Goal: Task Accomplishment & Management: Manage account settings

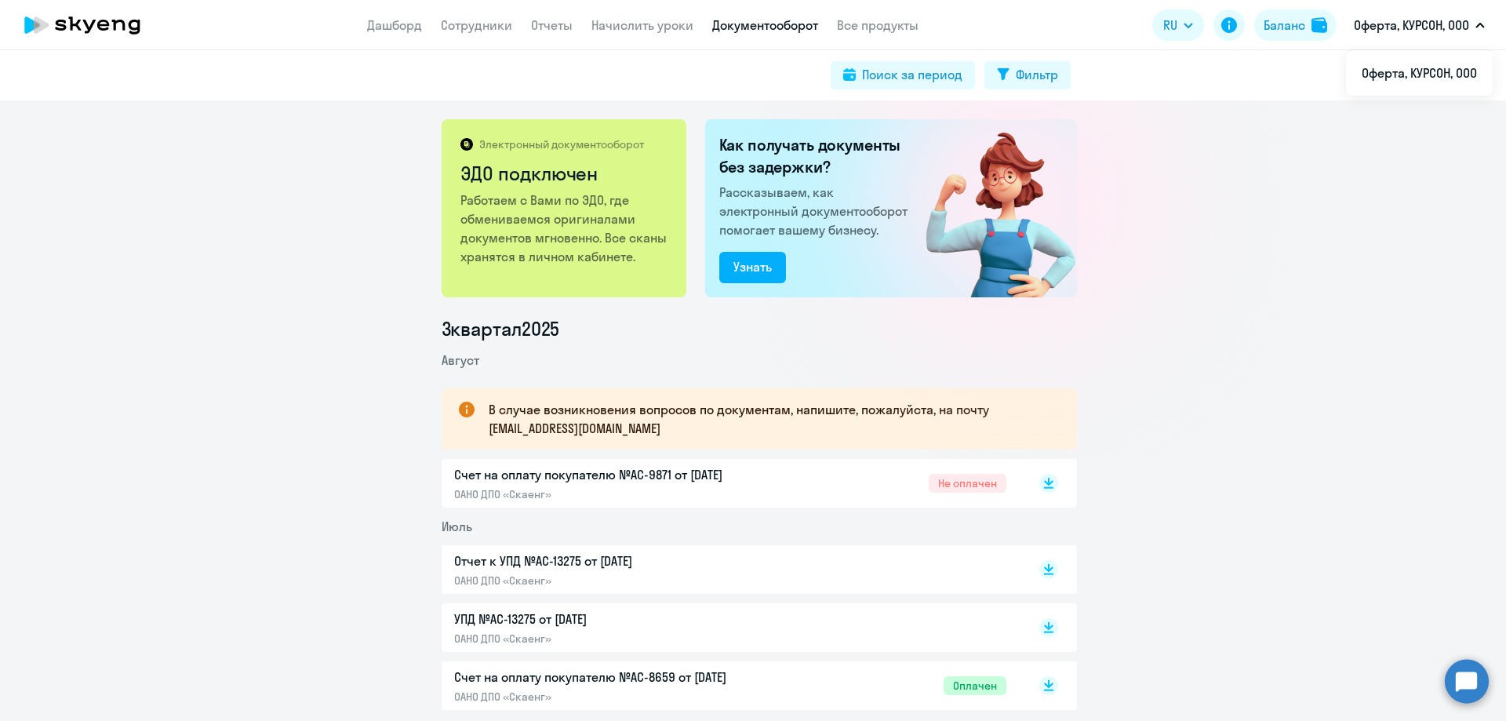
click at [1448, 28] on p "Оферта, КУРСОН, ООО" at bounding box center [1411, 25] width 115 height 19
click at [467, 30] on link "Сотрудники" at bounding box center [476, 25] width 71 height 16
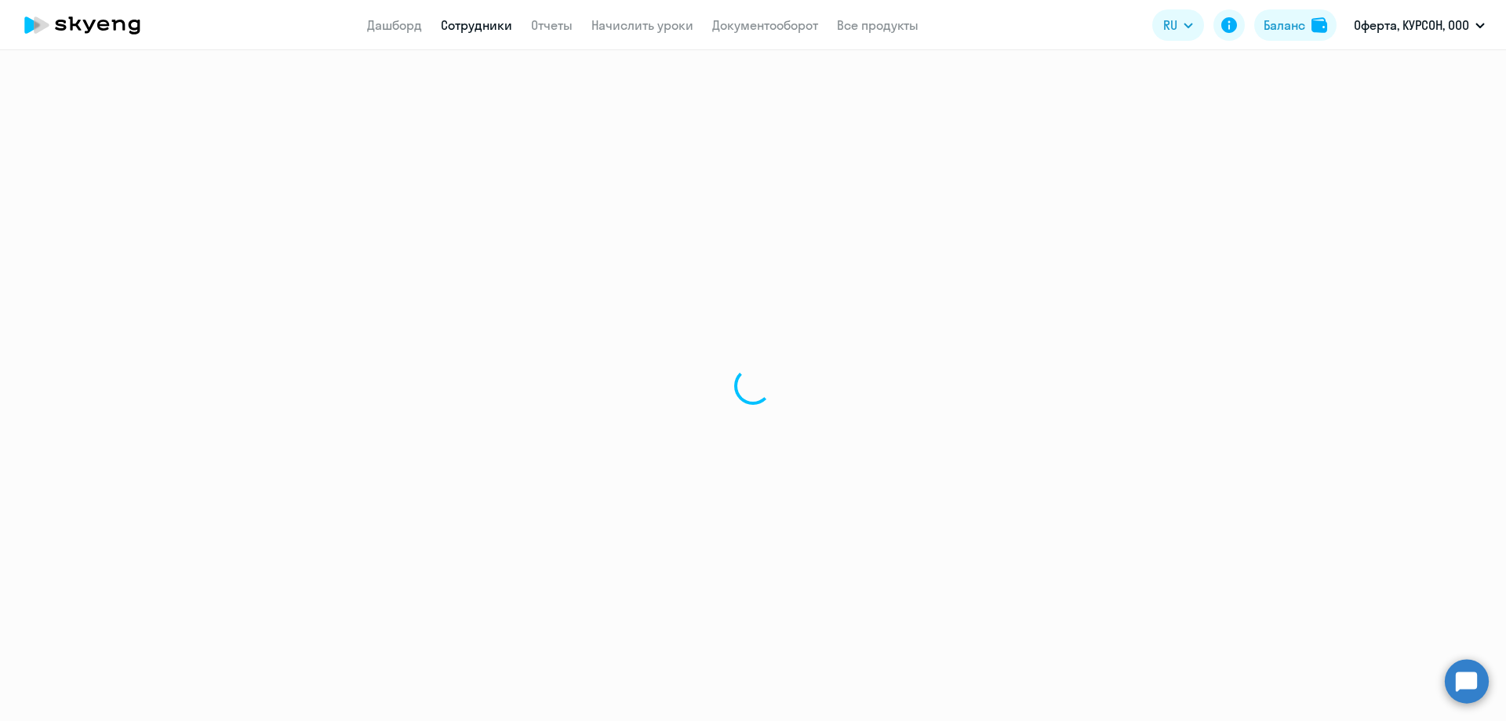
select select "30"
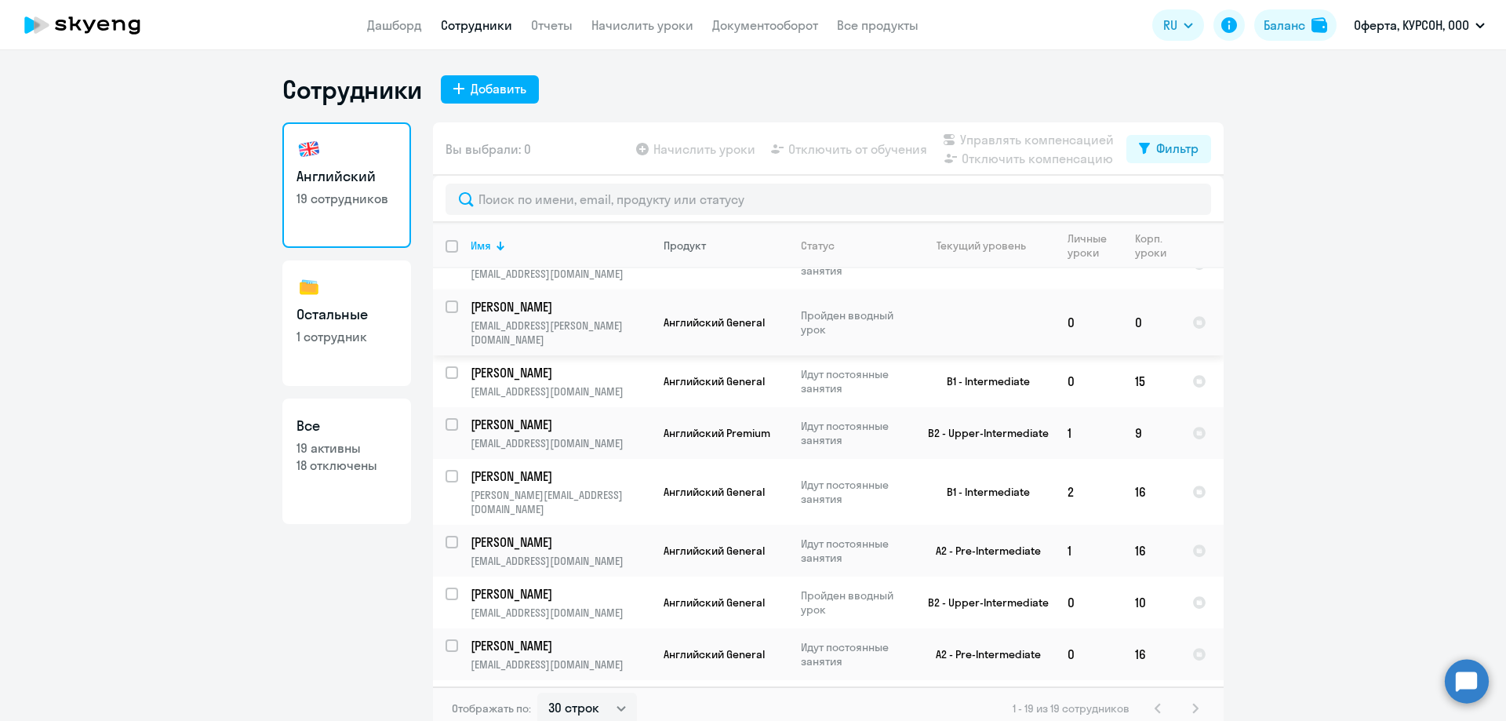
scroll to position [16, 0]
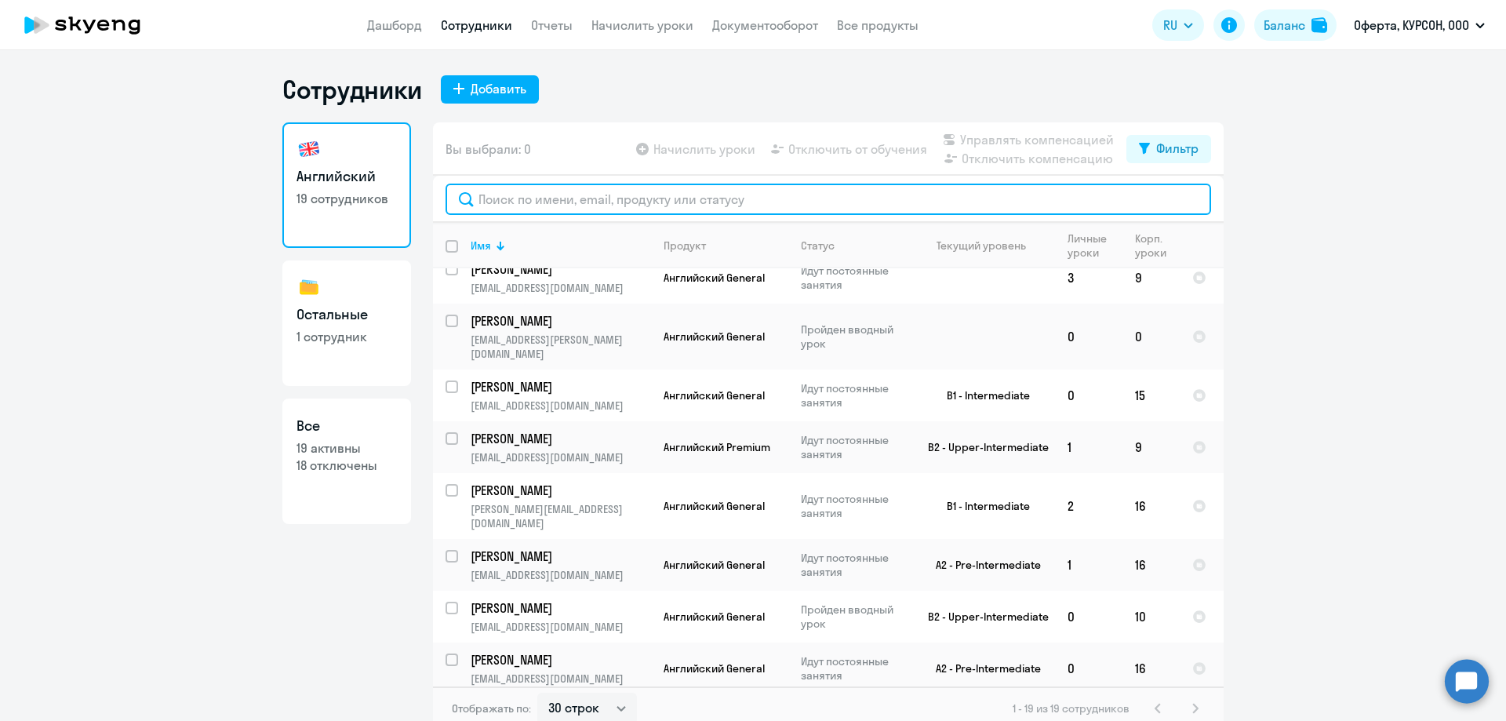
click at [658, 206] on input "text" at bounding box center [827, 199] width 765 height 31
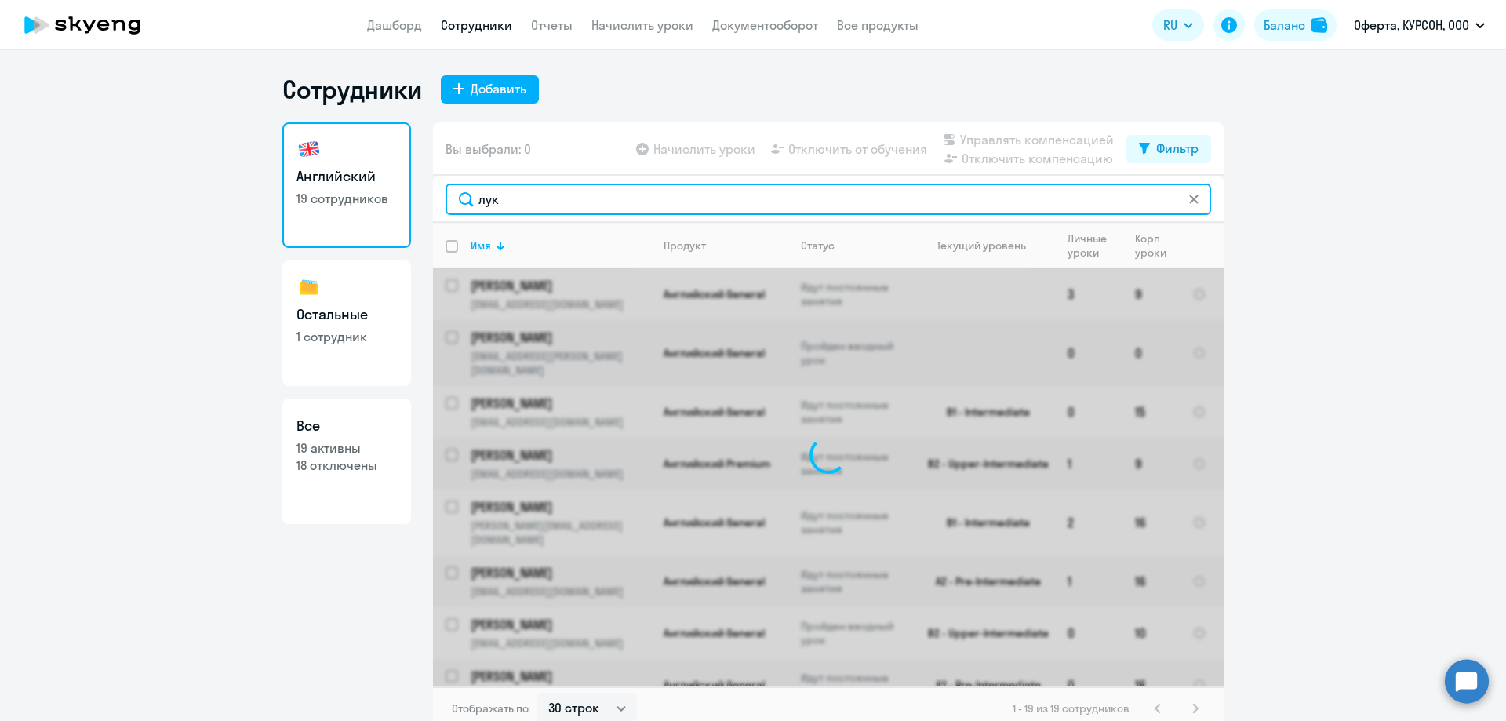
type input "луку"
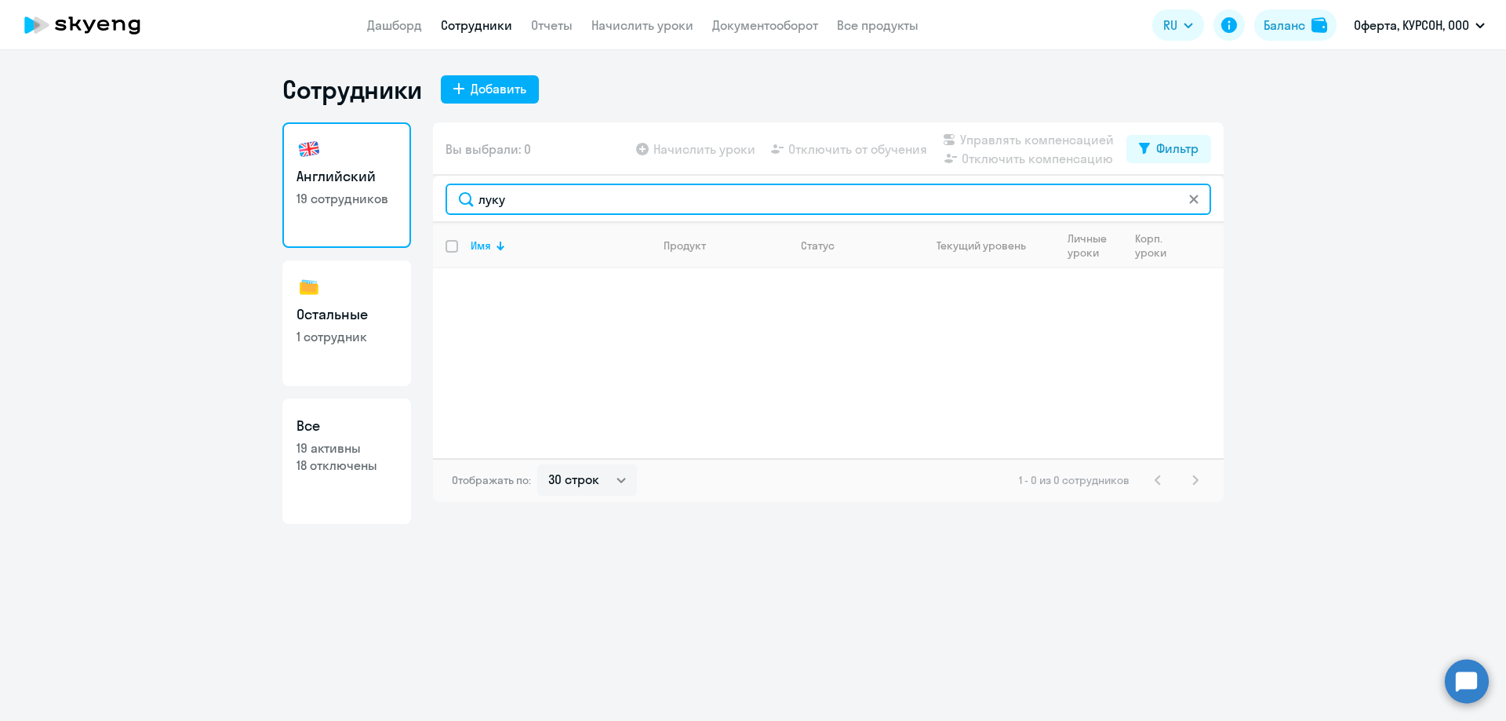
drag, startPoint x: 569, startPoint y: 202, endPoint x: 391, endPoint y: 201, distance: 178.0
click at [391, 200] on div "Английский 19 сотрудников Остальные 1 сотрудник Все 19 активны 18 отключены Вы …" at bounding box center [752, 323] width 941 height 402
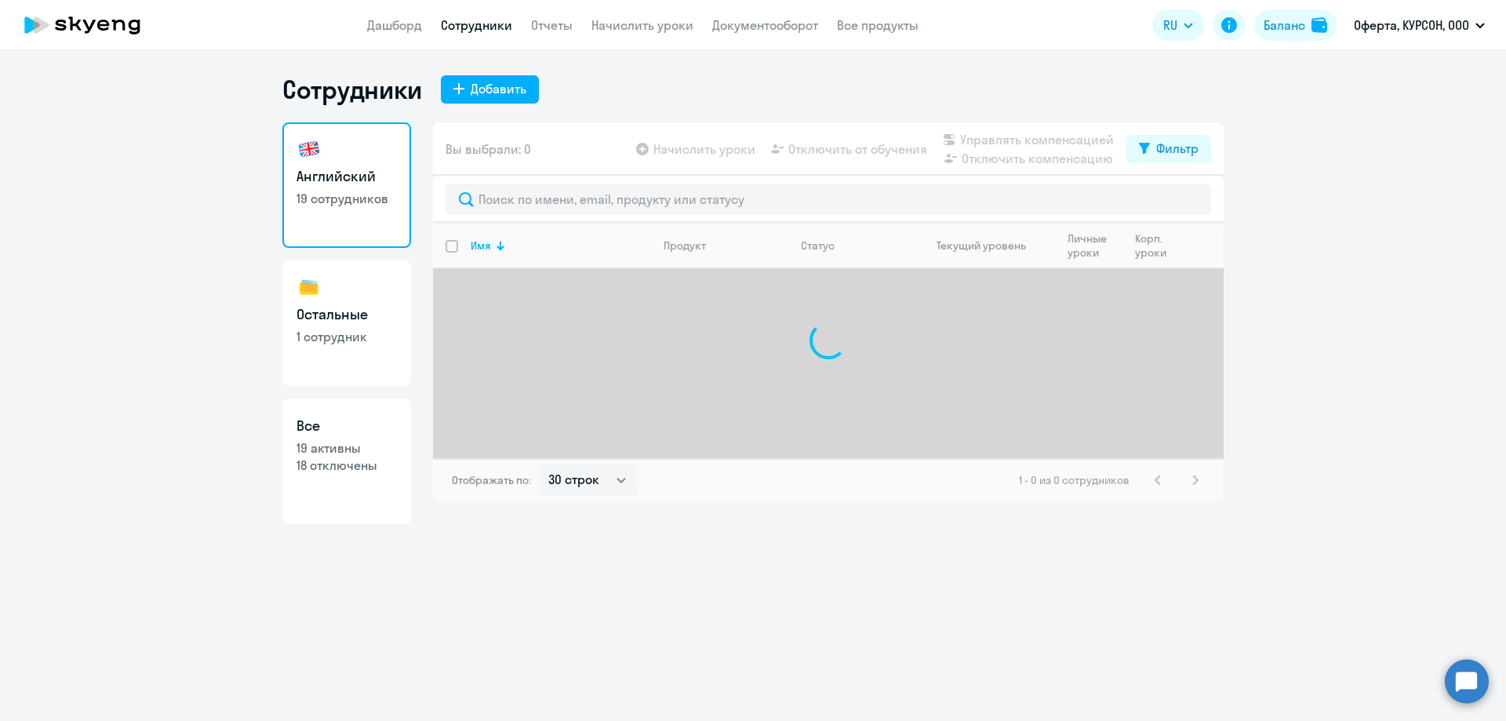
click at [347, 265] on link "Остальные 1 сотрудник" at bounding box center [346, 322] width 129 height 125
select select "30"
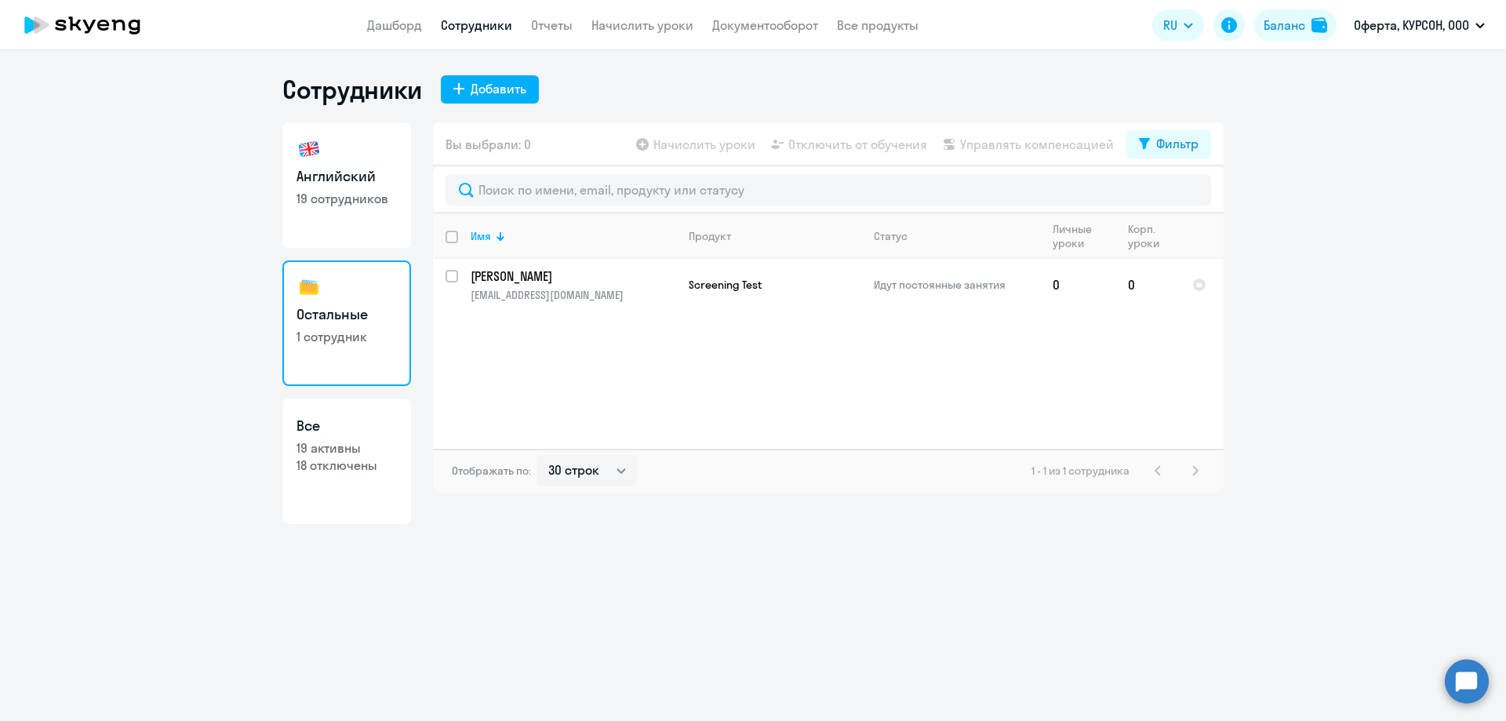
click at [321, 475] on link "Все 19 активны 18 отключены" at bounding box center [346, 460] width 129 height 125
select select "30"
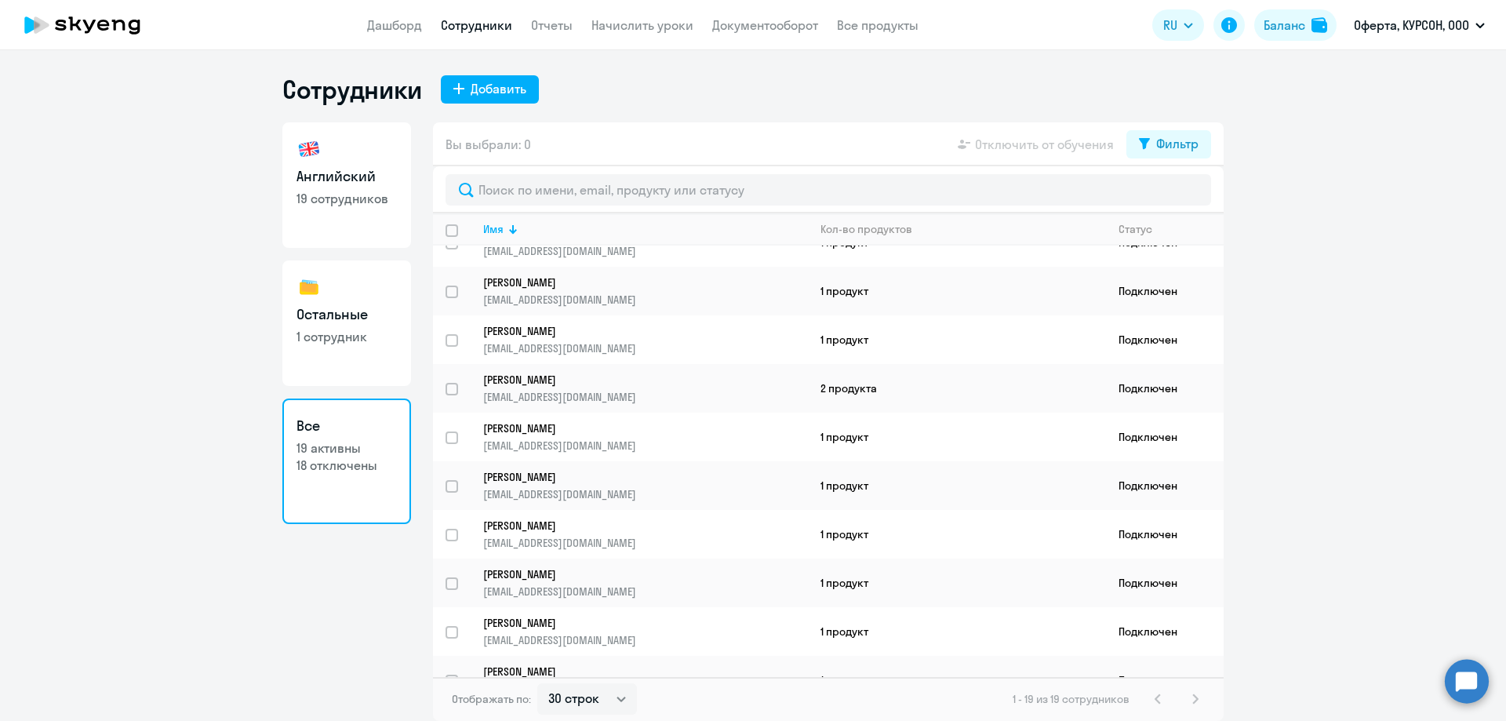
scroll to position [493, 0]
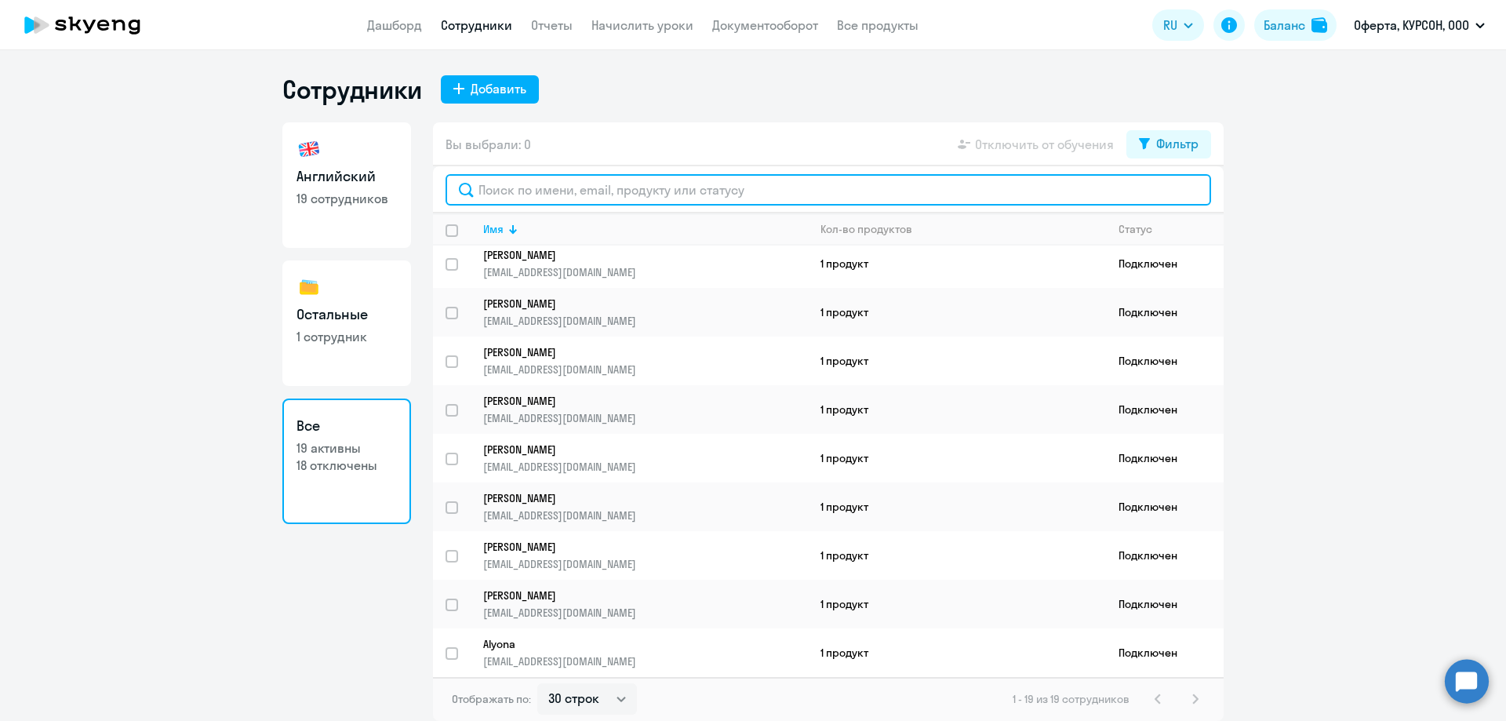
click at [615, 186] on input "text" at bounding box center [827, 189] width 765 height 31
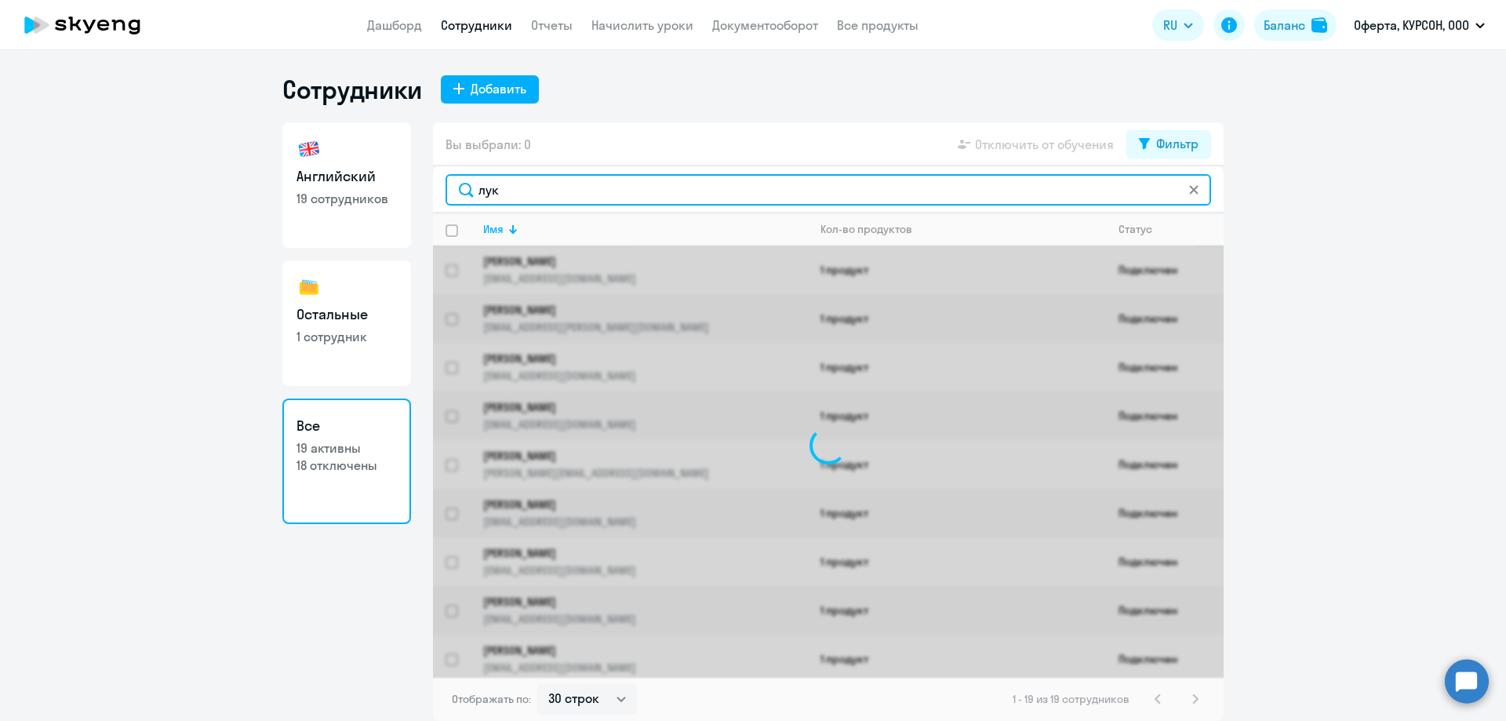
type input "луку"
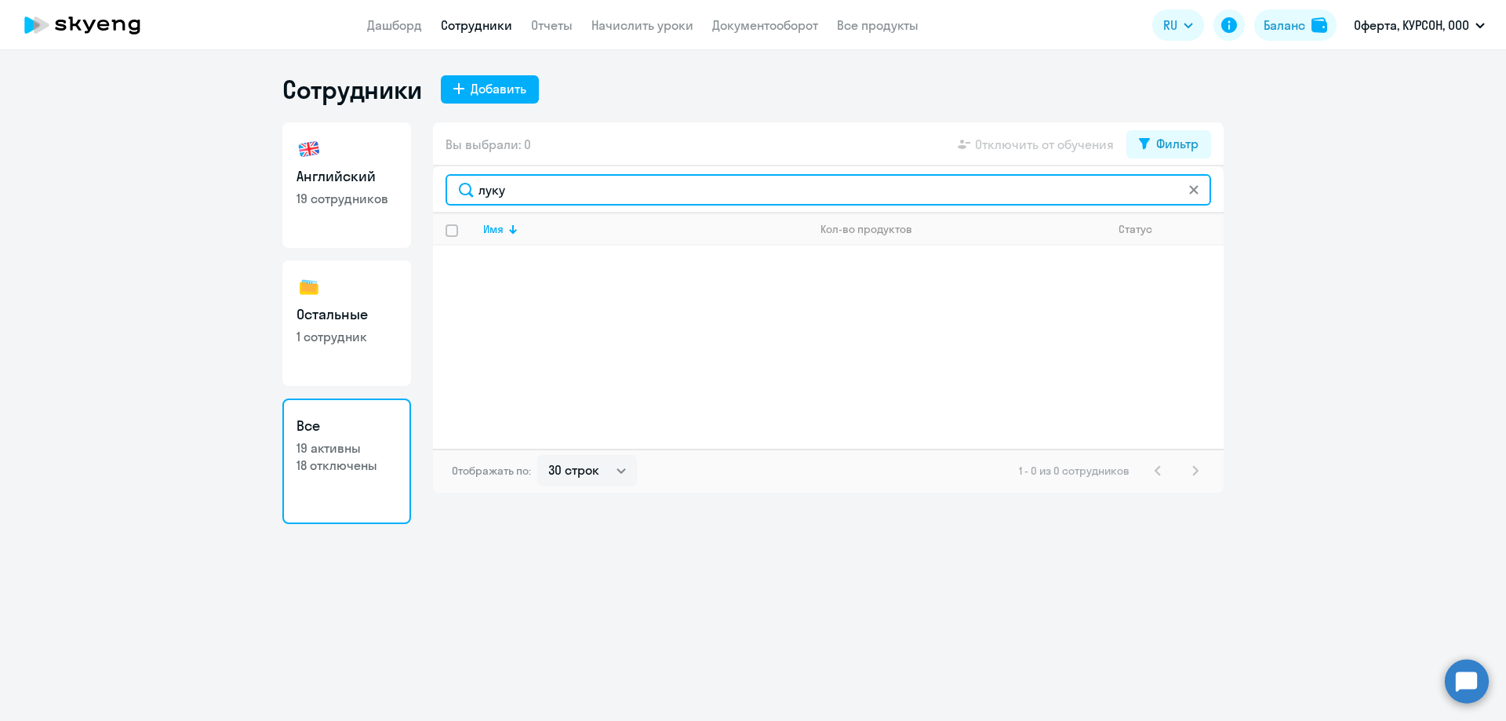
drag, startPoint x: 618, startPoint y: 181, endPoint x: 250, endPoint y: 123, distance: 372.4
click at [250, 123] on ng-component "Сотрудники Добавить Английский 19 сотрудников Остальные 1 сотрудник Все 19 акти…" at bounding box center [753, 299] width 1506 height 450
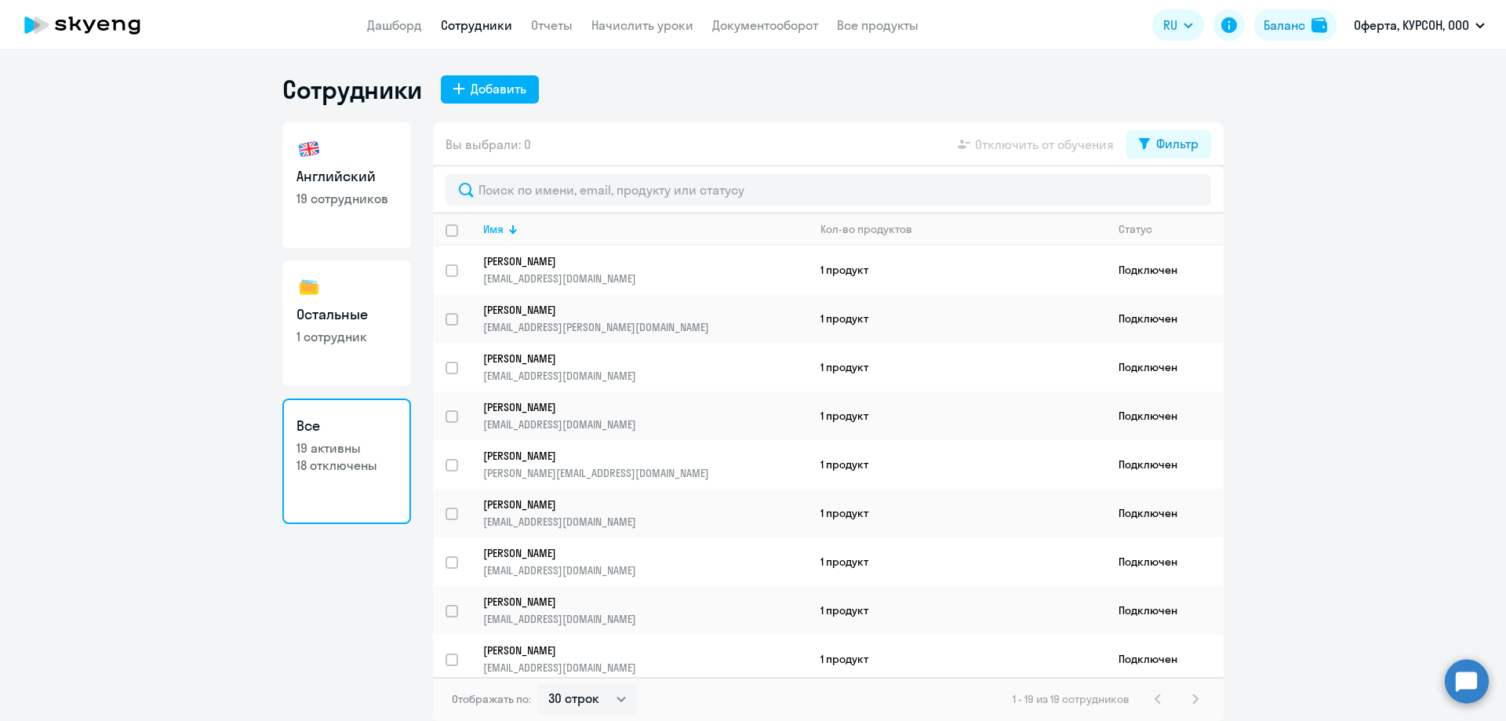
click at [380, 154] on link "Английский 19 сотрудников" at bounding box center [346, 184] width 129 height 125
select select "30"
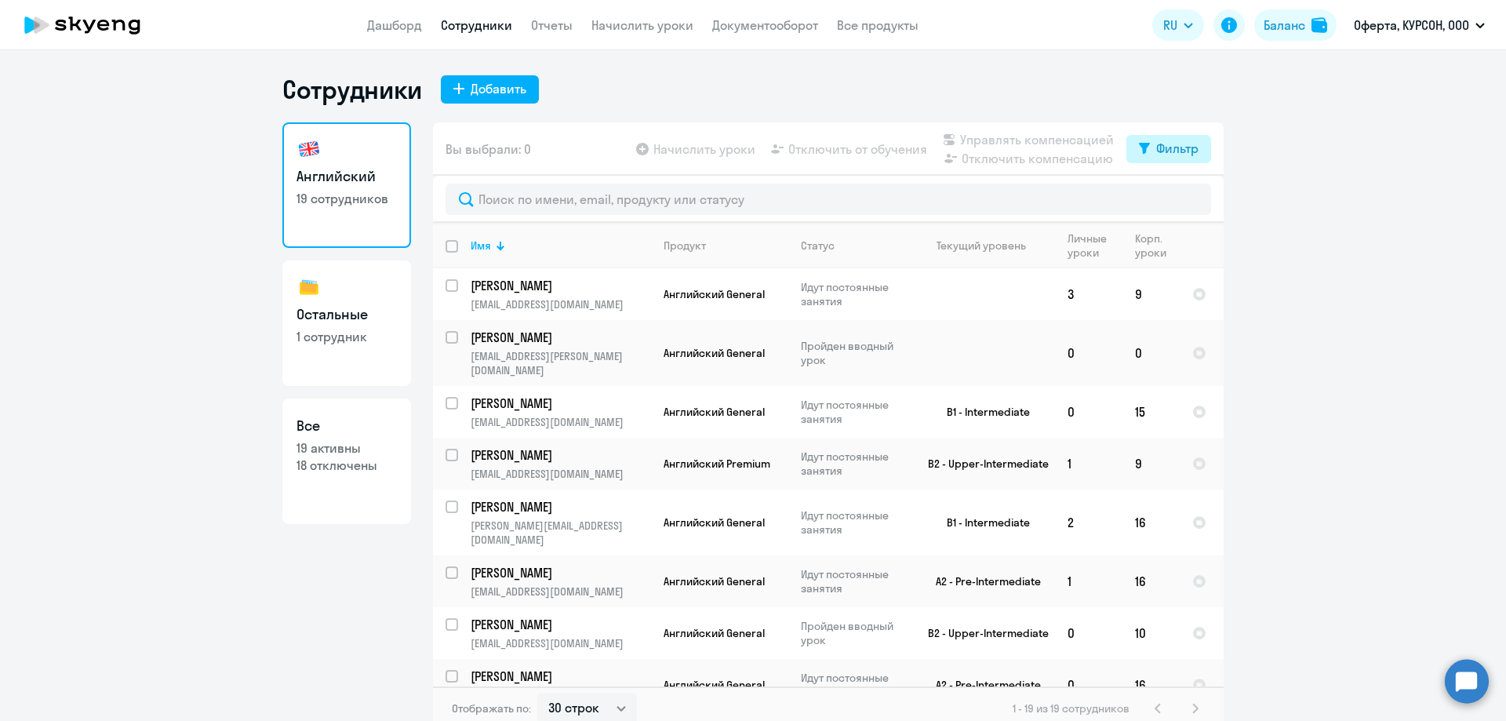
click at [1187, 155] on div "Фильтр" at bounding box center [1177, 148] width 42 height 19
click at [1171, 195] on span at bounding box center [1179, 200] width 27 height 16
click at [1166, 199] on input "checkbox" at bounding box center [1165, 199] width 1 height 1
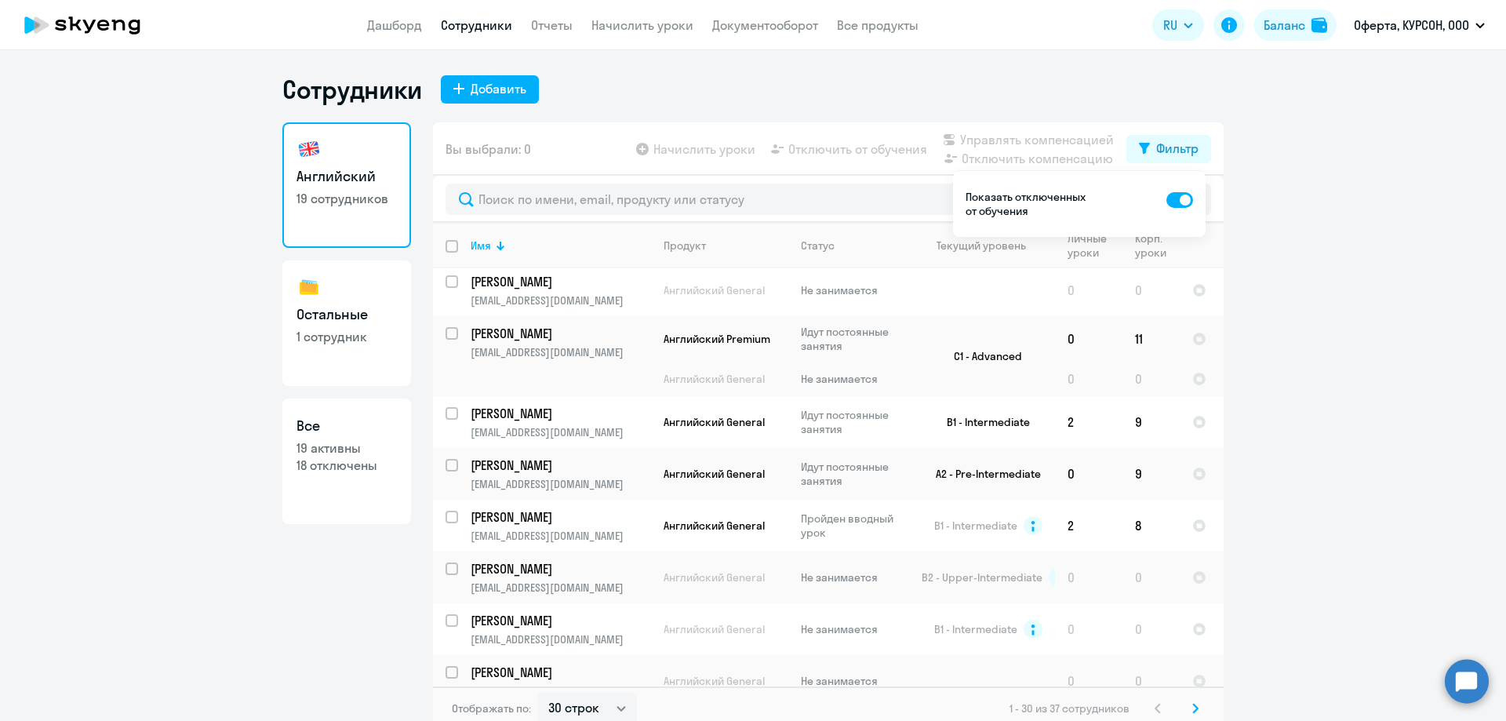
scroll to position [1176, 0]
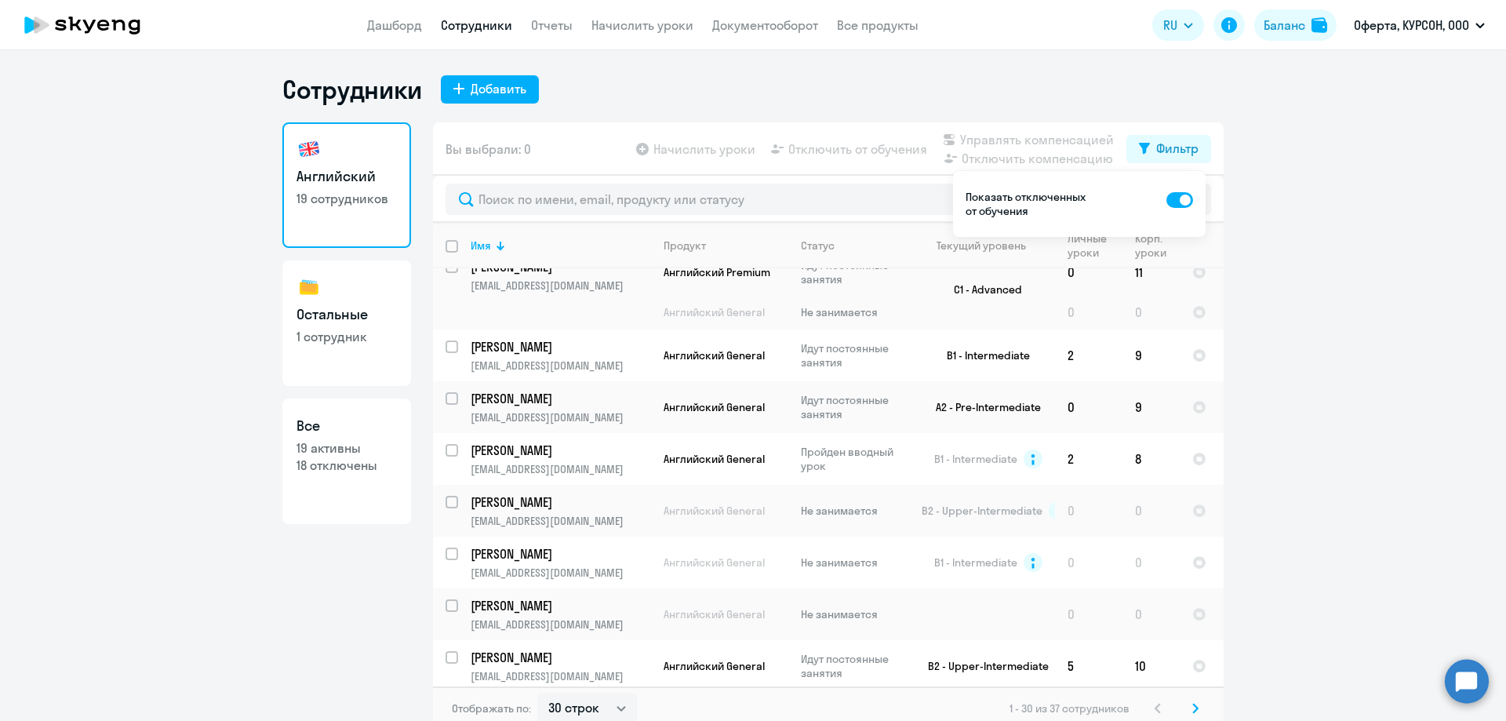
click at [1170, 203] on span at bounding box center [1179, 200] width 27 height 16
click at [1166, 200] on input "checkbox" at bounding box center [1165, 199] width 1 height 1
checkbox input "false"
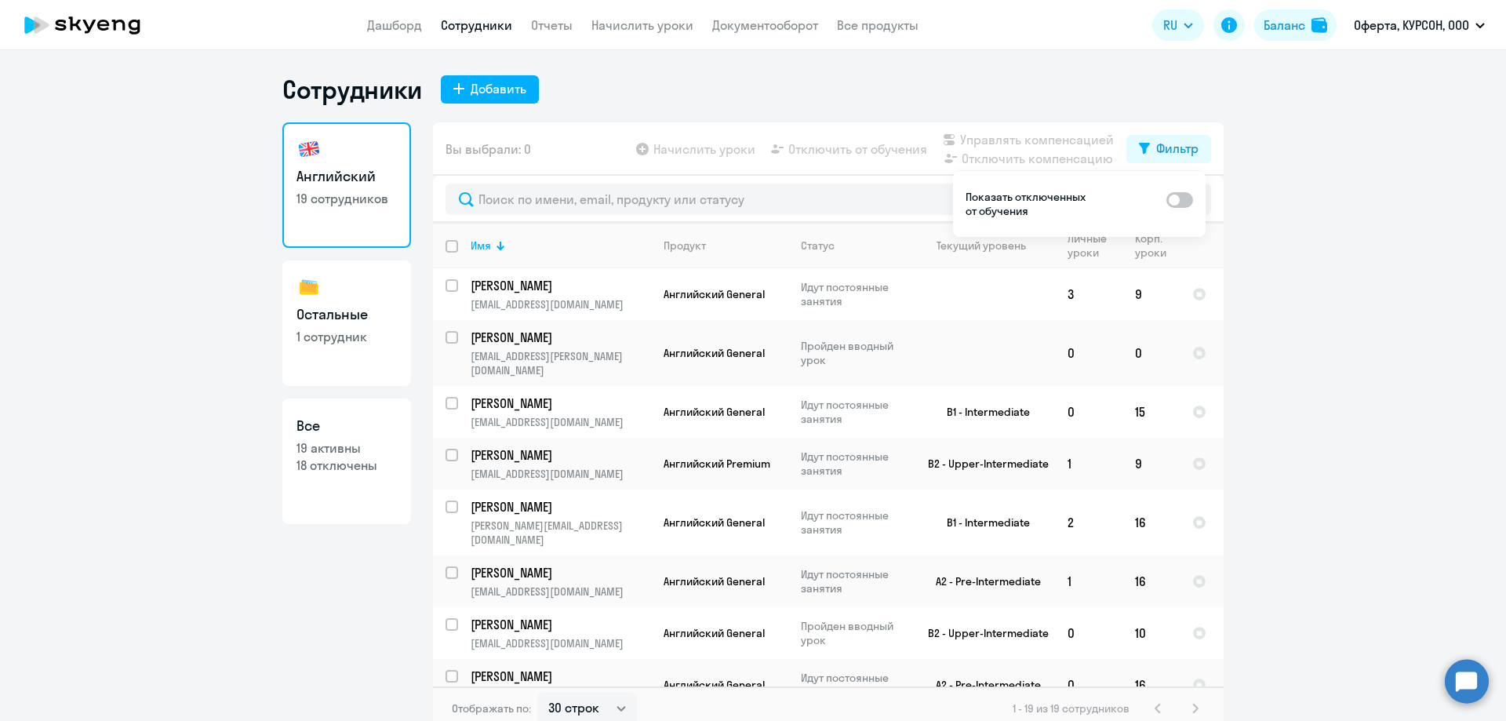
click at [222, 399] on ng-component "Сотрудники Добавить Английский 19 сотрудников Остальные 1 сотрудник Все 19 акти…" at bounding box center [753, 402] width 1506 height 656
click at [479, 84] on div "Добавить" at bounding box center [499, 88] width 56 height 19
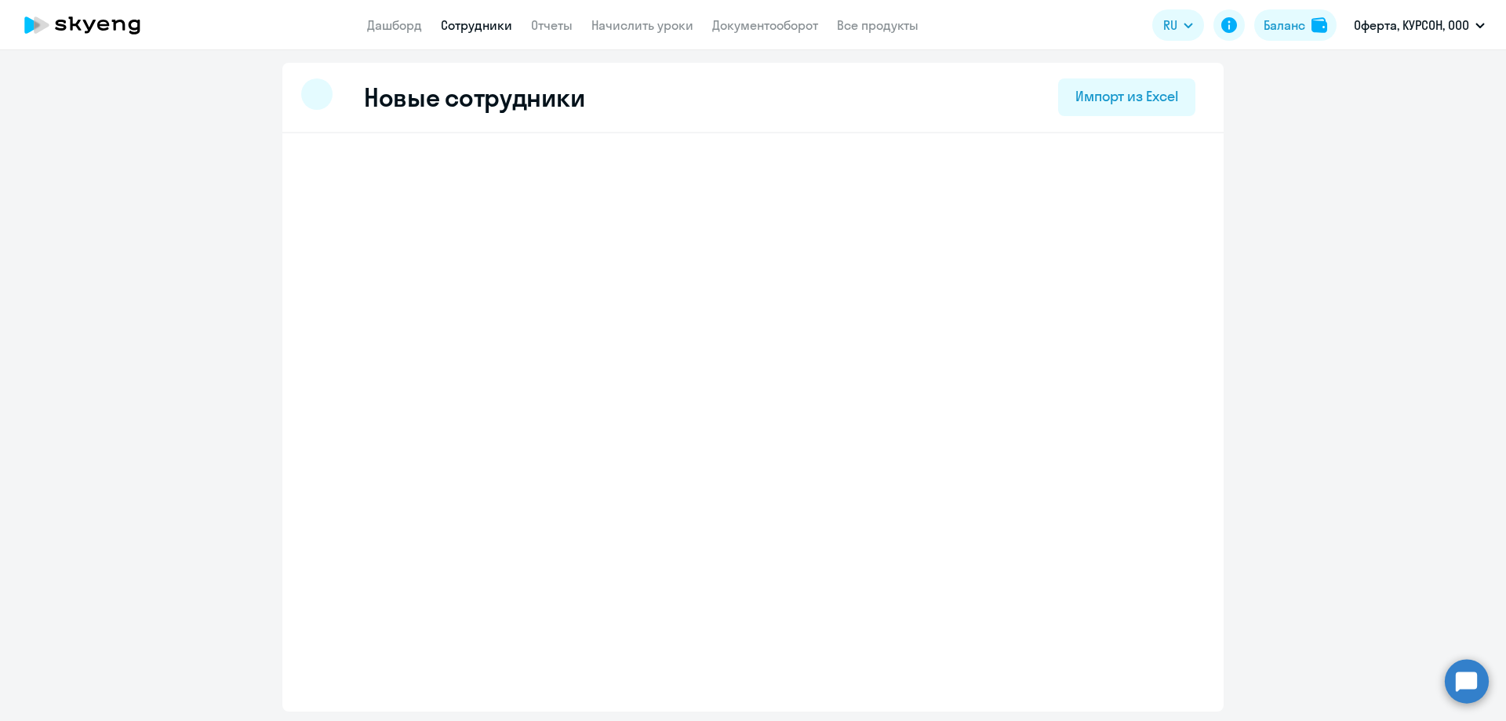
select select "english_adult_not_native_speaker"
select select "3"
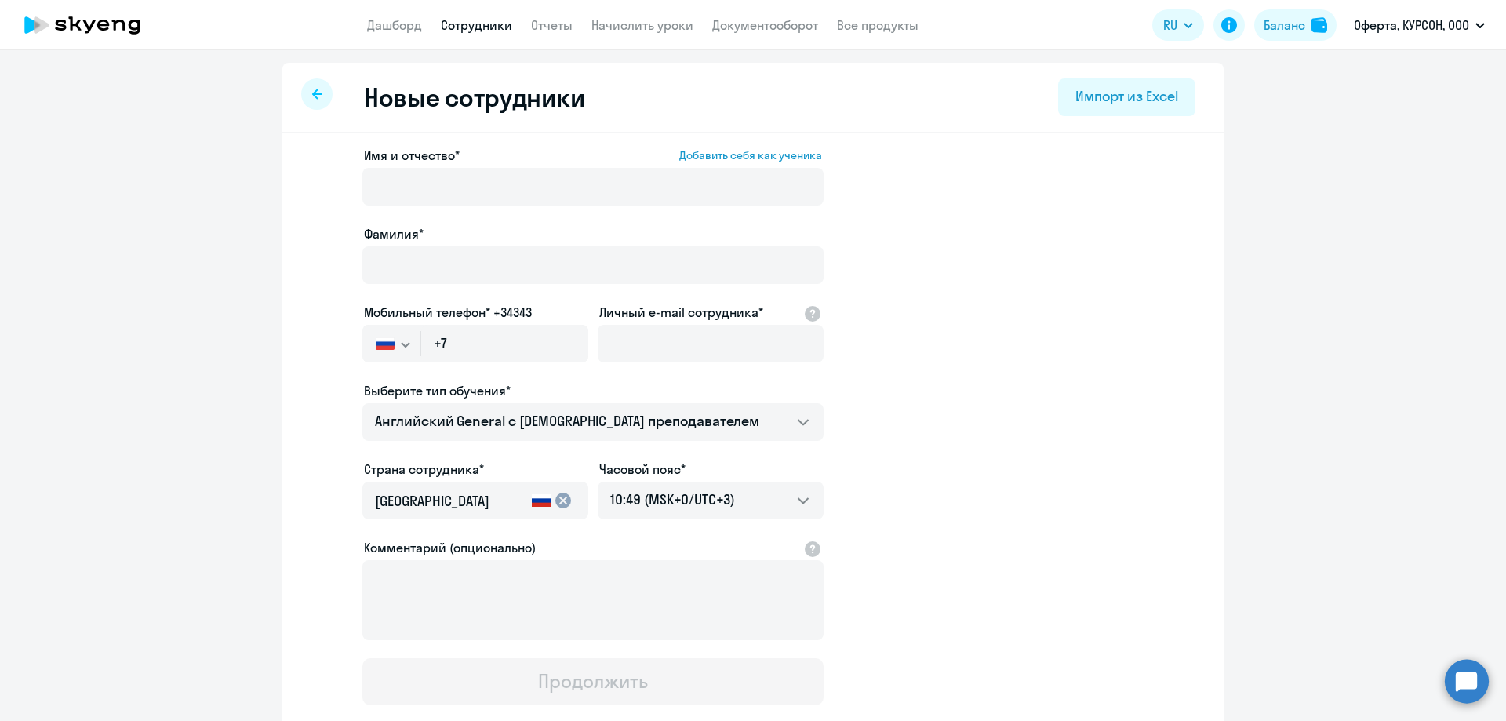
click at [318, 102] on div at bounding box center [316, 93] width 31 height 31
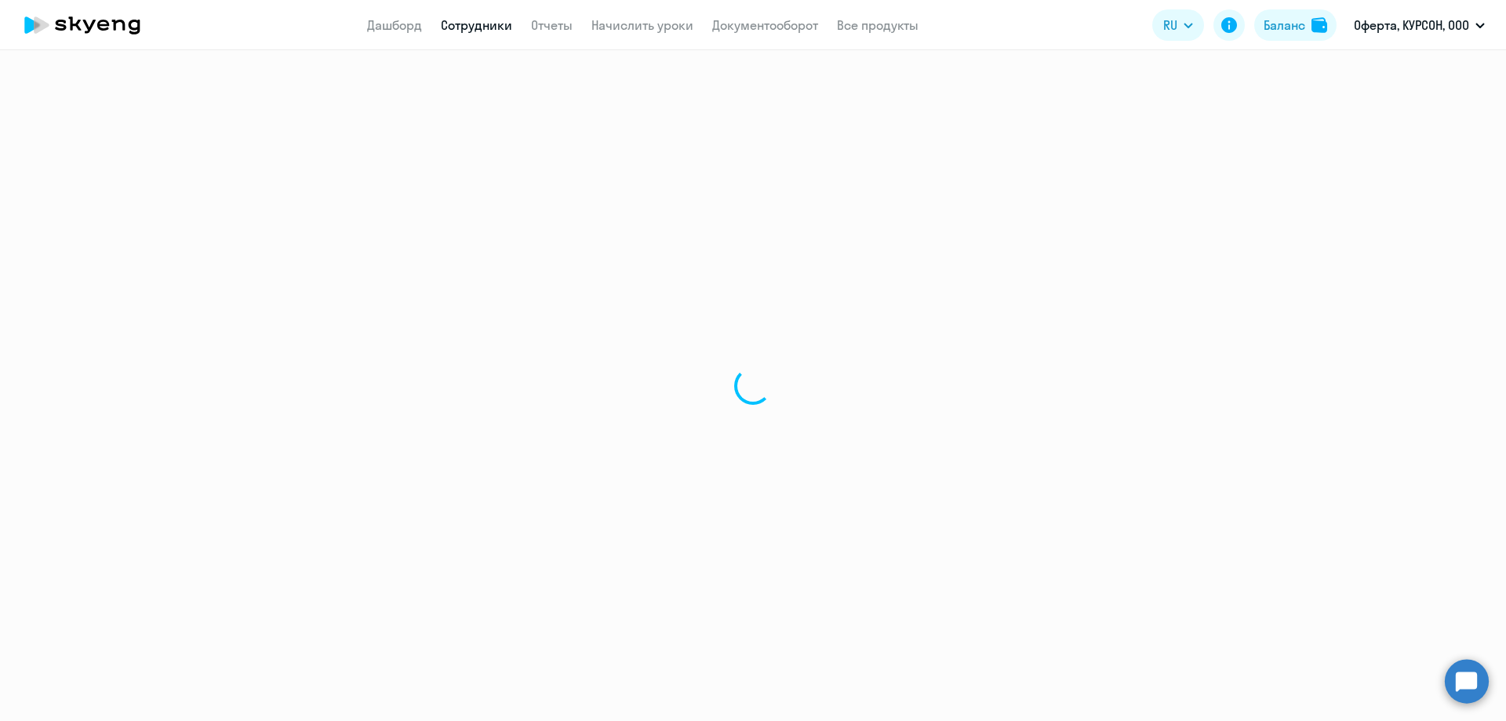
select select "30"
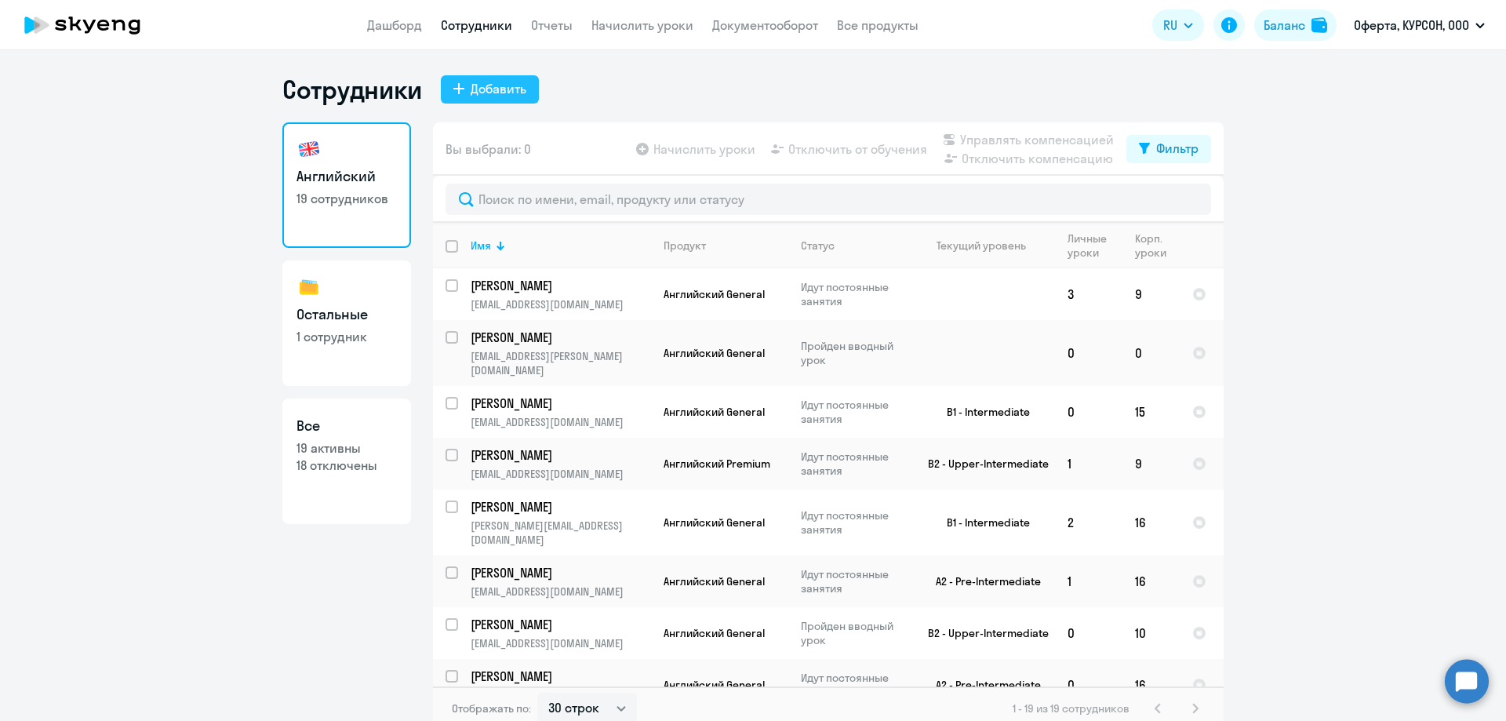
click at [498, 82] on div "Добавить" at bounding box center [499, 88] width 56 height 19
select select "english_adult_not_native_speaker"
select select "3"
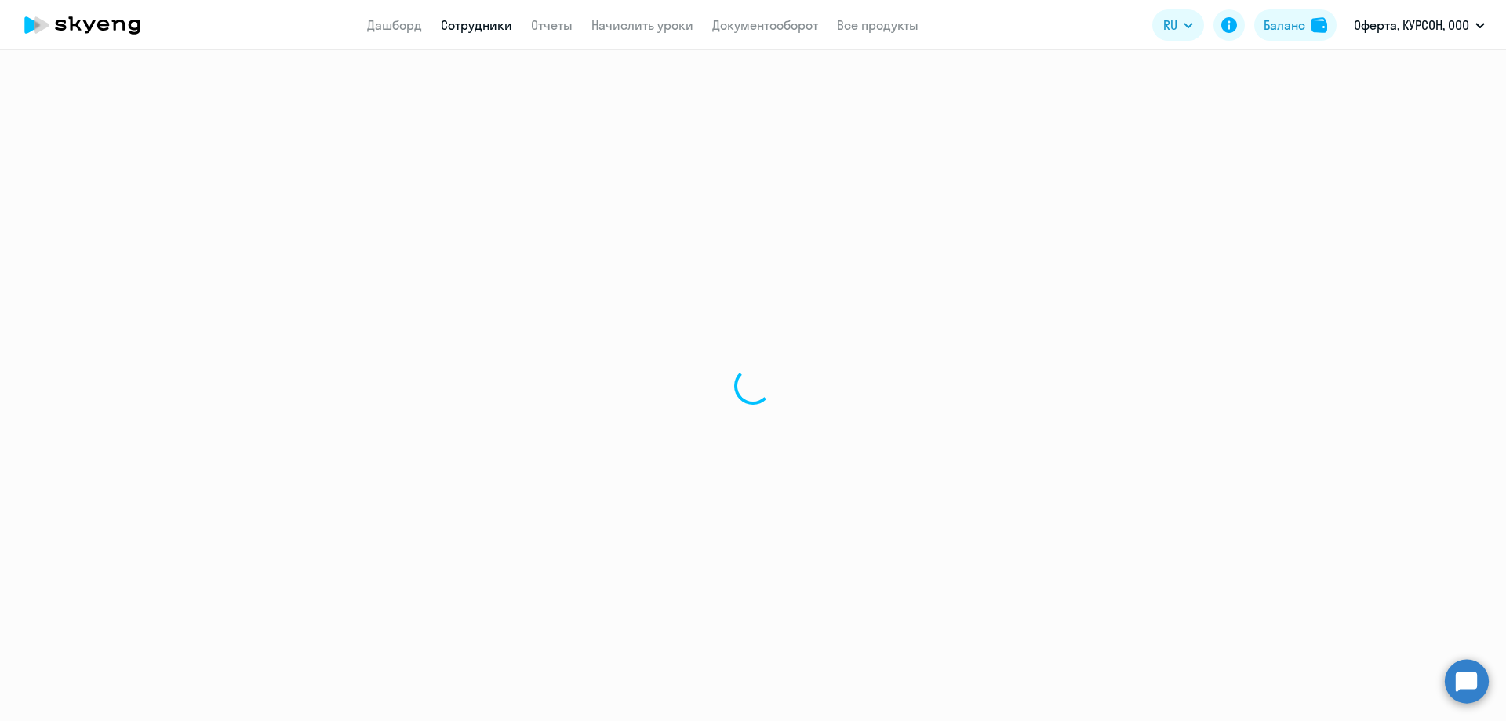
select select "30"
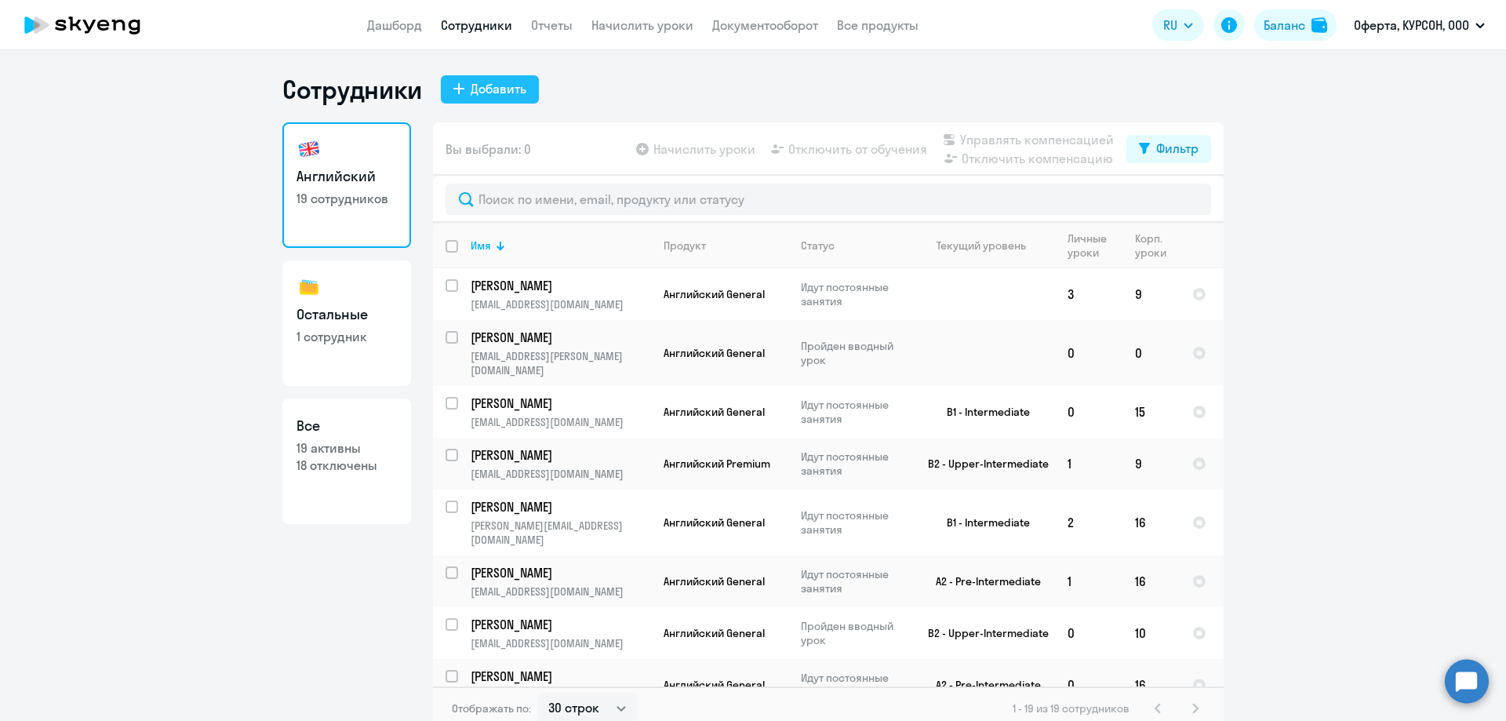
click at [489, 89] on div "Добавить" at bounding box center [499, 88] width 56 height 19
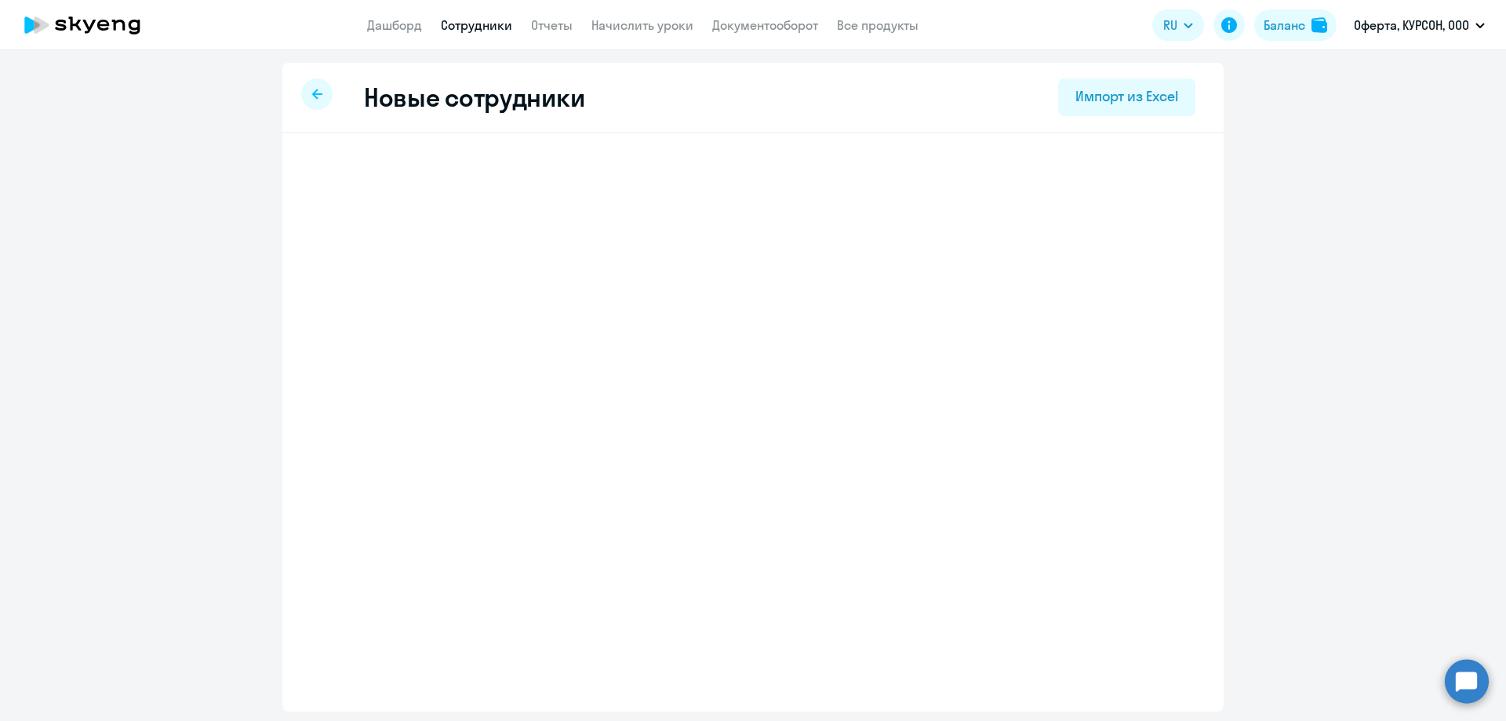
select select "english_adult_not_native_speaker"
select select "3"
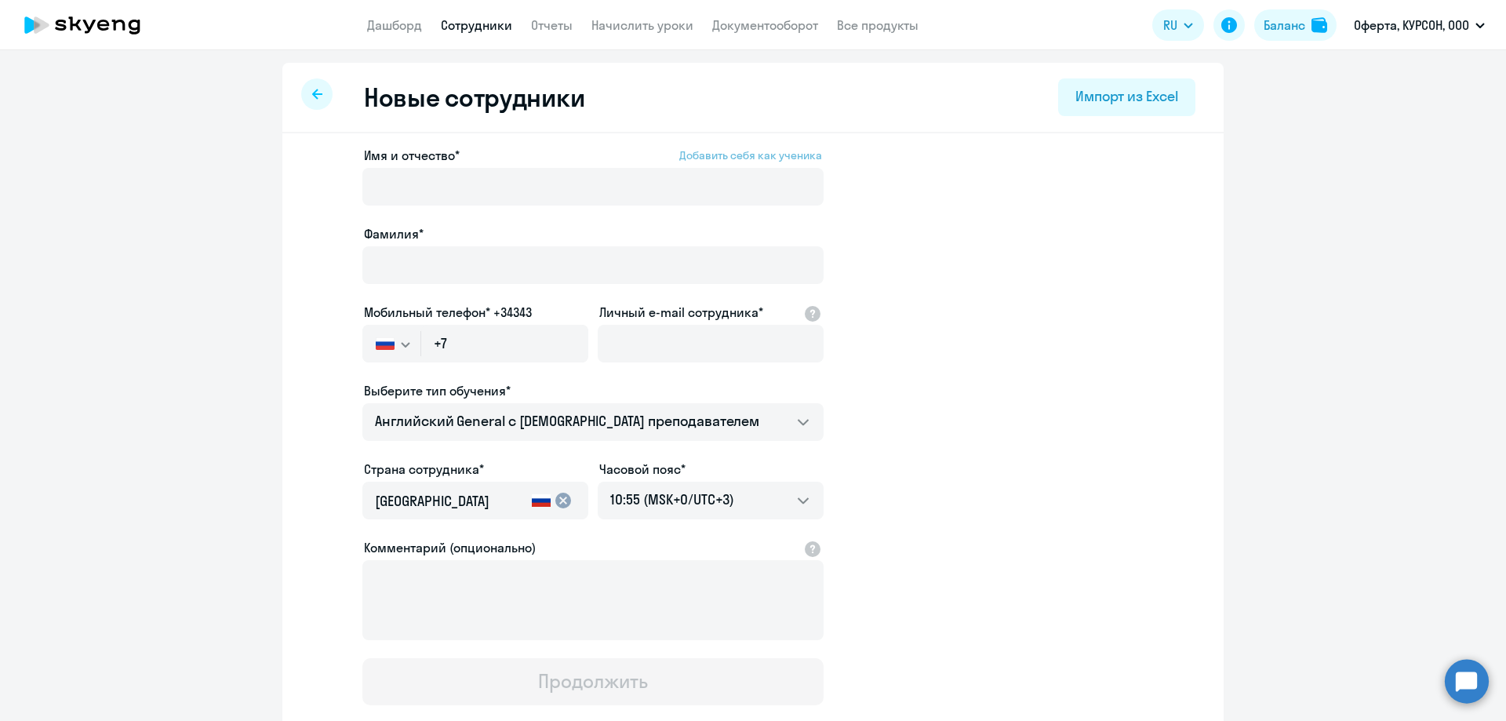
click at [758, 151] on span "Добавить себя как ученика" at bounding box center [750, 155] width 143 height 14
type input "Русана Ринатовна"
type input "[PERSON_NAME]"
type input "[PHONE_NUMBER]"
type input "[EMAIL_ADDRESS][DOMAIN_NAME]"
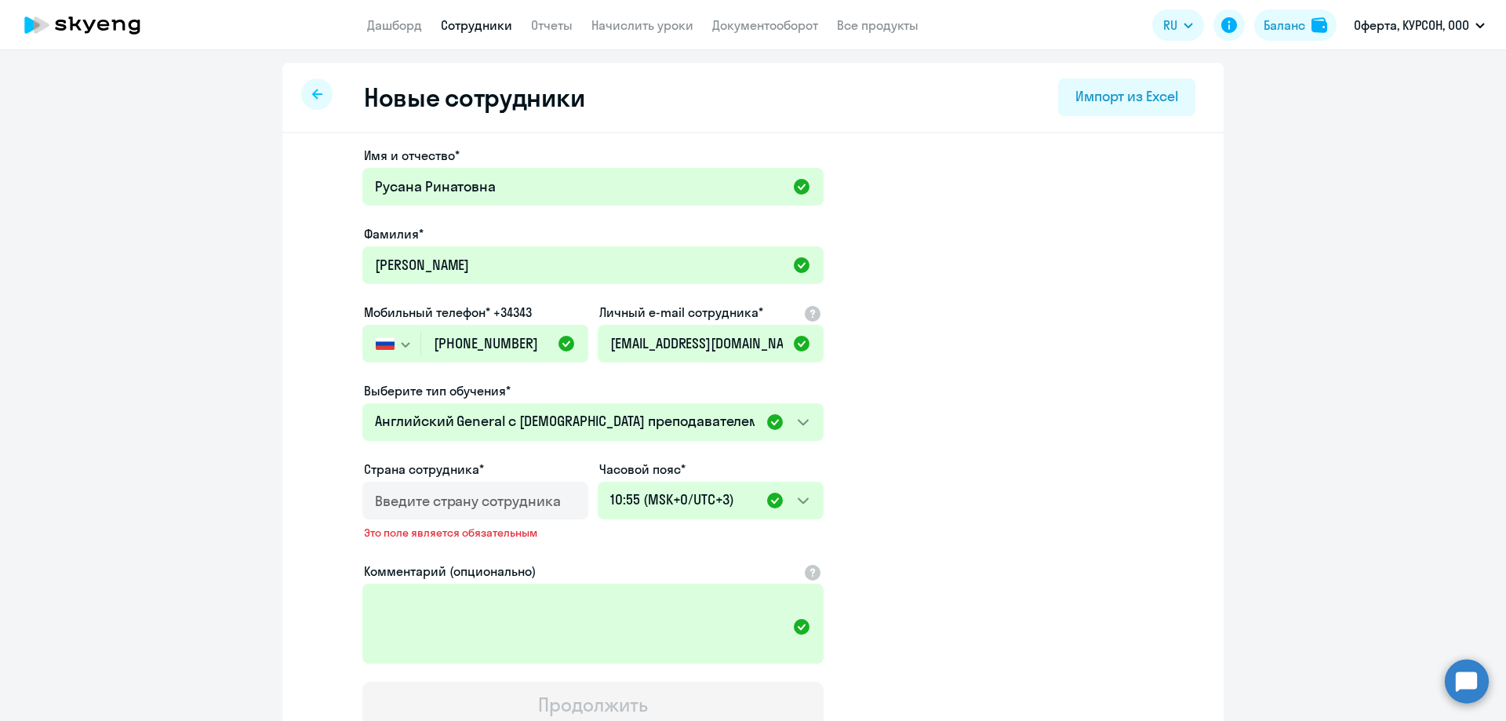
select select "30"
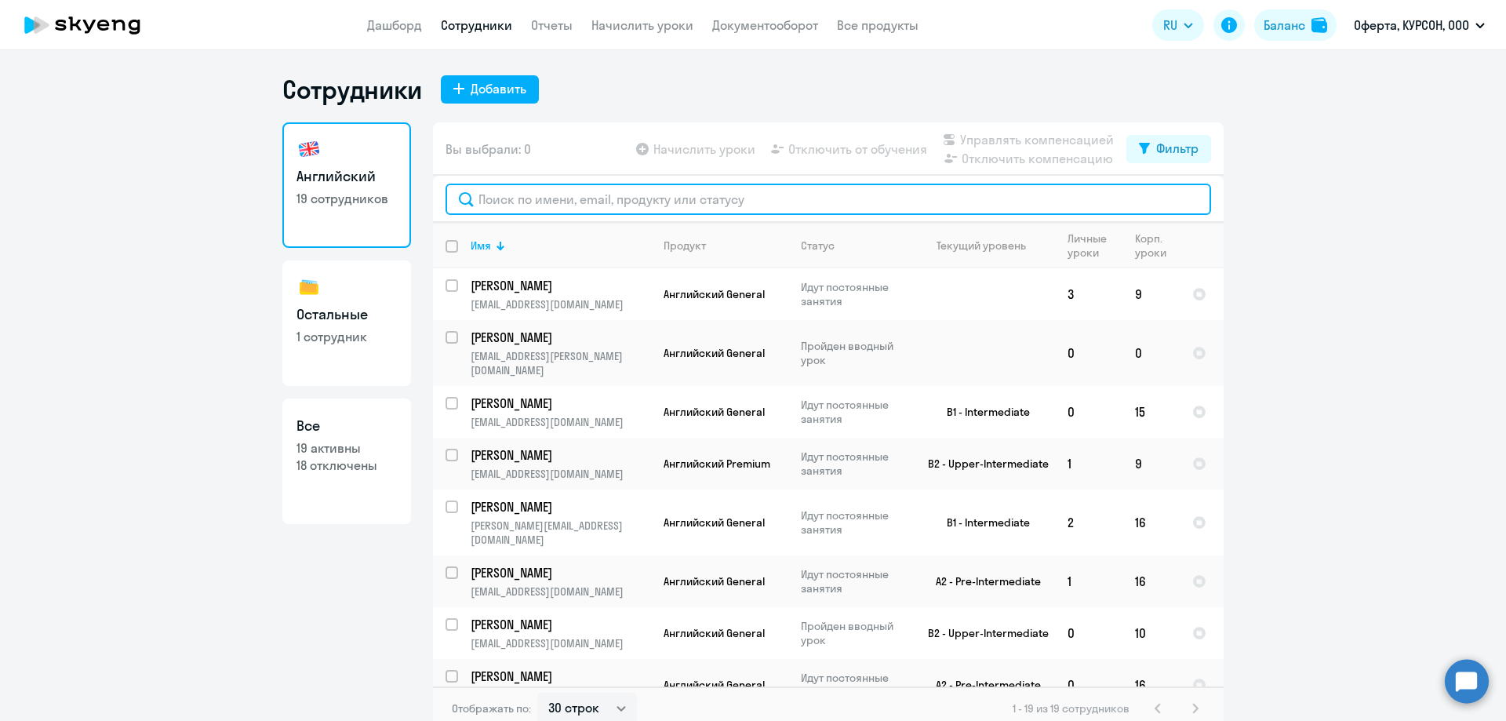
click at [653, 197] on input "text" at bounding box center [827, 199] width 765 height 31
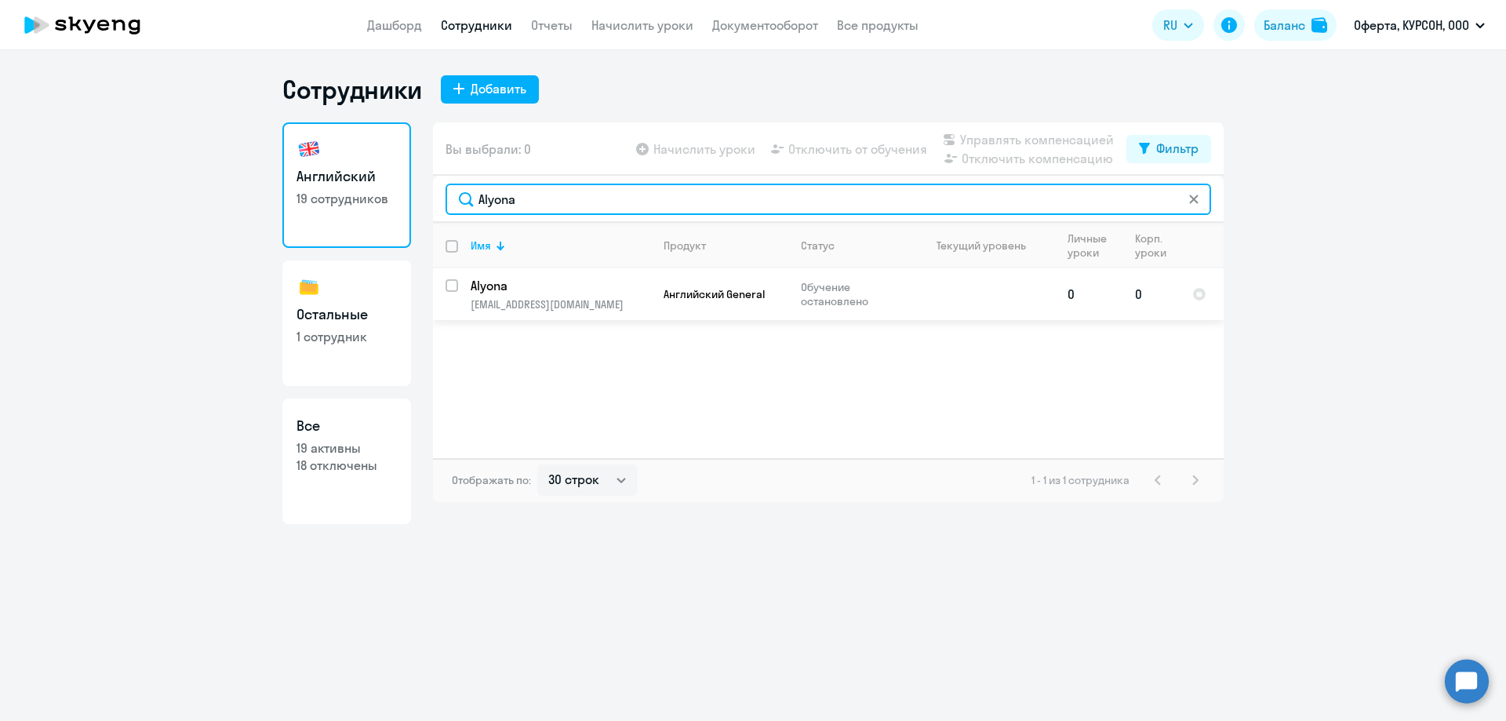
type input "Alyona"
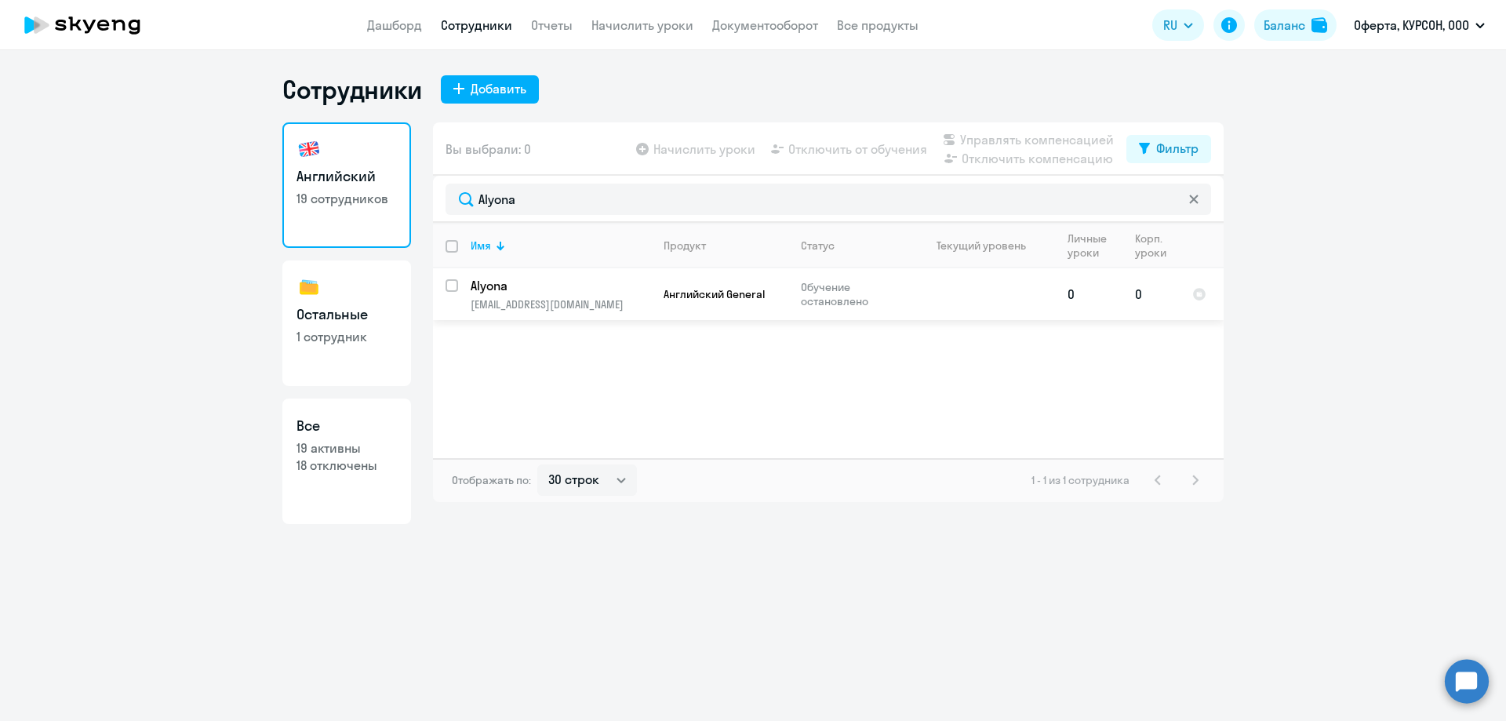
click at [519, 294] on td "Alyona [EMAIL_ADDRESS][DOMAIN_NAME]" at bounding box center [554, 294] width 193 height 52
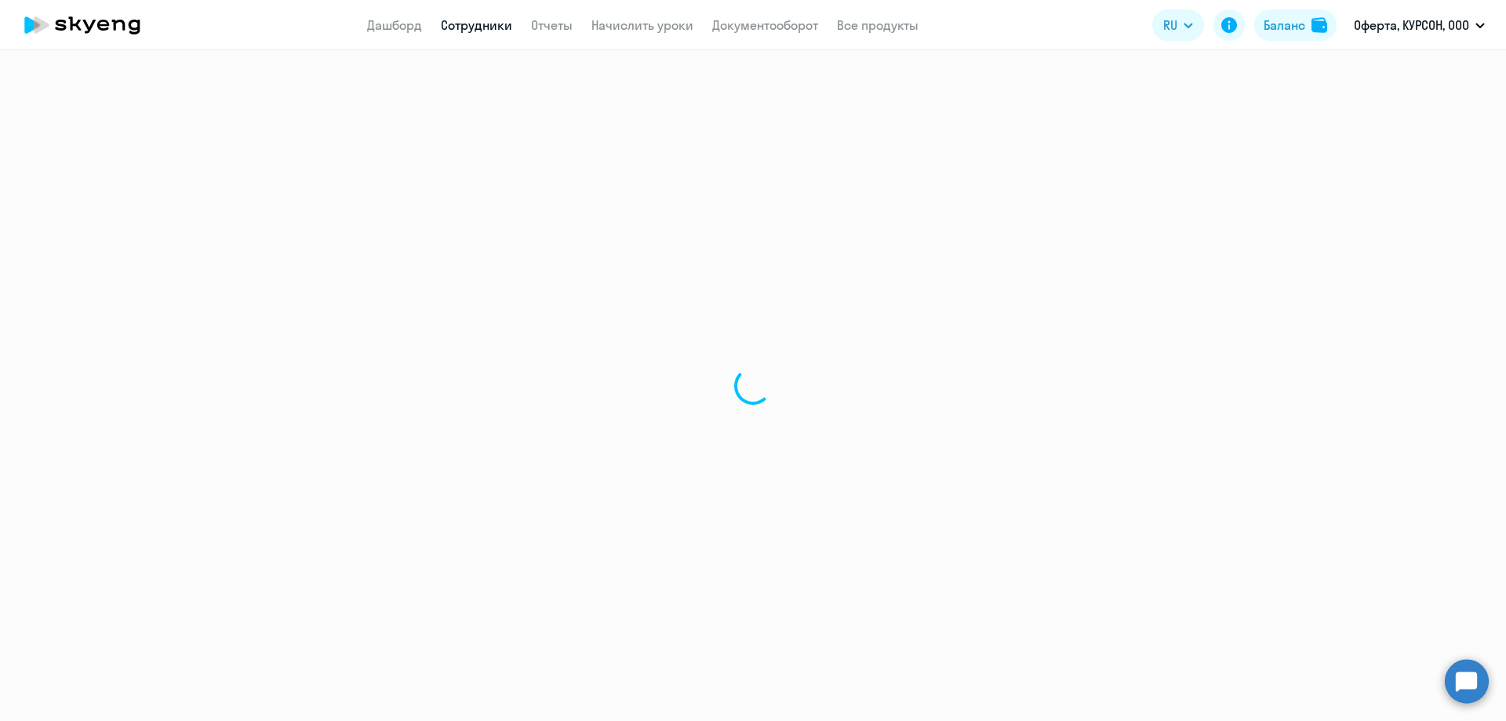
select select "english"
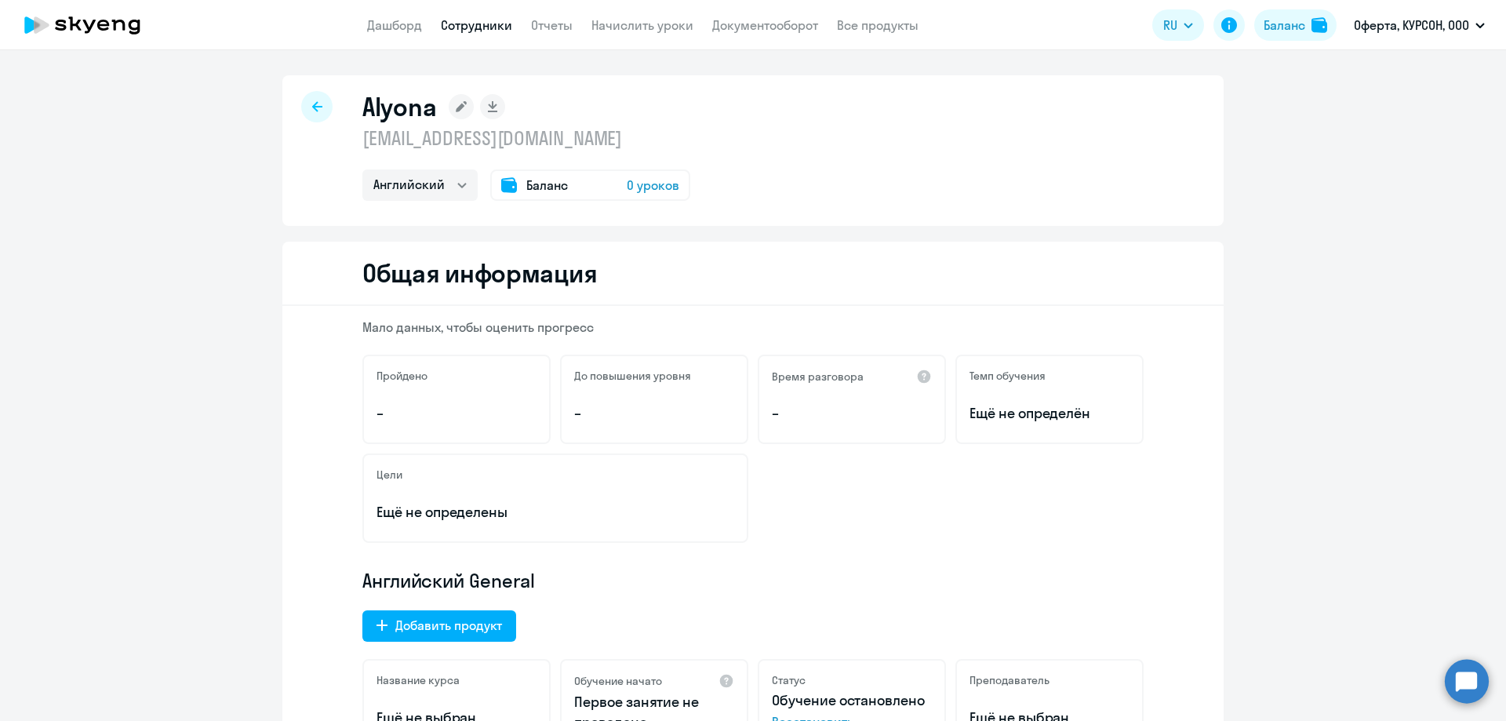
select select "30"
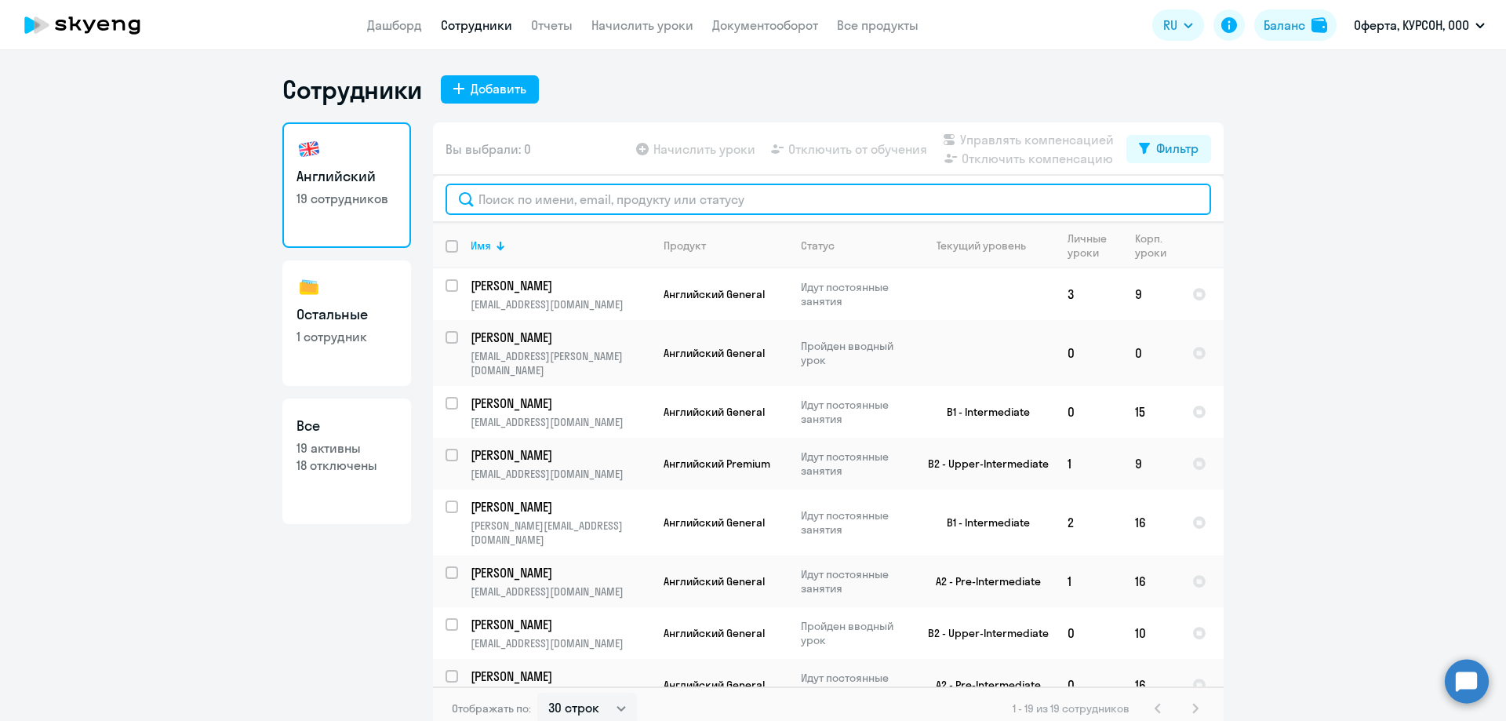
click at [554, 199] on input "text" at bounding box center [827, 199] width 765 height 31
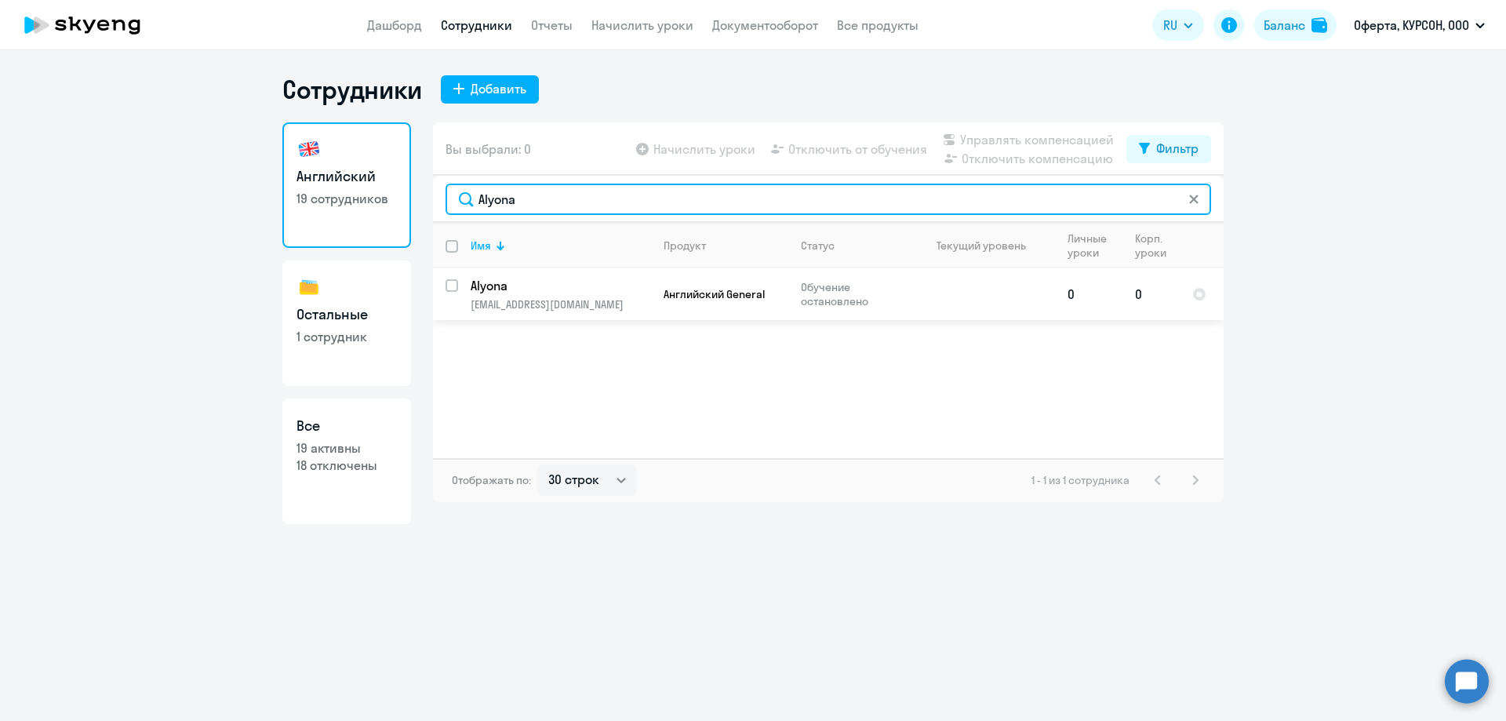
type input "Alyona"
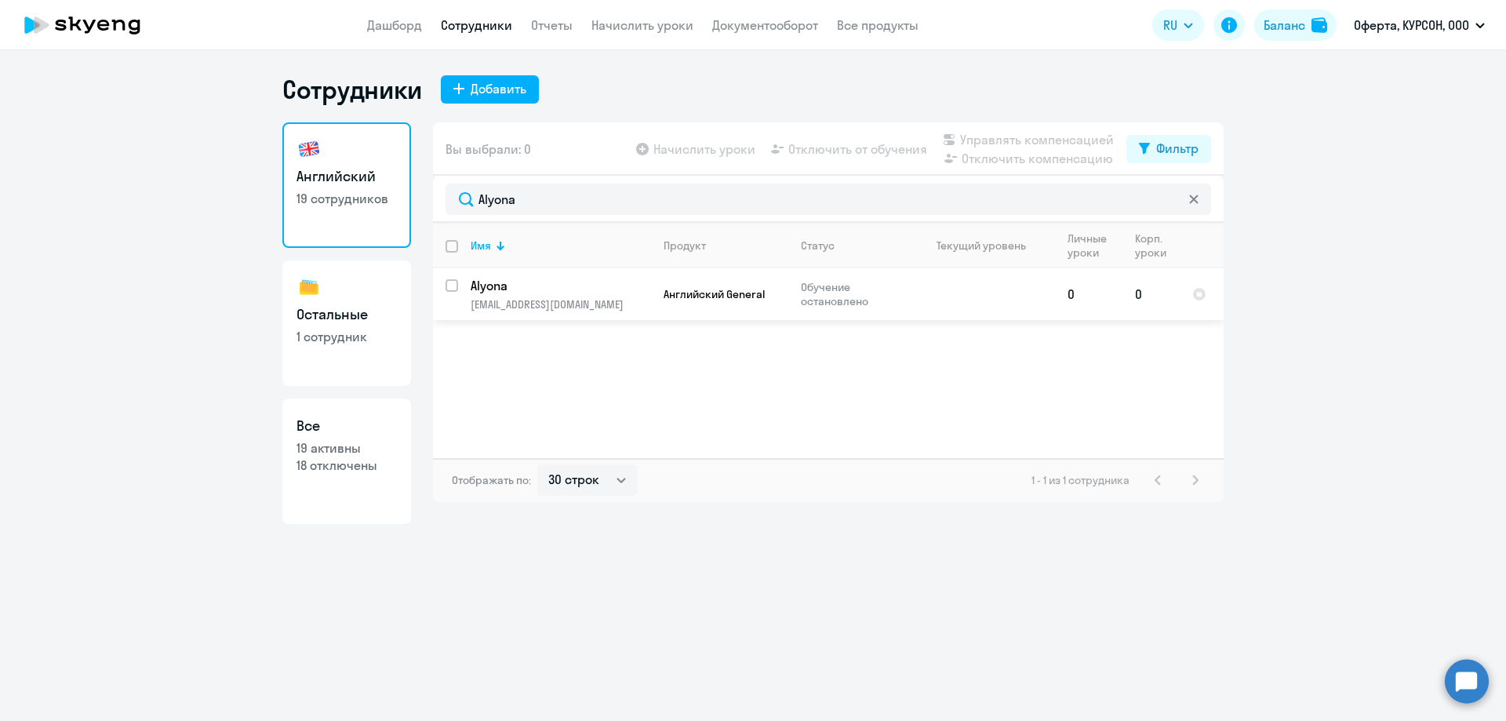
click at [488, 288] on p "Alyona" at bounding box center [559, 285] width 177 height 17
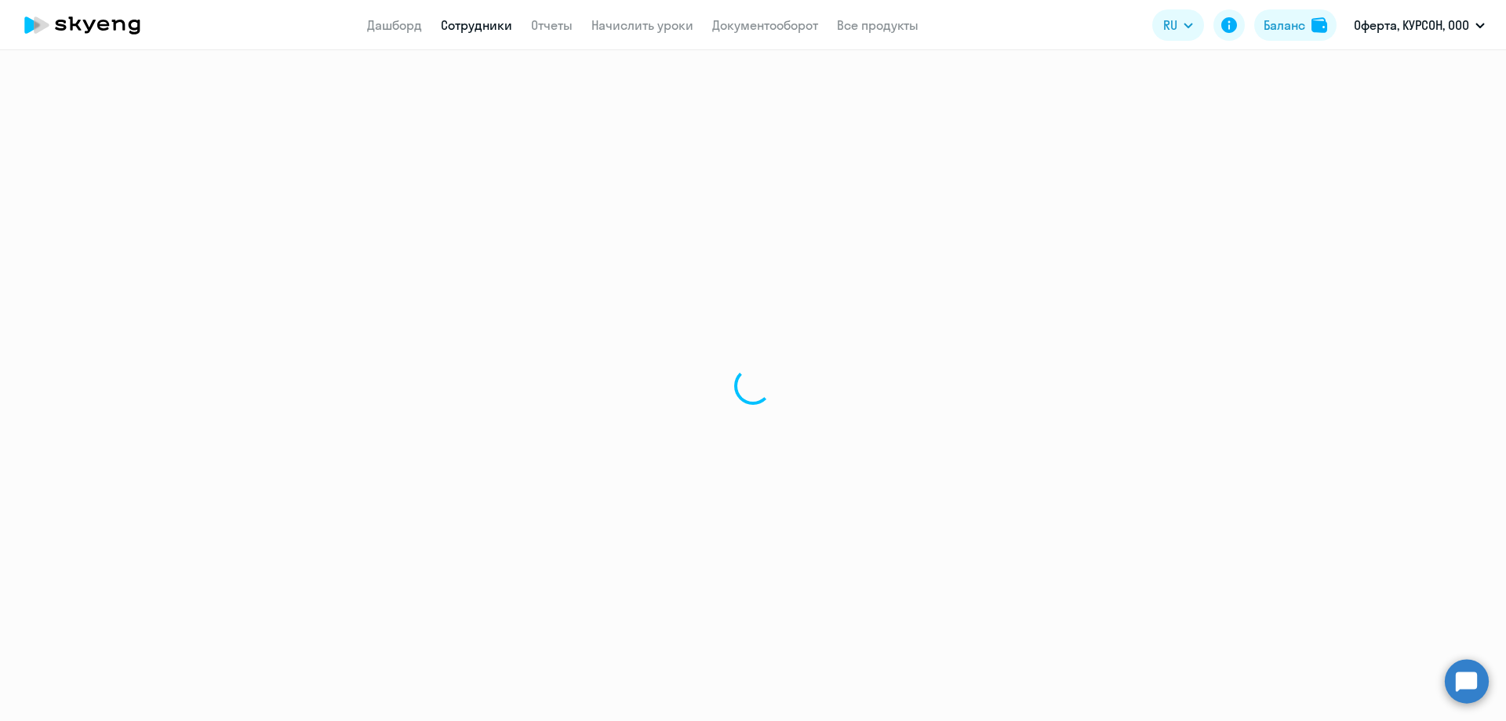
select select "english"
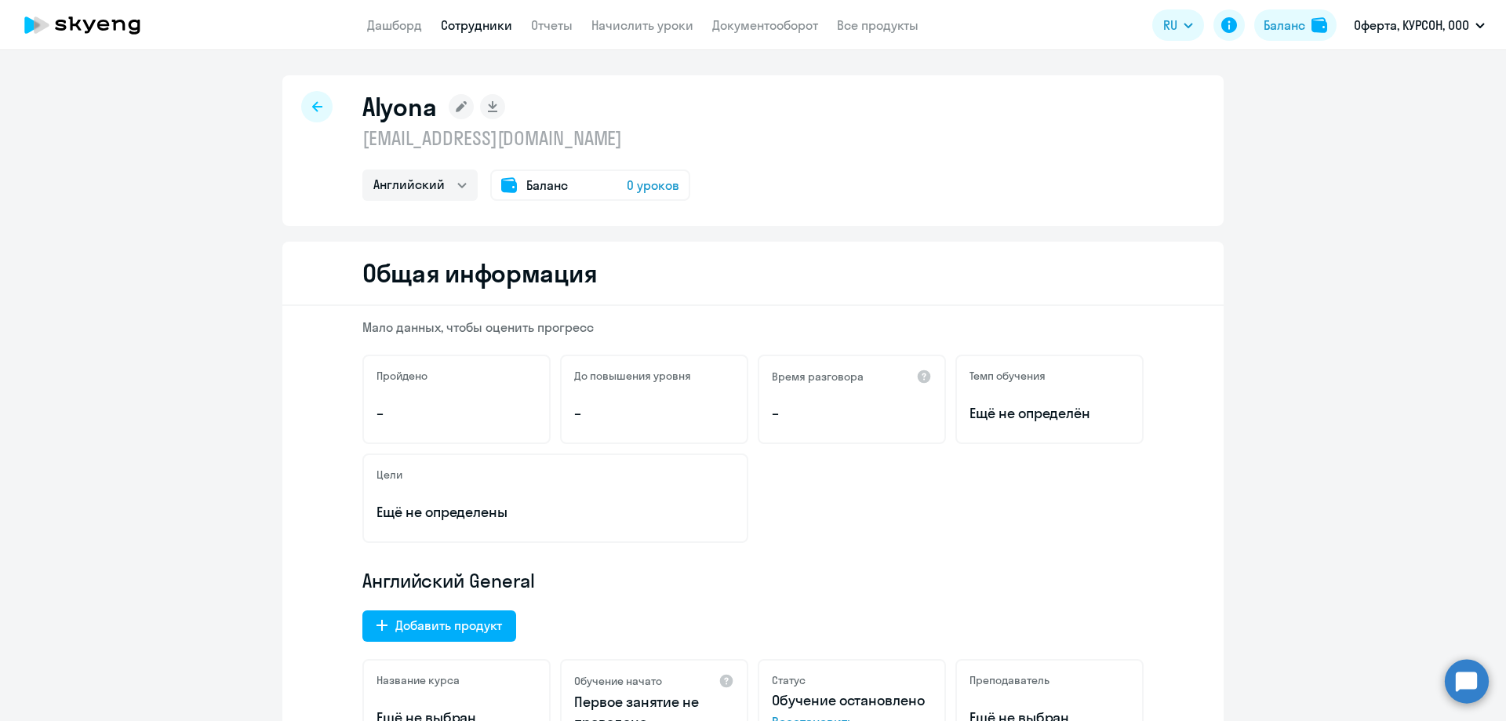
click at [456, 109] on icon at bounding box center [461, 106] width 11 height 11
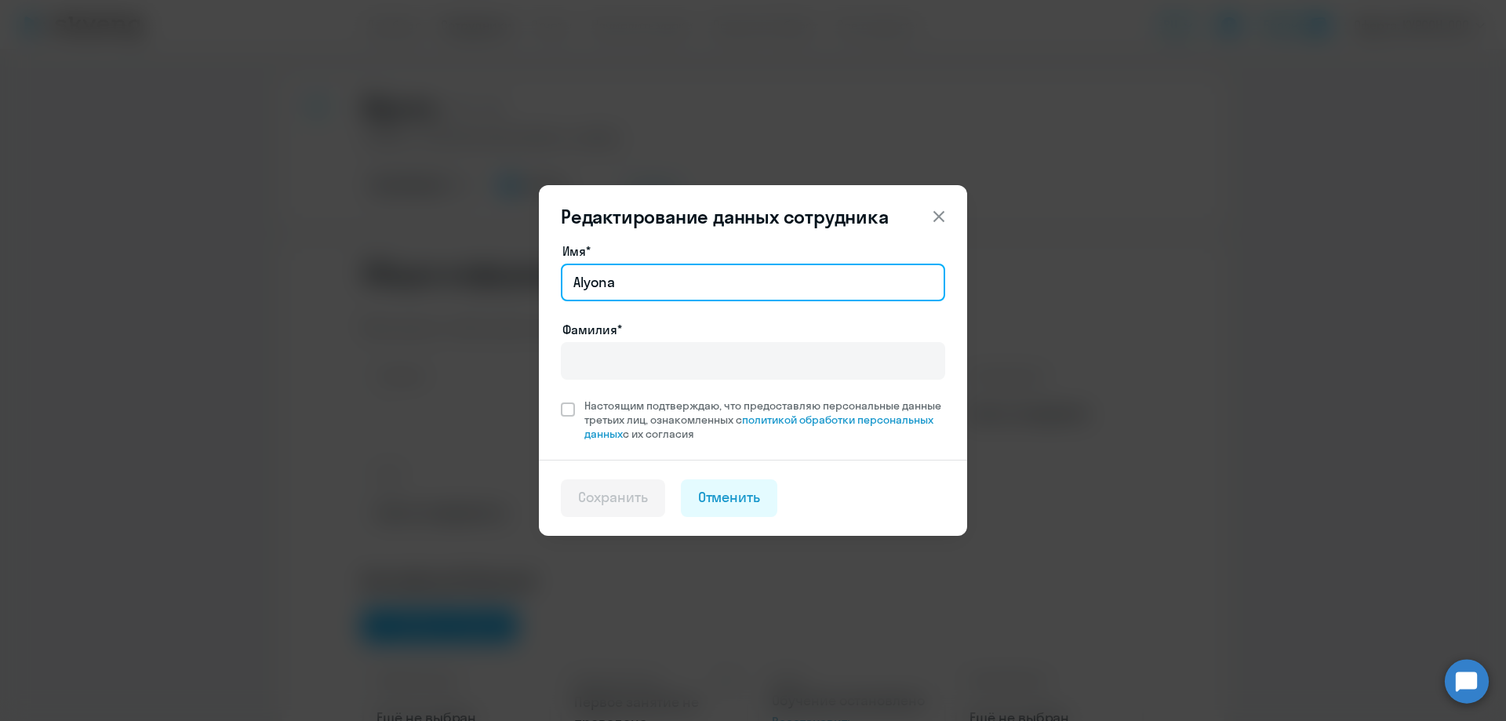
drag, startPoint x: 693, startPoint y: 291, endPoint x: 372, endPoint y: 291, distance: 321.6
click at [372, 291] on div "Редактирование данных сотрудника Имя* [PERSON_NAME]* Настоящим подтверждаю, что…" at bounding box center [753, 360] width 1506 height 721
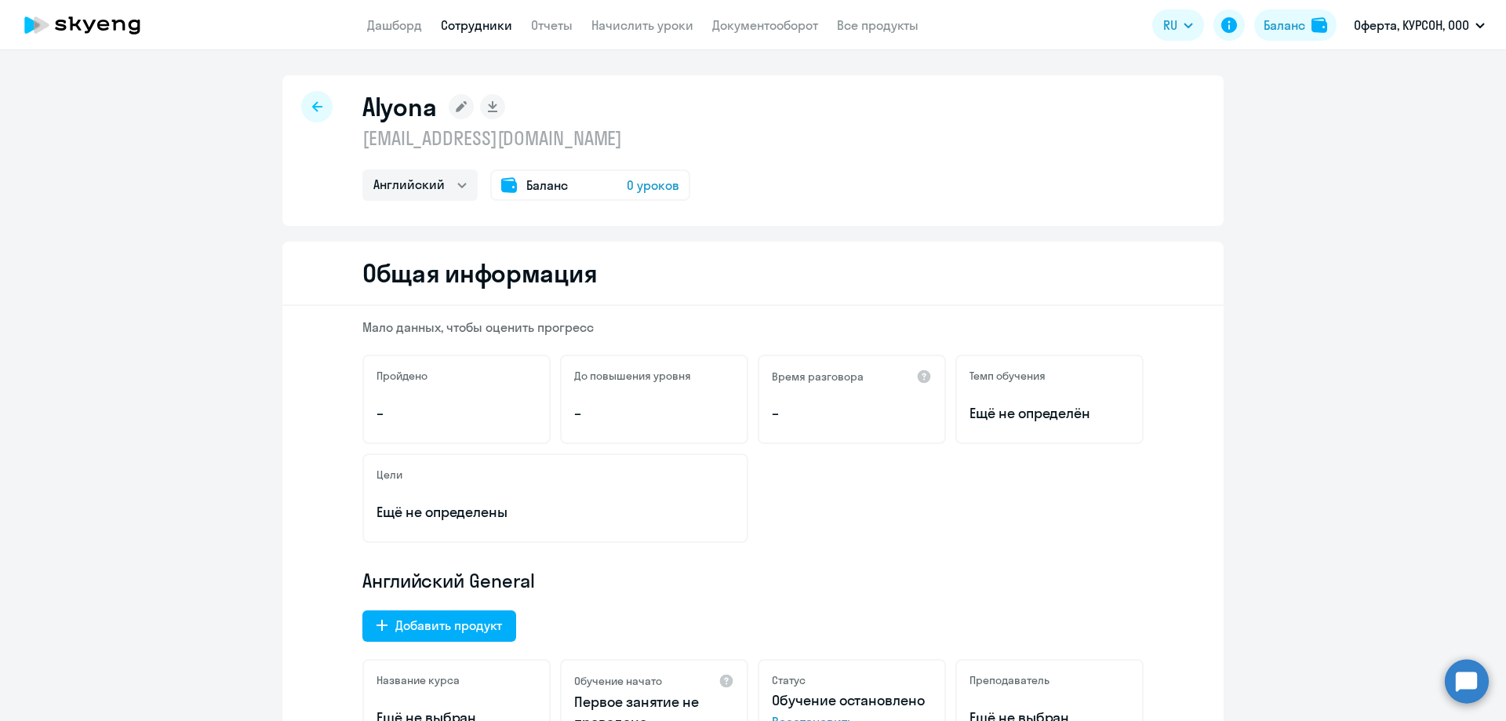
click at [455, 122] on div "Alyona [EMAIL_ADDRESS][DOMAIN_NAME] Английский Баланс 0 уроков" at bounding box center [526, 146] width 328 height 110
click at [455, 117] on rect at bounding box center [461, 106] width 25 height 25
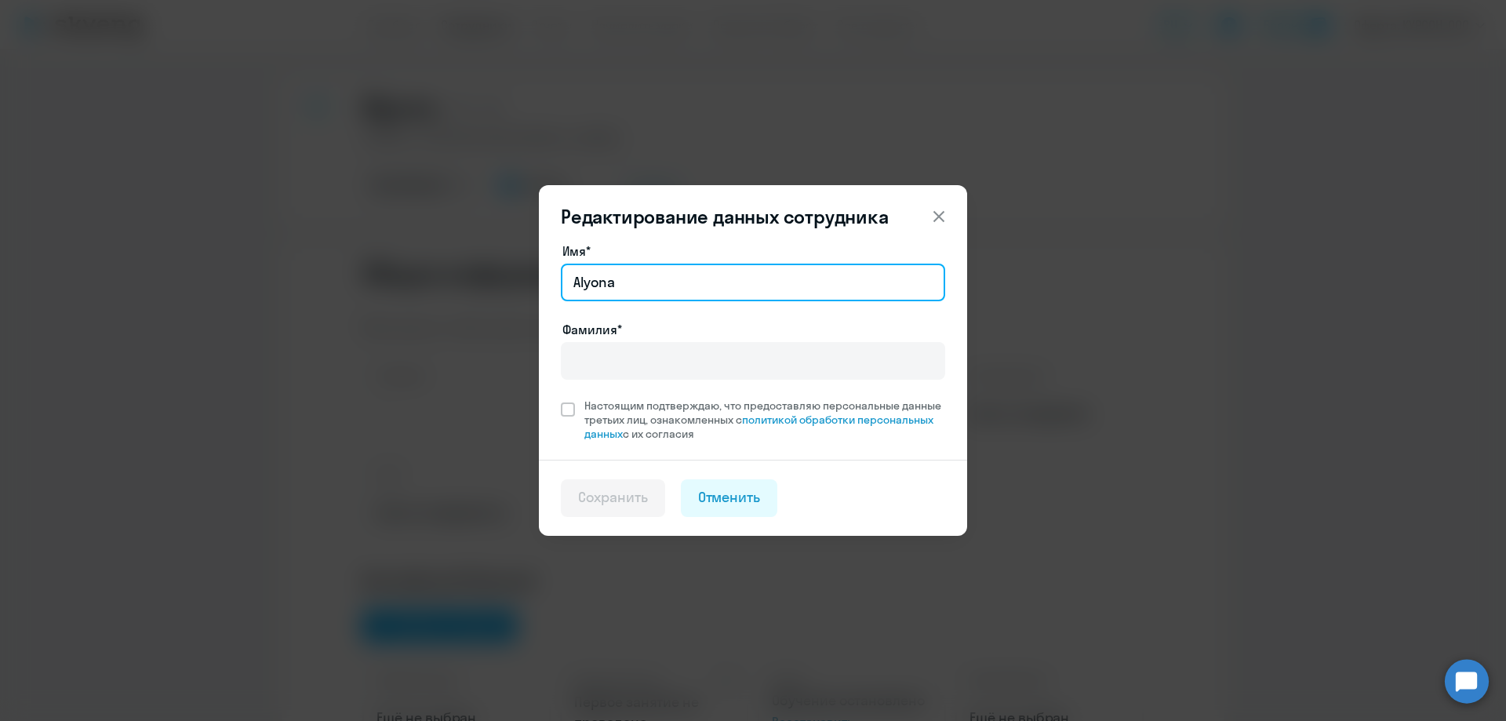
drag, startPoint x: 654, startPoint y: 281, endPoint x: 573, endPoint y: 272, distance: 82.0
click at [573, 272] on input "Alyona" at bounding box center [753, 283] width 384 height 38
type input "[PERSON_NAME]"
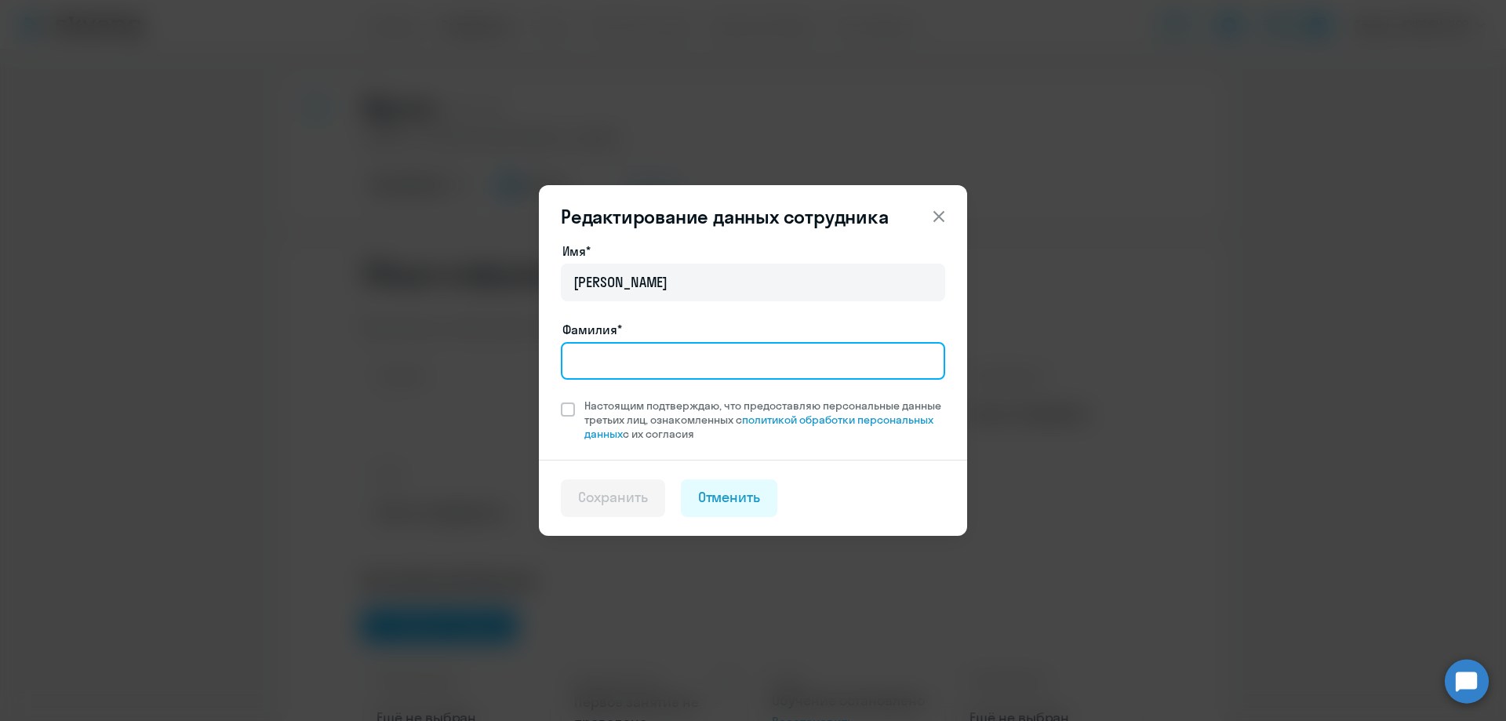
click at [656, 376] on input "Фамилия*" at bounding box center [753, 361] width 384 height 38
type input "[PERSON_NAME]"
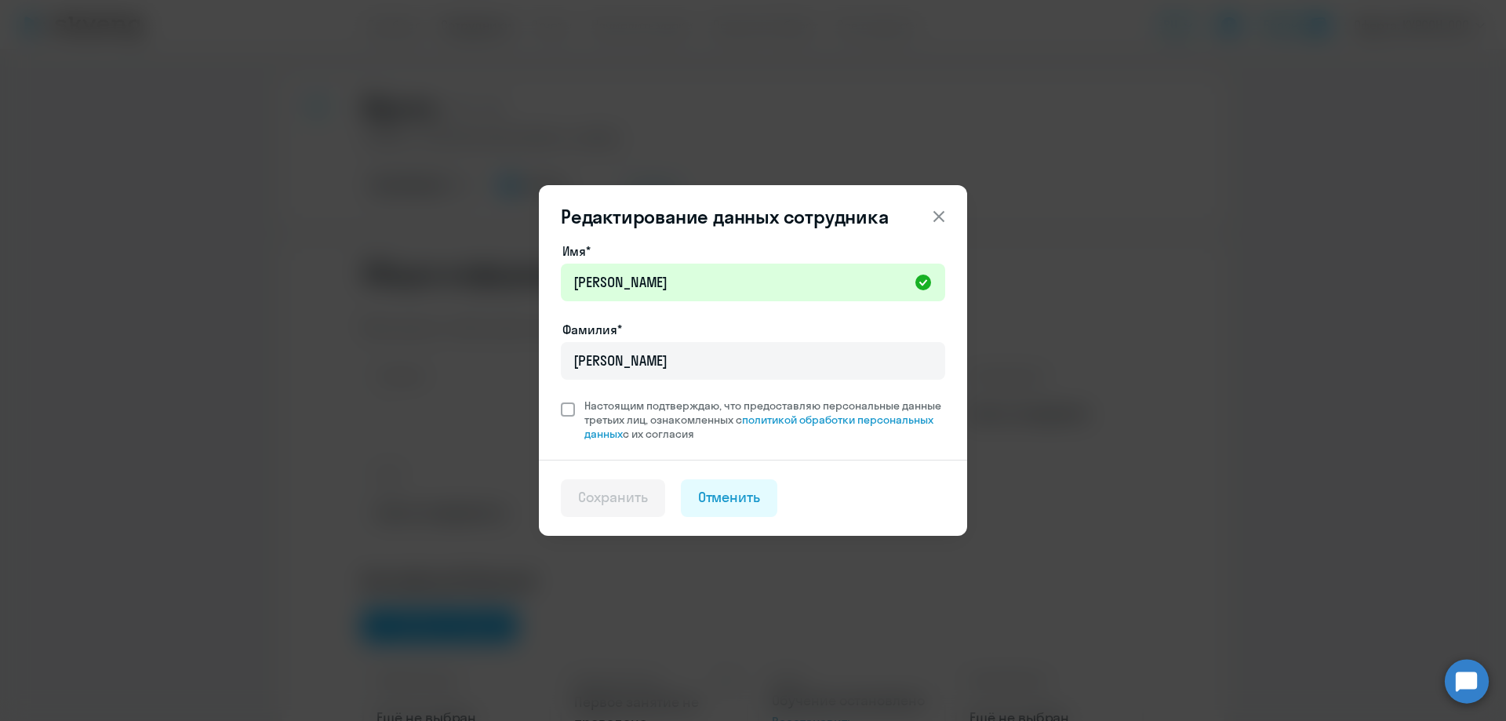
click at [616, 421] on span "Настоящим подтверждаю, что предоставляю персональные данные третьих лиц, ознако…" at bounding box center [764, 419] width 361 height 42
click at [561, 398] on input "Настоящим подтверждаю, что предоставляю персональные данные третьих лиц, ознако…" at bounding box center [560, 398] width 1 height 1
checkbox input "true"
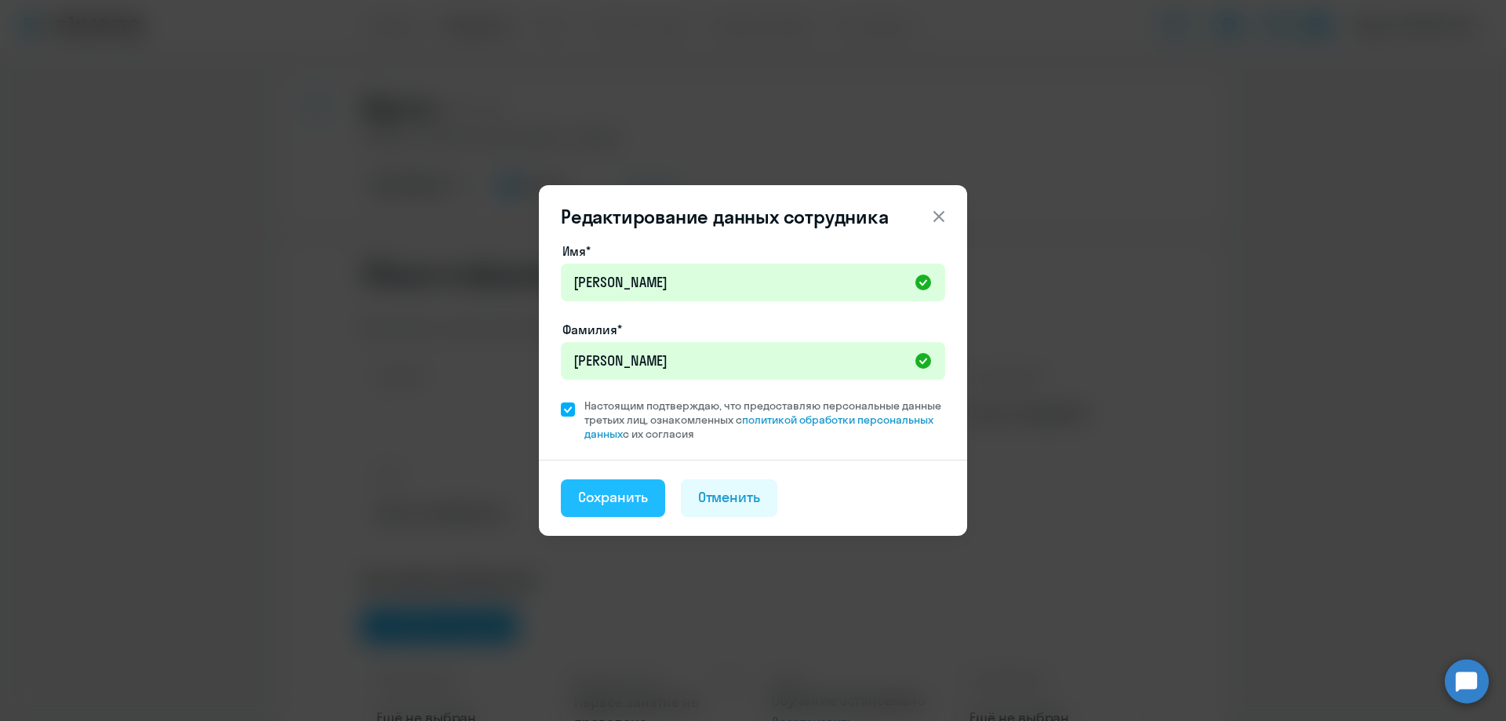
click at [613, 511] on button "Сохранить" at bounding box center [613, 498] width 104 height 38
select select "english"
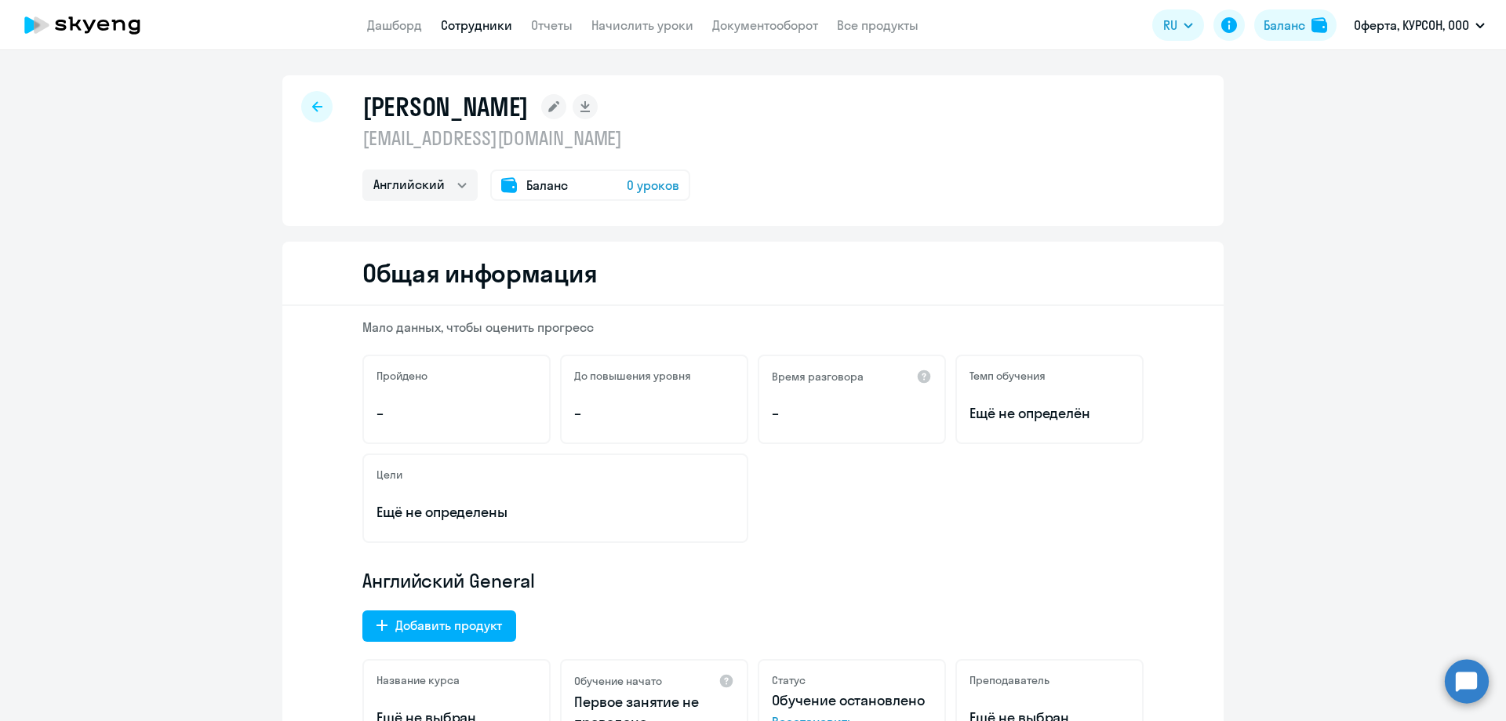
click at [398, 518] on p "Ещё не определены" at bounding box center [555, 512] width 358 height 20
click at [312, 106] on icon at bounding box center [317, 106] width 10 height 10
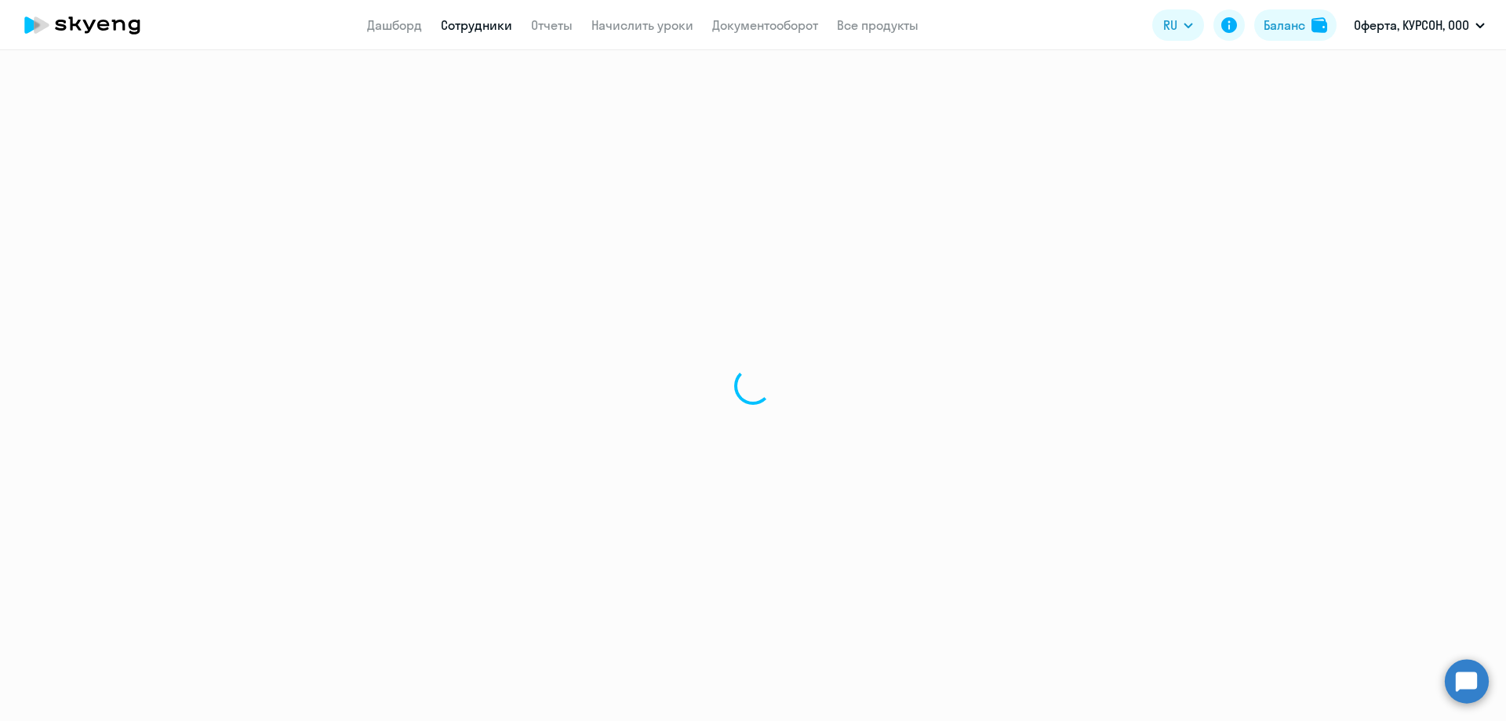
select select "30"
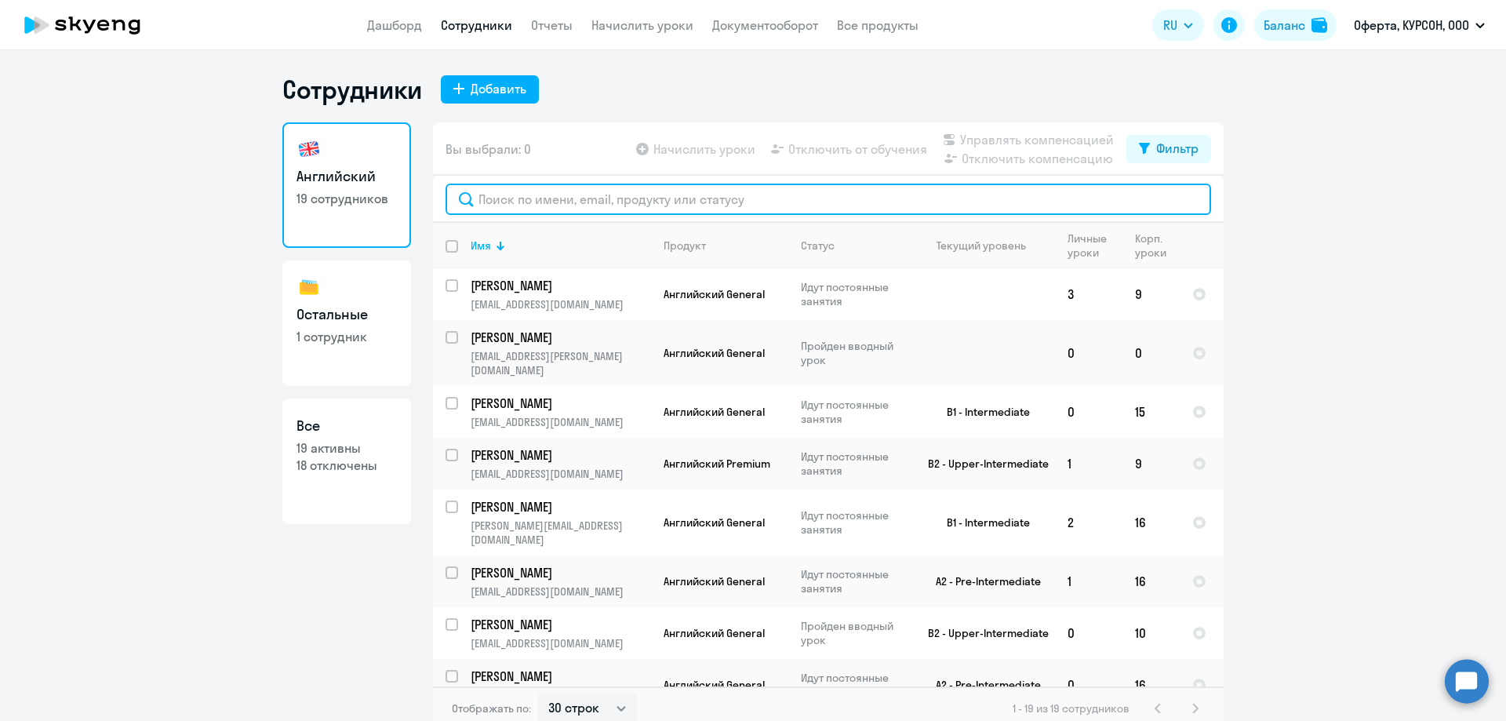
click at [757, 203] on input "text" at bounding box center [827, 199] width 765 height 31
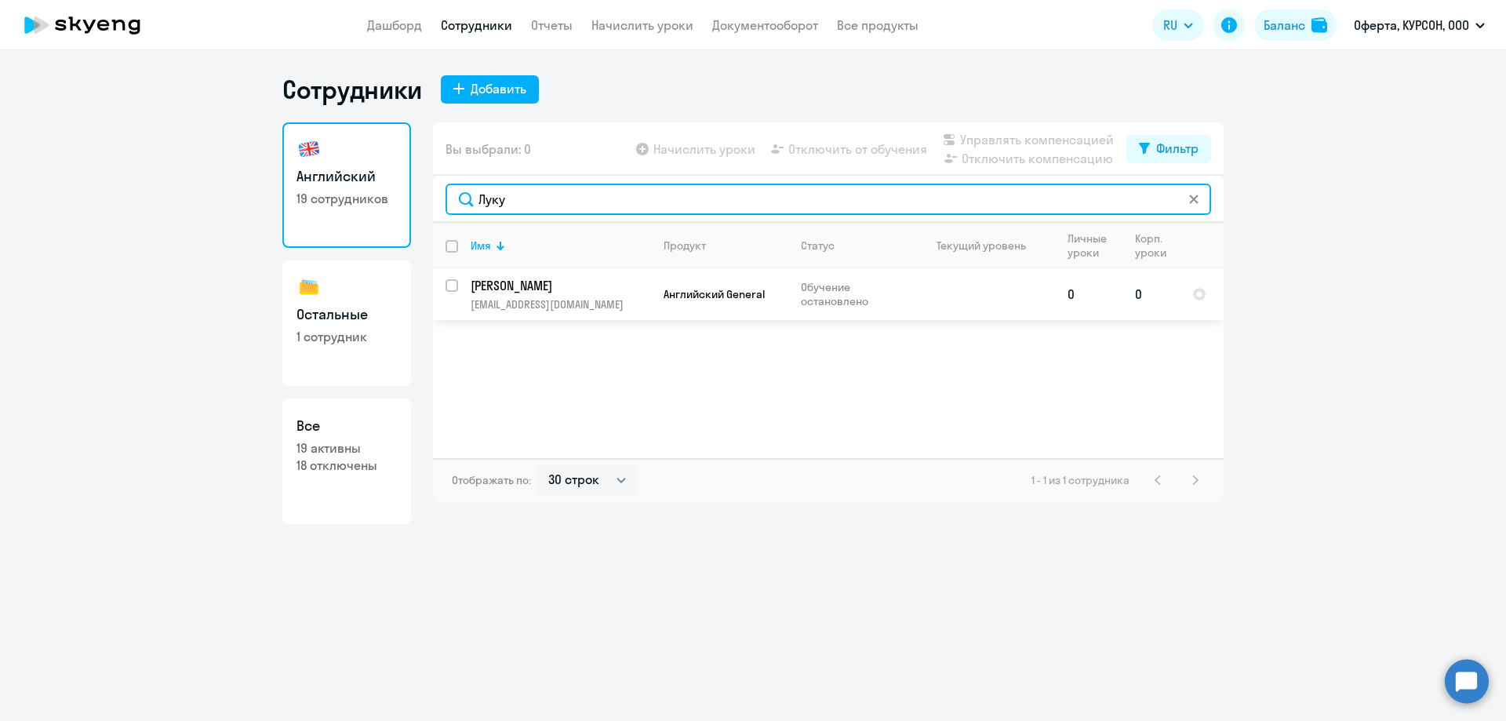
type input "Луку"
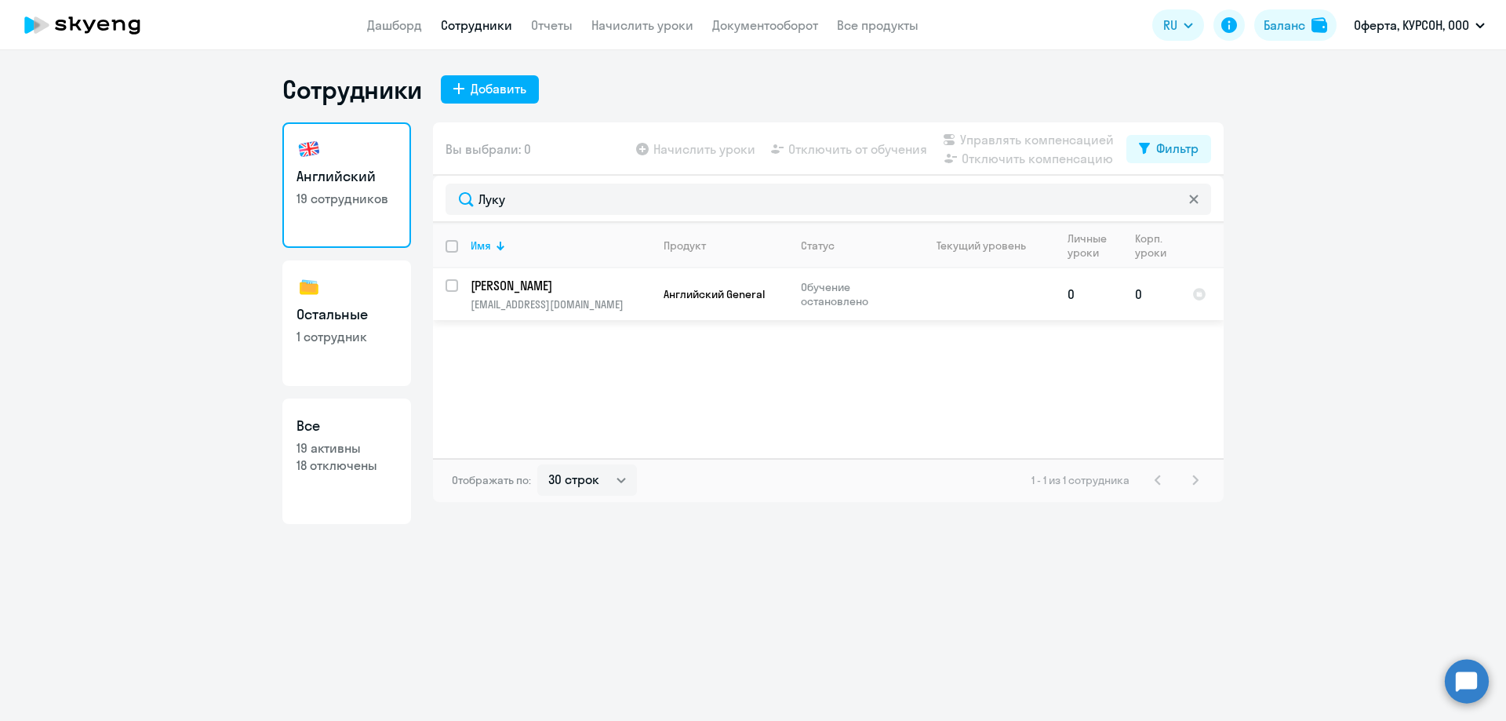
click at [451, 282] on input "select row 1966679" at bounding box center [460, 294] width 31 height 31
checkbox input "true"
click at [687, 155] on span "Начислить уроки" at bounding box center [704, 149] width 102 height 19
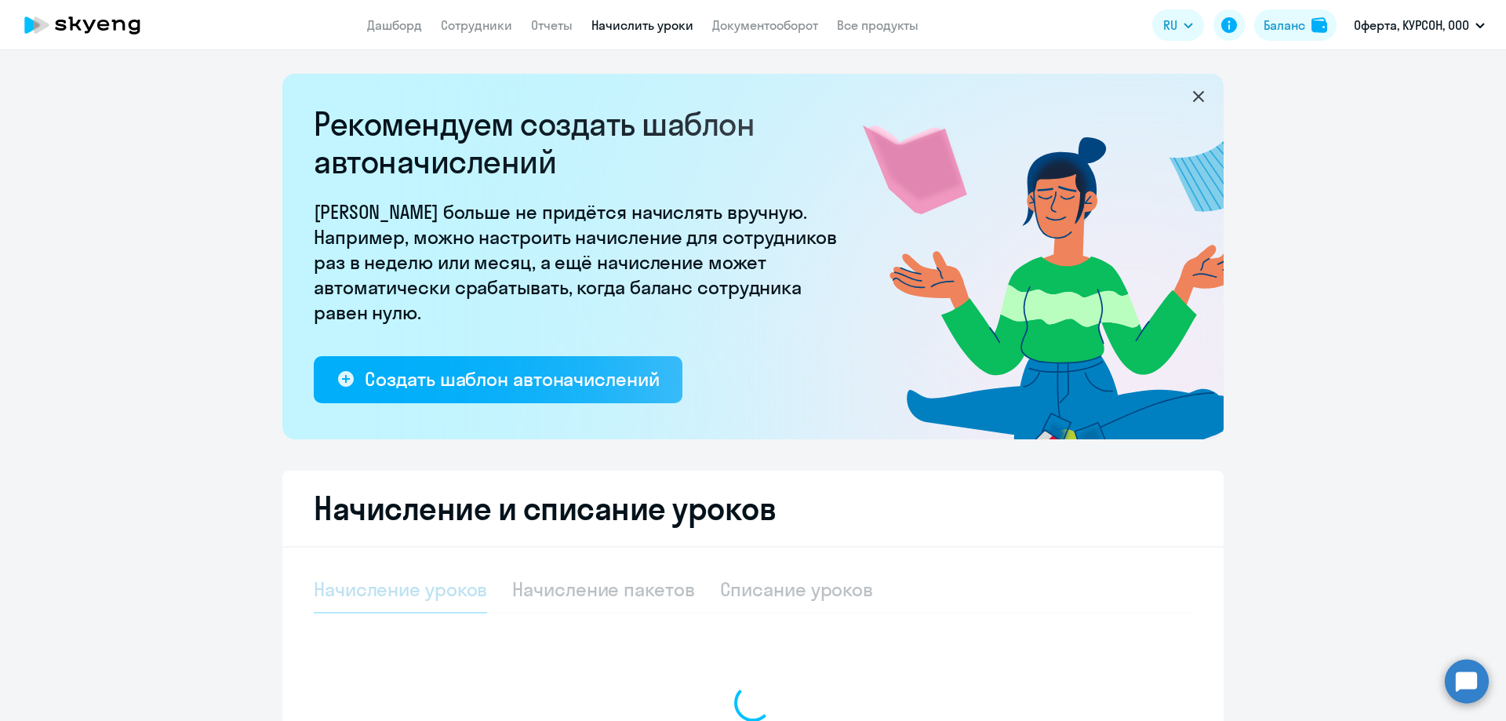
select select "10"
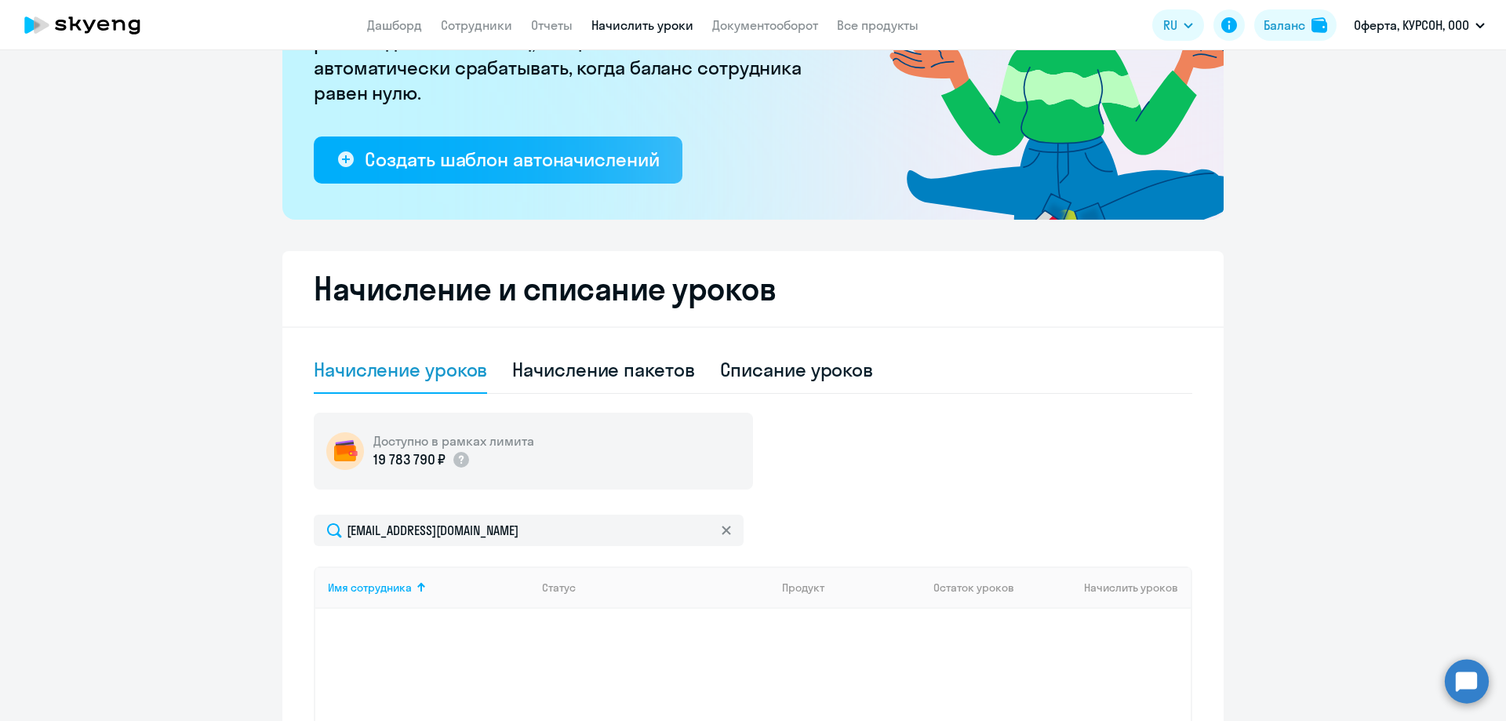
scroll to position [197, 0]
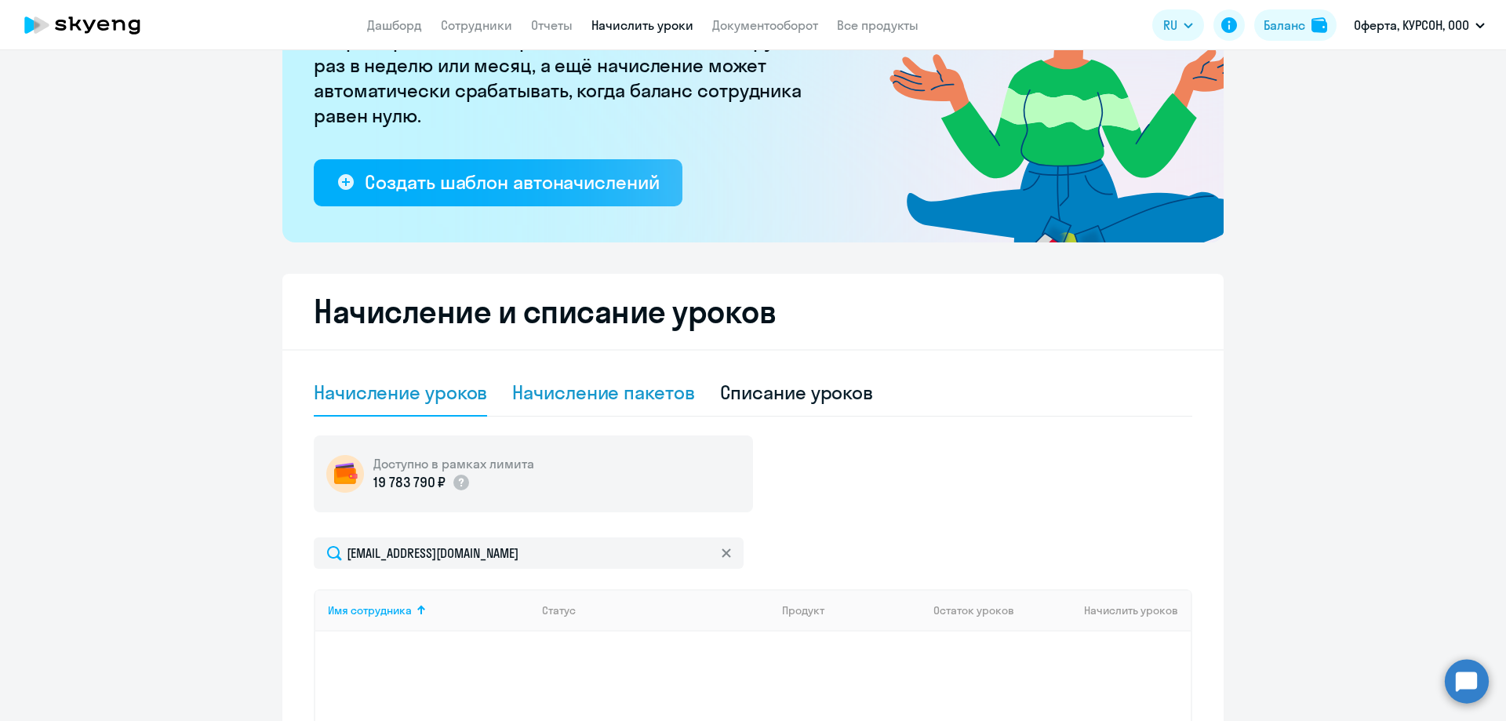
click at [616, 394] on div "Начисление пакетов" at bounding box center [603, 392] width 182 height 25
select select "10"
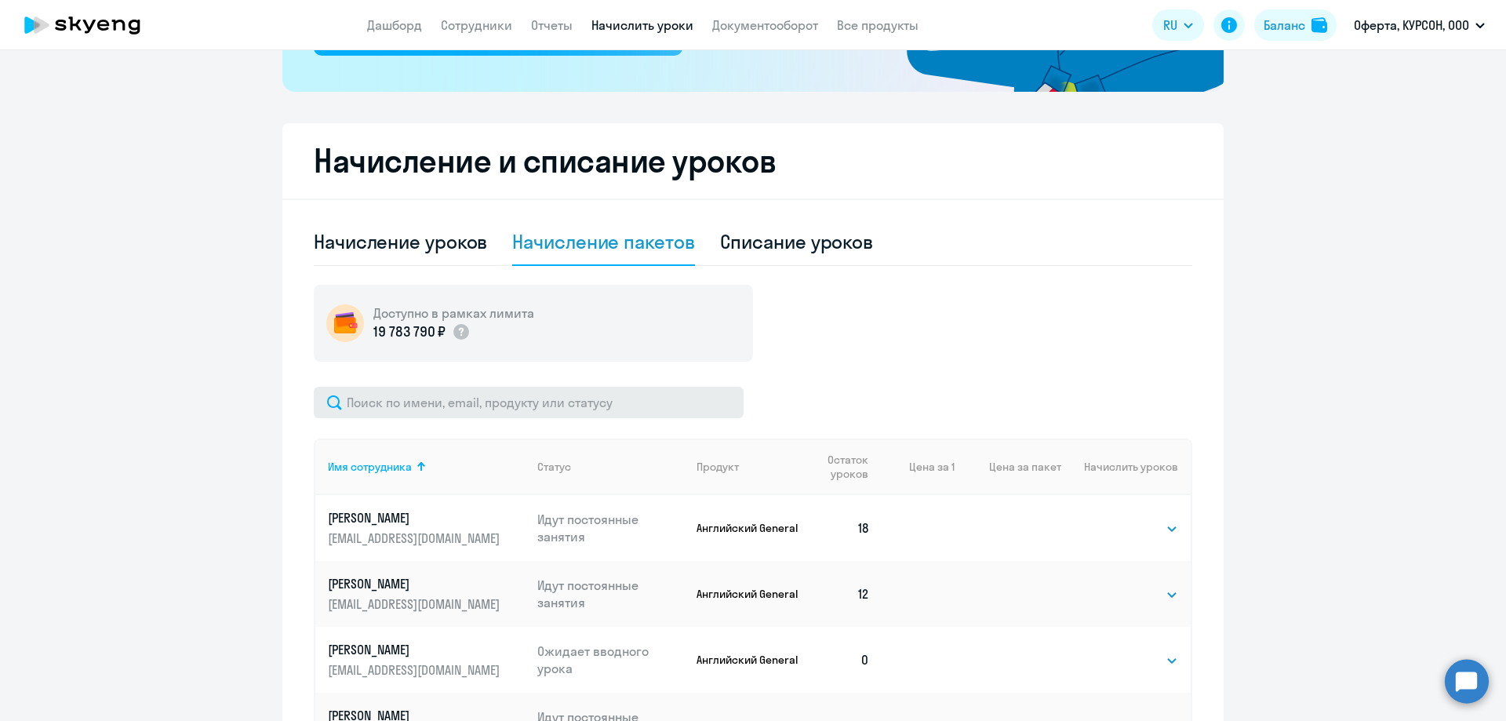
scroll to position [354, 0]
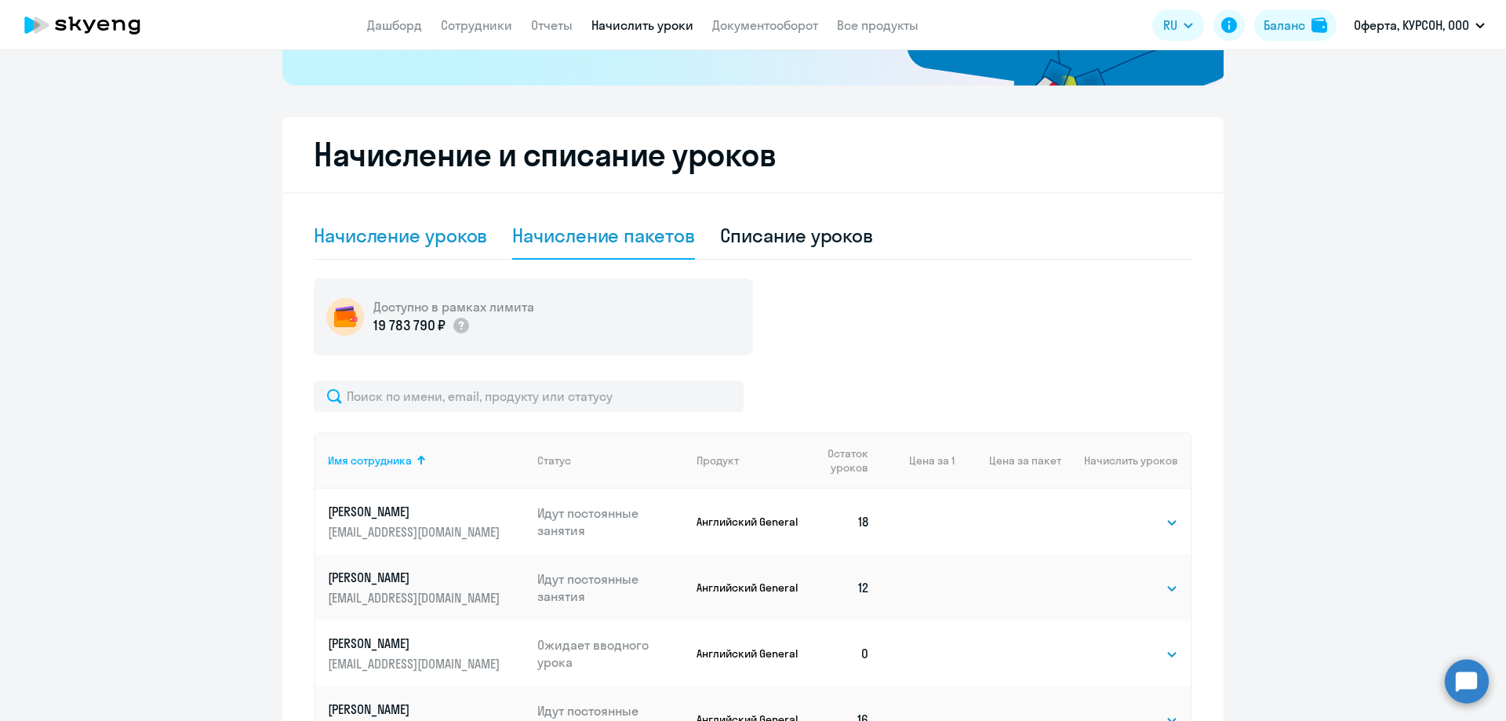
click at [426, 235] on div "Начисление уроков" at bounding box center [400, 235] width 173 height 25
select select "10"
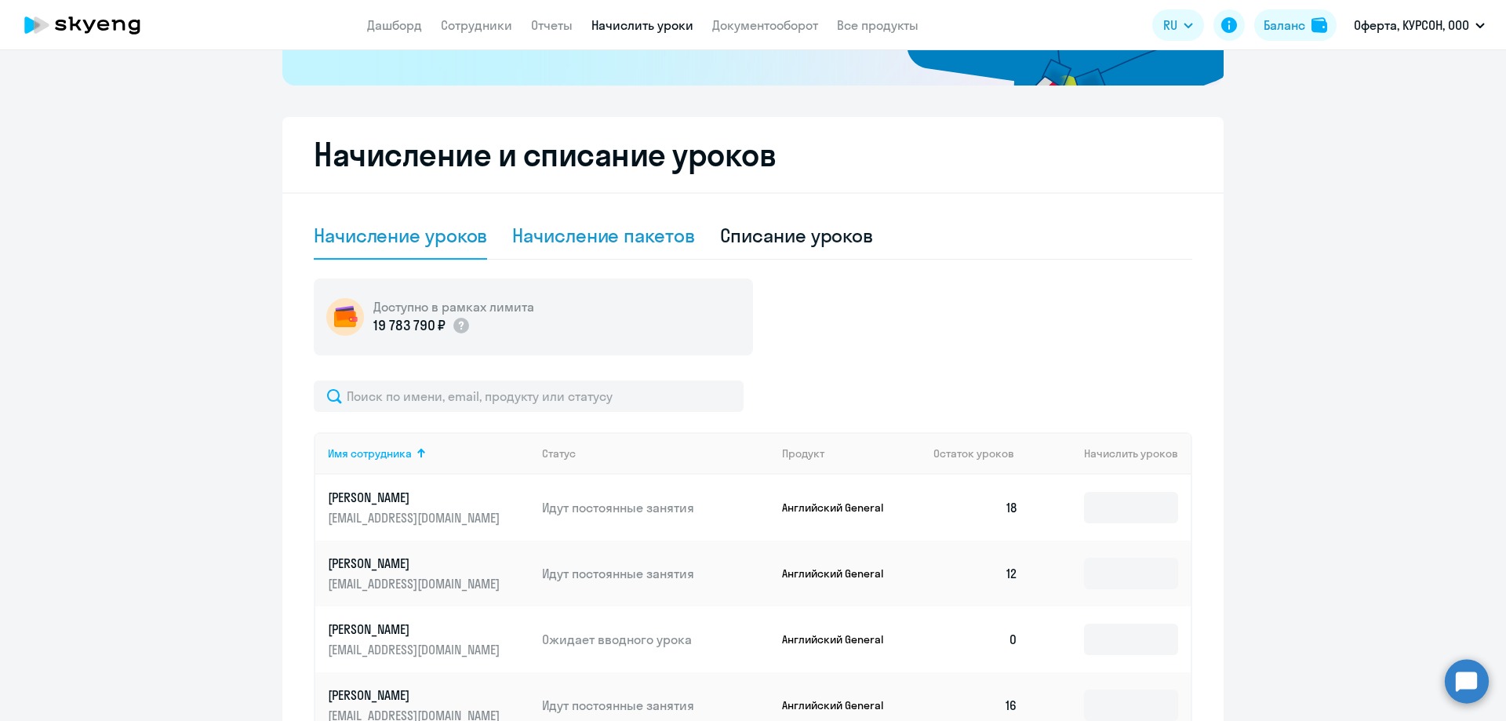
click at [602, 244] on div "Начисление пакетов" at bounding box center [603, 235] width 182 height 25
select select "10"
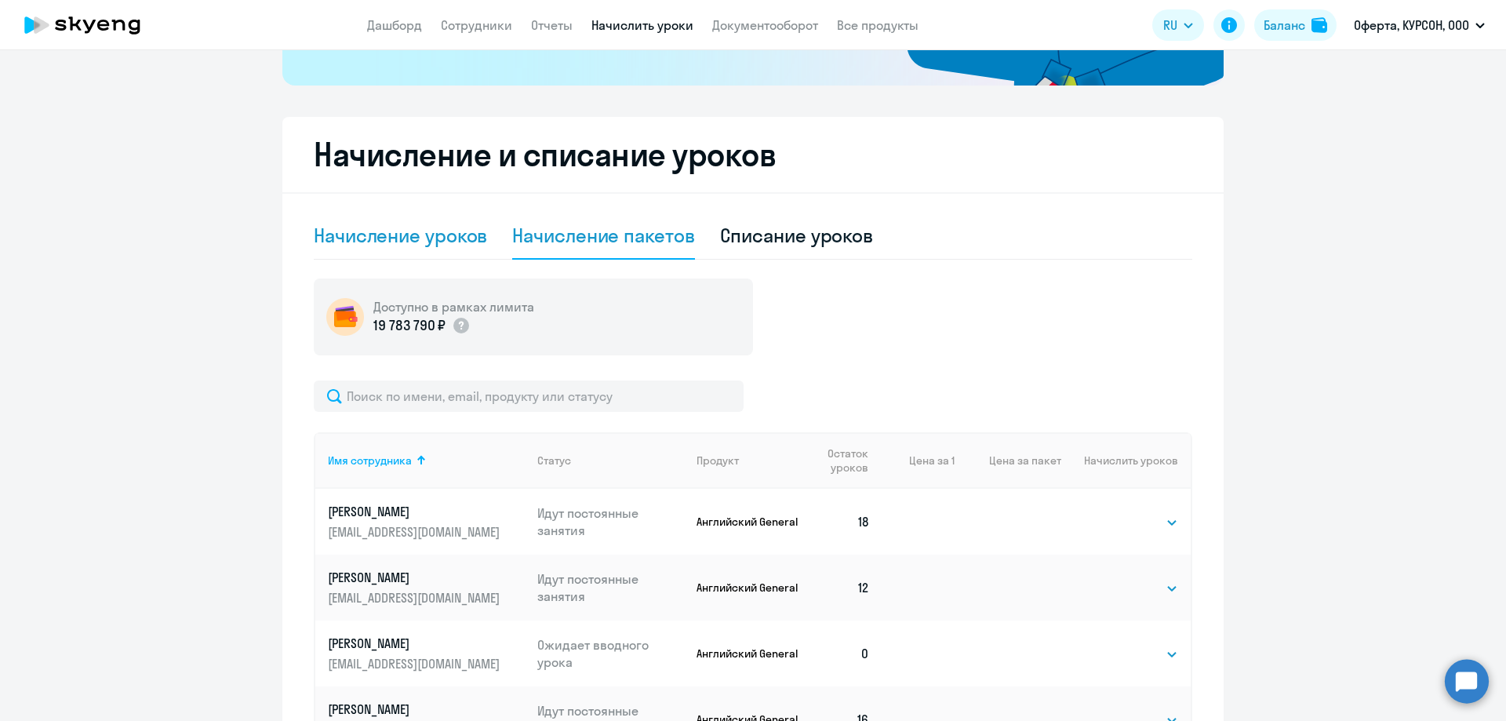
click at [399, 232] on div "Начисление уроков" at bounding box center [400, 235] width 173 height 25
select select "10"
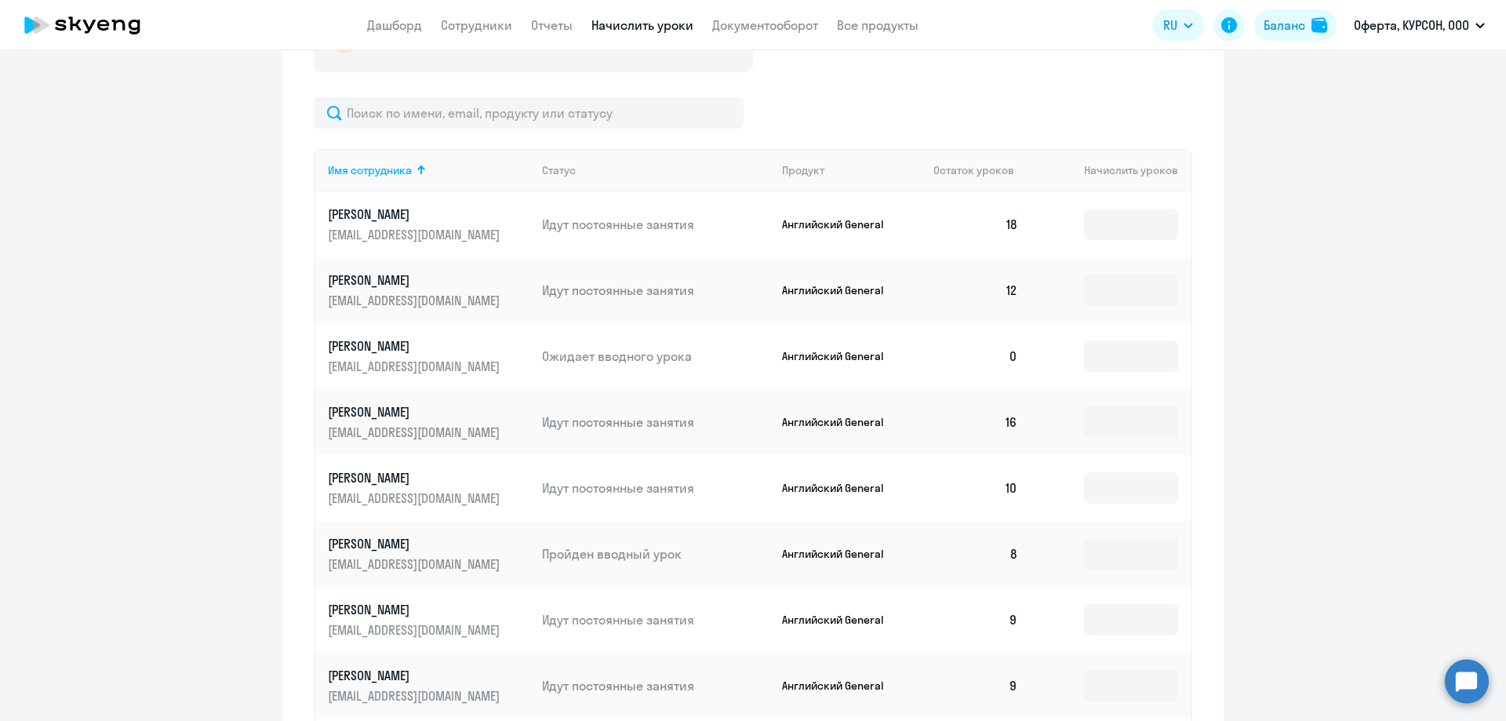
scroll to position [667, 0]
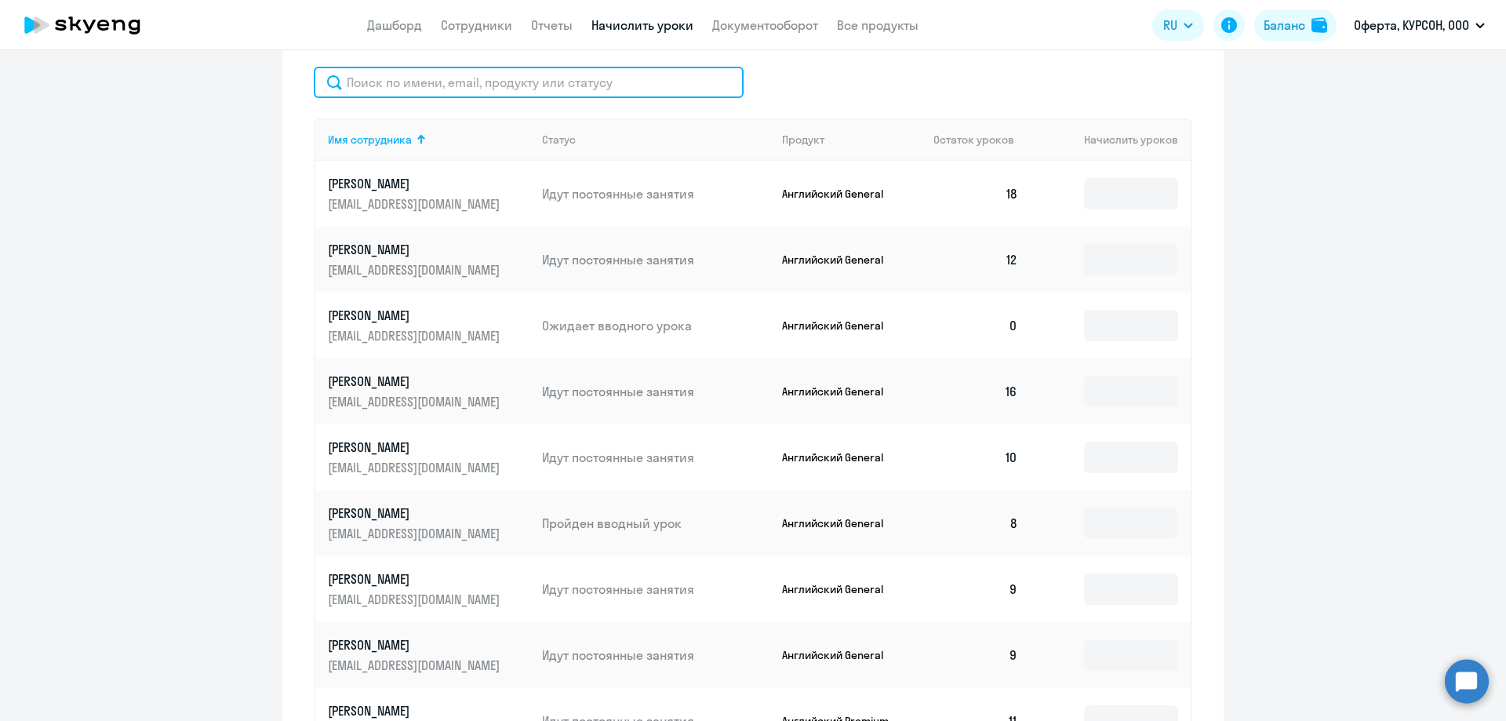
click at [481, 91] on input "text" at bounding box center [529, 82] width 430 height 31
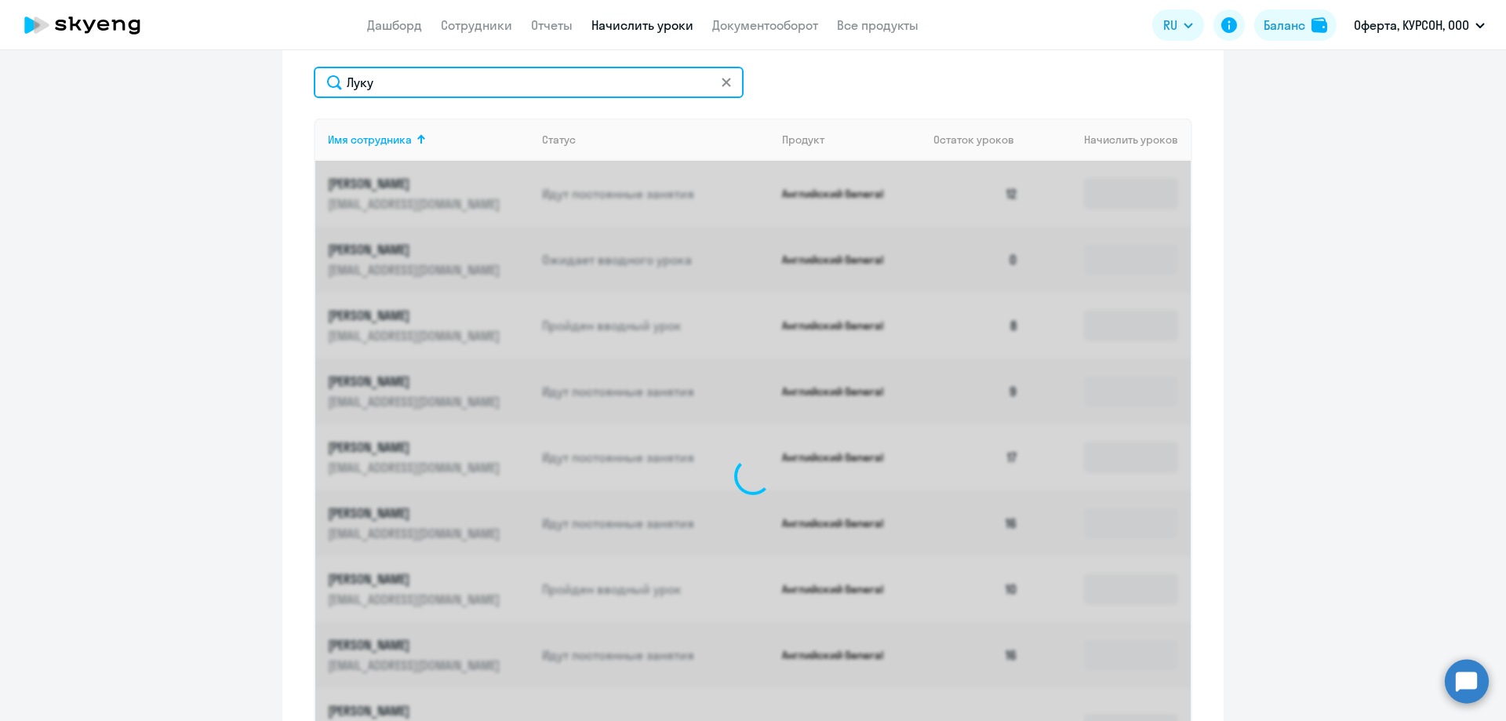
scroll to position [432, 0]
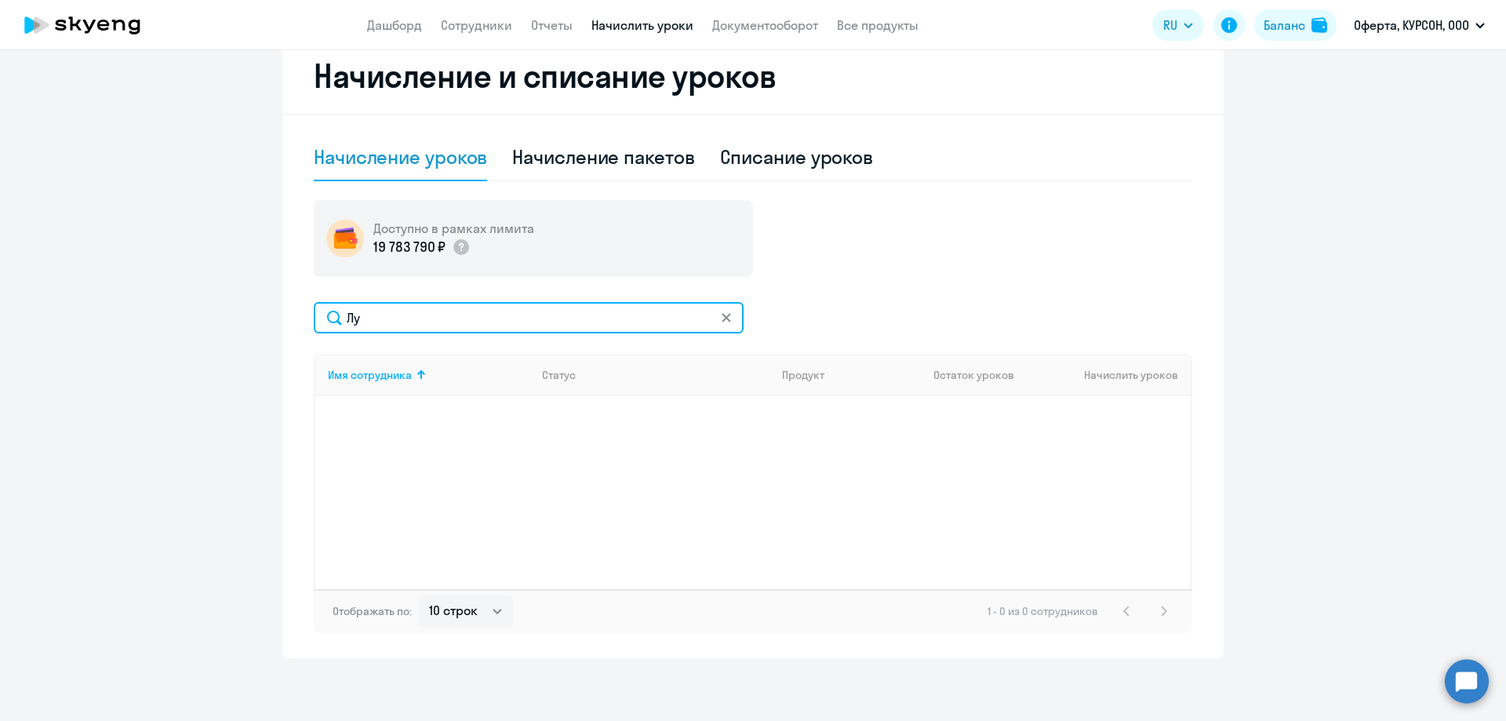
type input "[PERSON_NAME]"
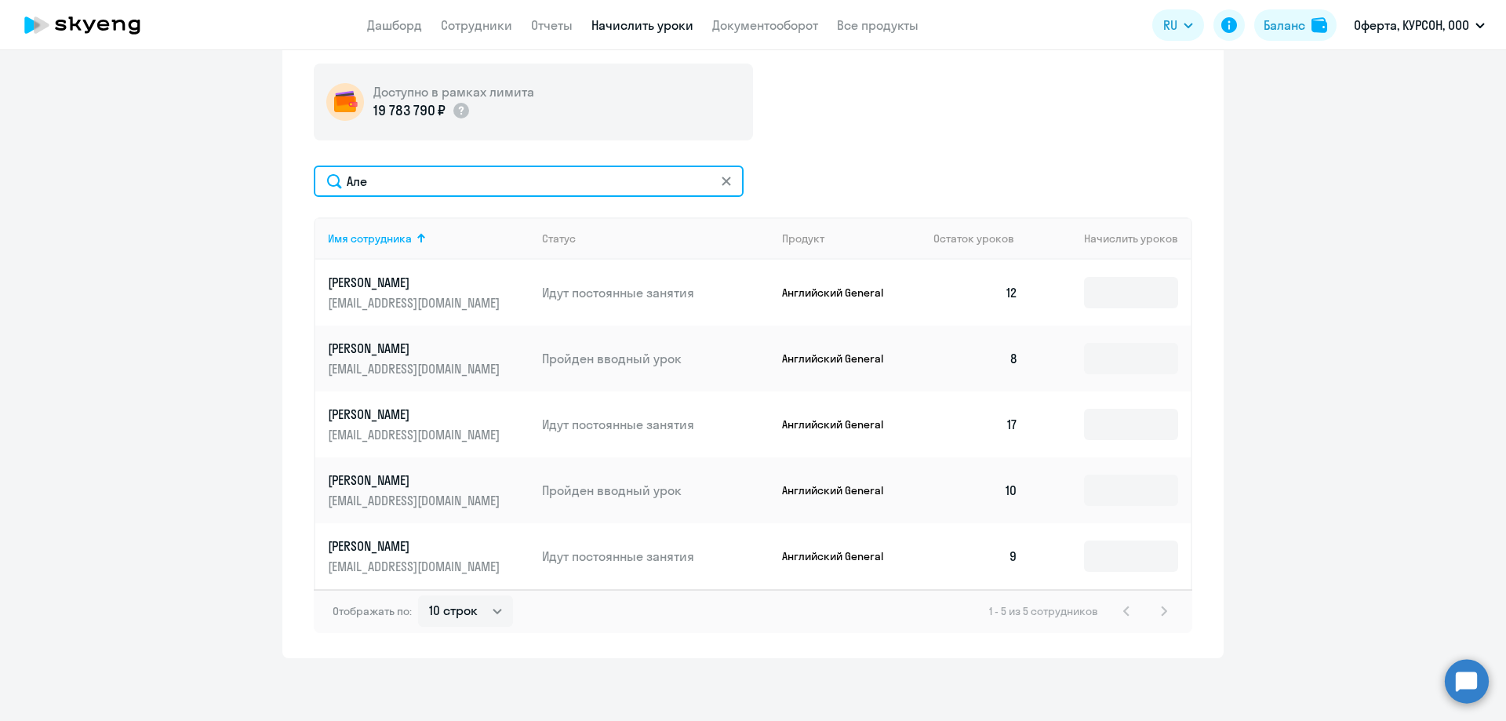
scroll to position [569, 0]
type input "[PERSON_NAME]"
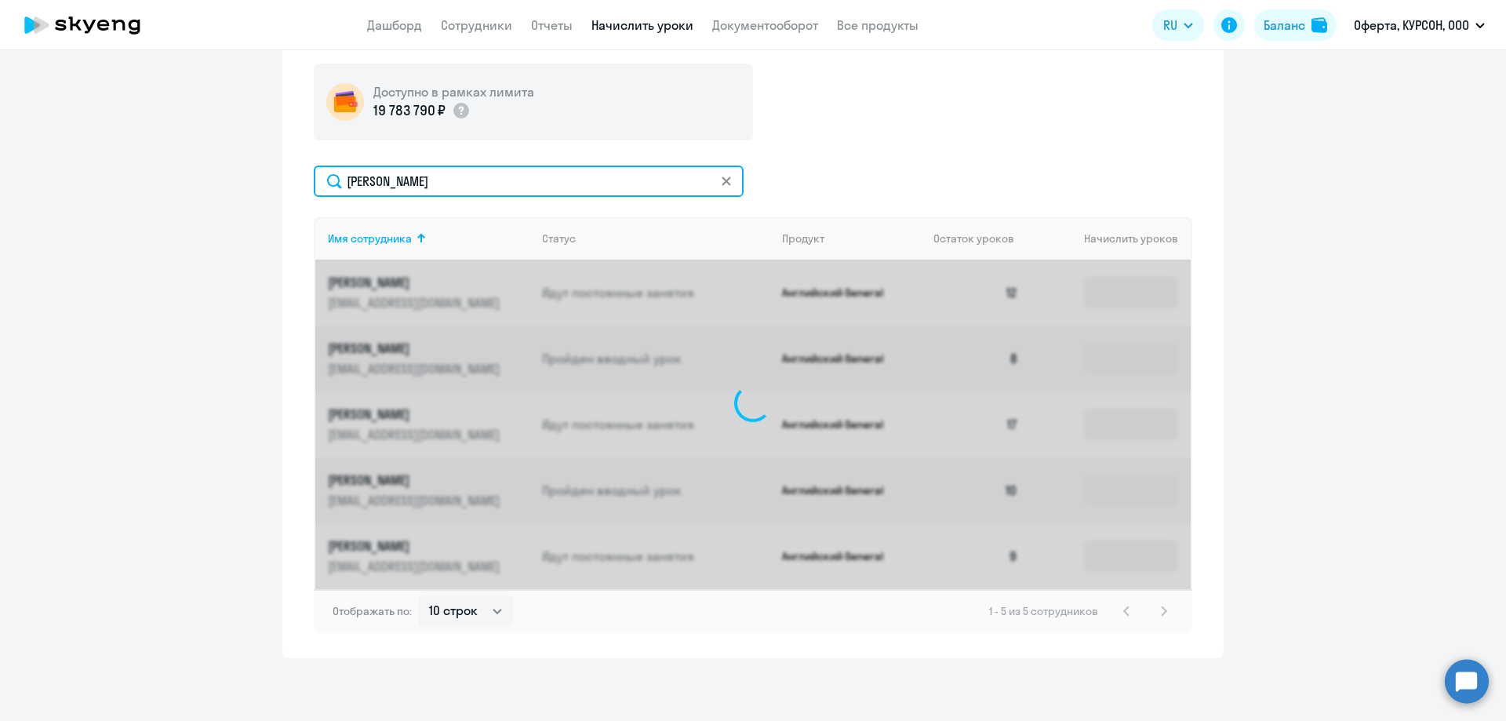
scroll to position [432, 0]
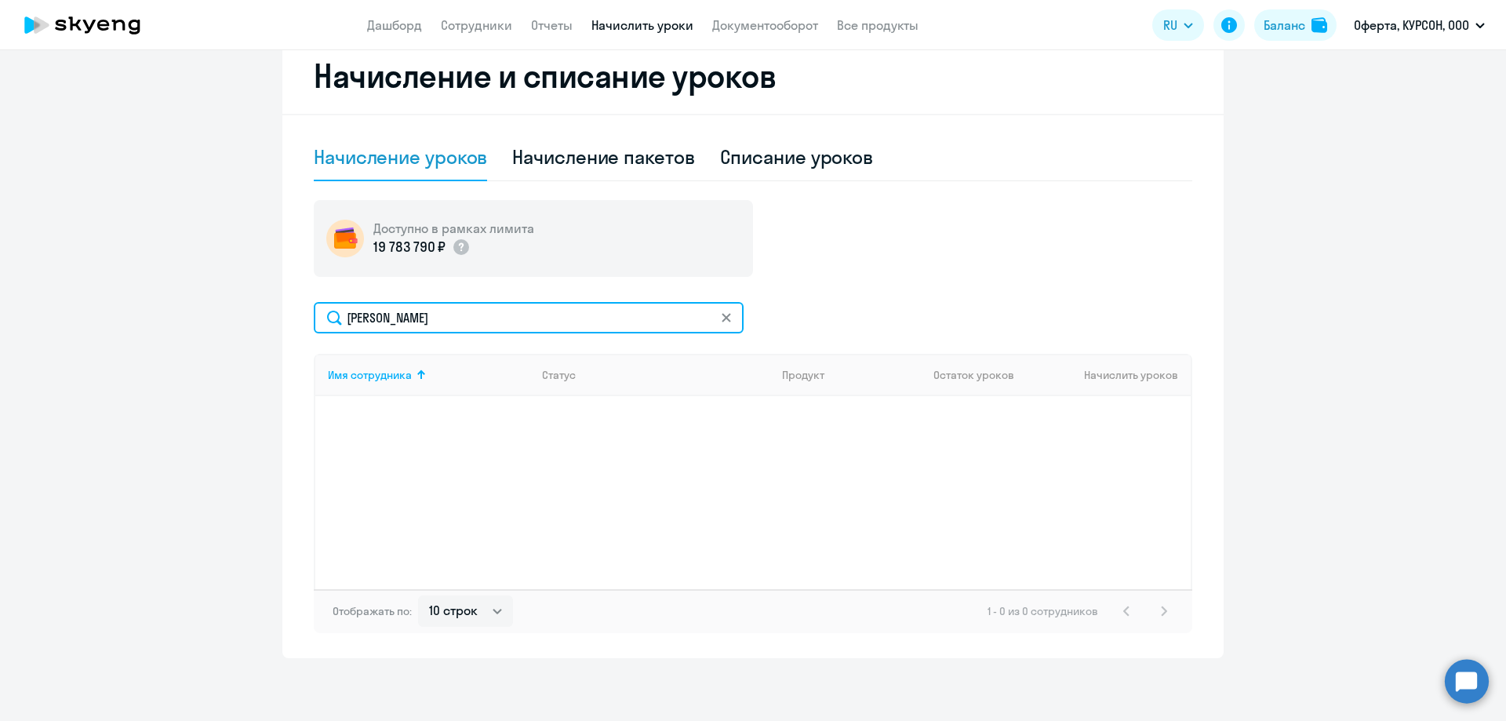
drag, startPoint x: 469, startPoint y: 311, endPoint x: 294, endPoint y: 314, distance: 174.9
click at [294, 314] on div "Начисление и списание уроков Начисление уроков Начисление пакетов Списание урок…" at bounding box center [752, 348] width 941 height 620
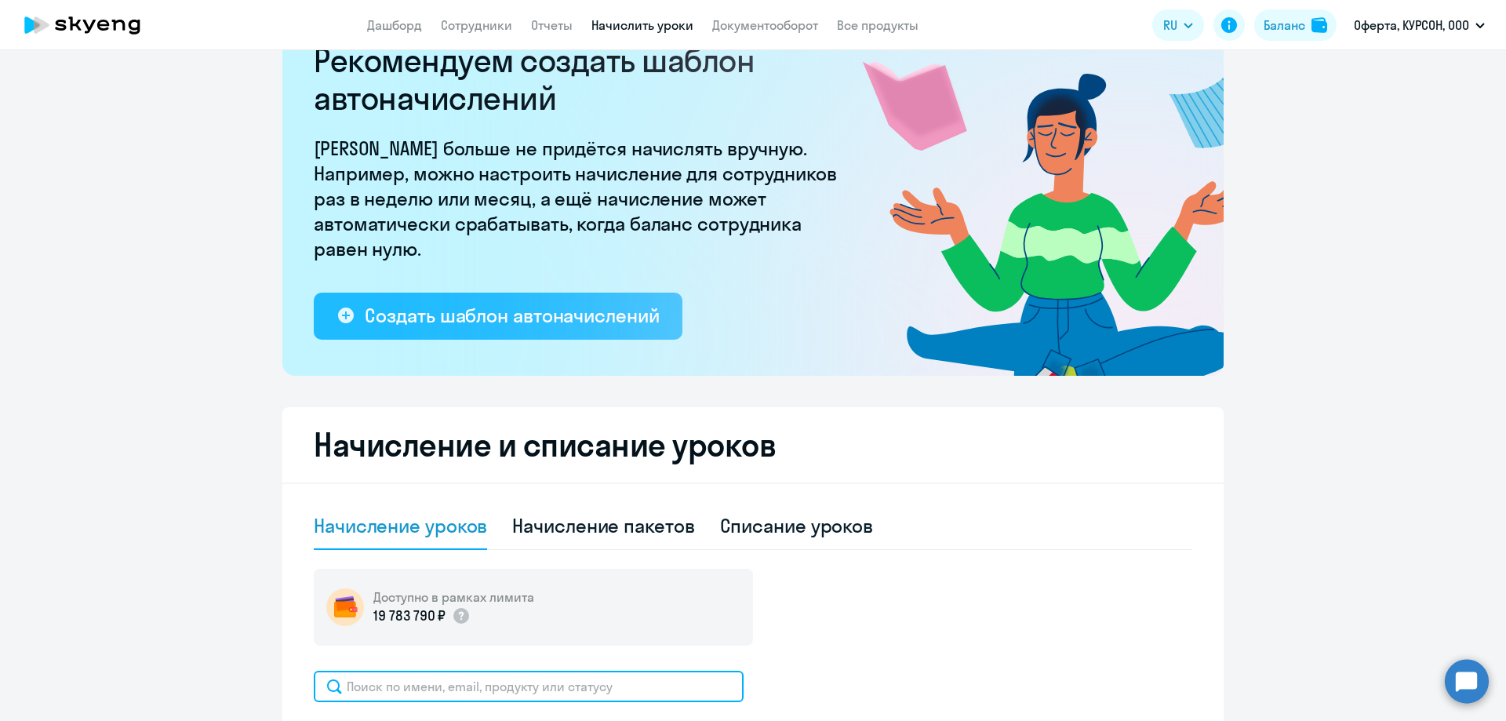
scroll to position [0, 0]
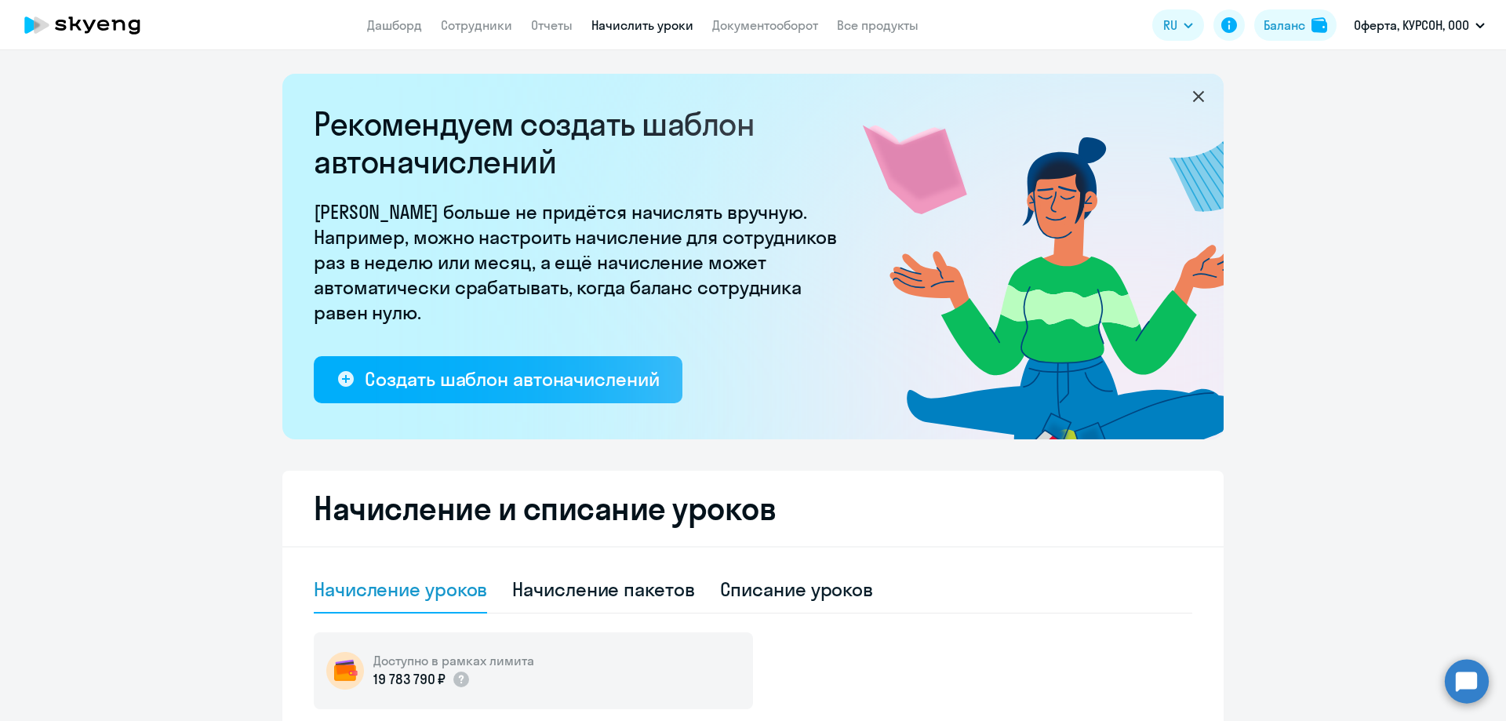
click at [493, 34] on app-menu-item-link "Сотрудники" at bounding box center [476, 26] width 71 height 20
click at [495, 31] on link "Сотрудники" at bounding box center [476, 25] width 71 height 16
select select "30"
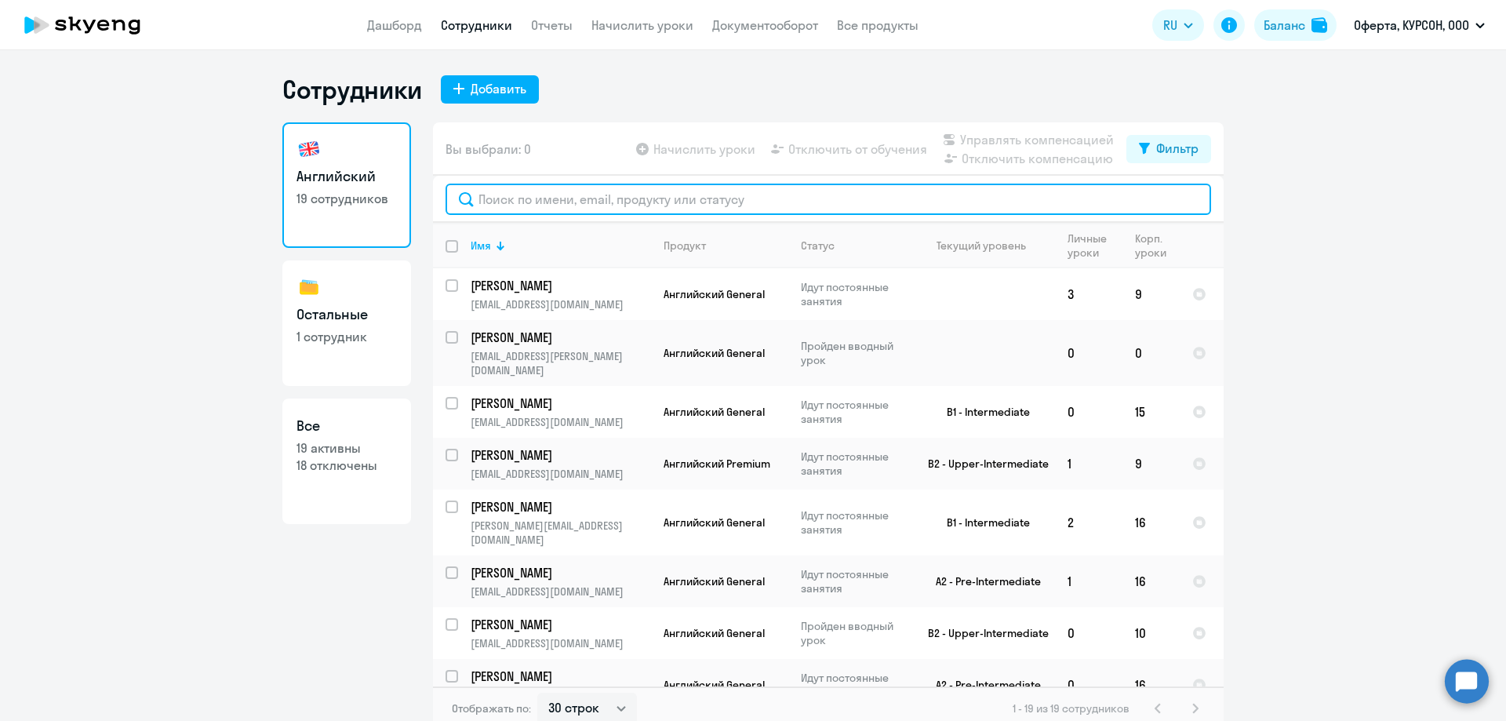
click at [591, 201] on input "text" at bounding box center [827, 199] width 765 height 31
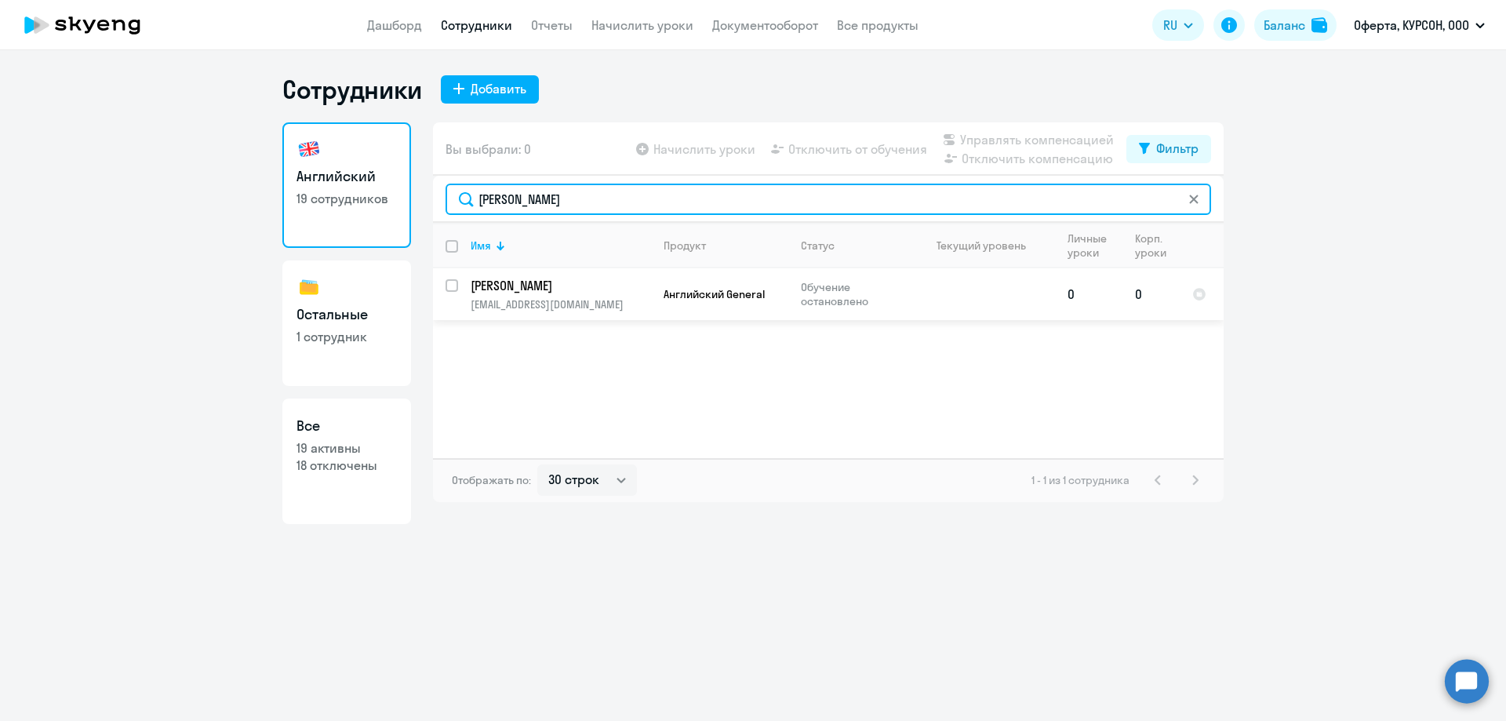
type input "[PERSON_NAME]"
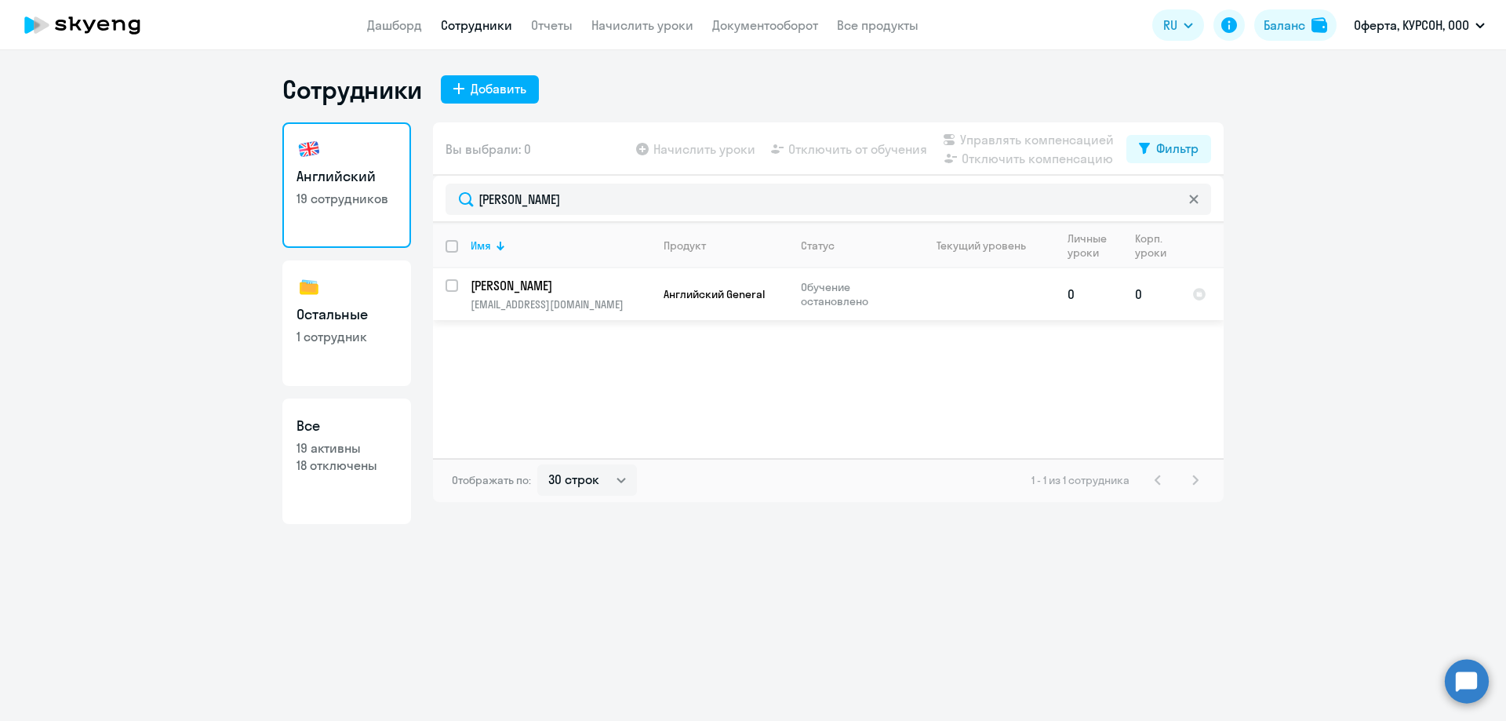
click at [456, 282] on input "select row 1966679" at bounding box center [460, 294] width 31 height 31
checkbox input "true"
click at [687, 148] on span "Начислить уроки" at bounding box center [704, 149] width 102 height 19
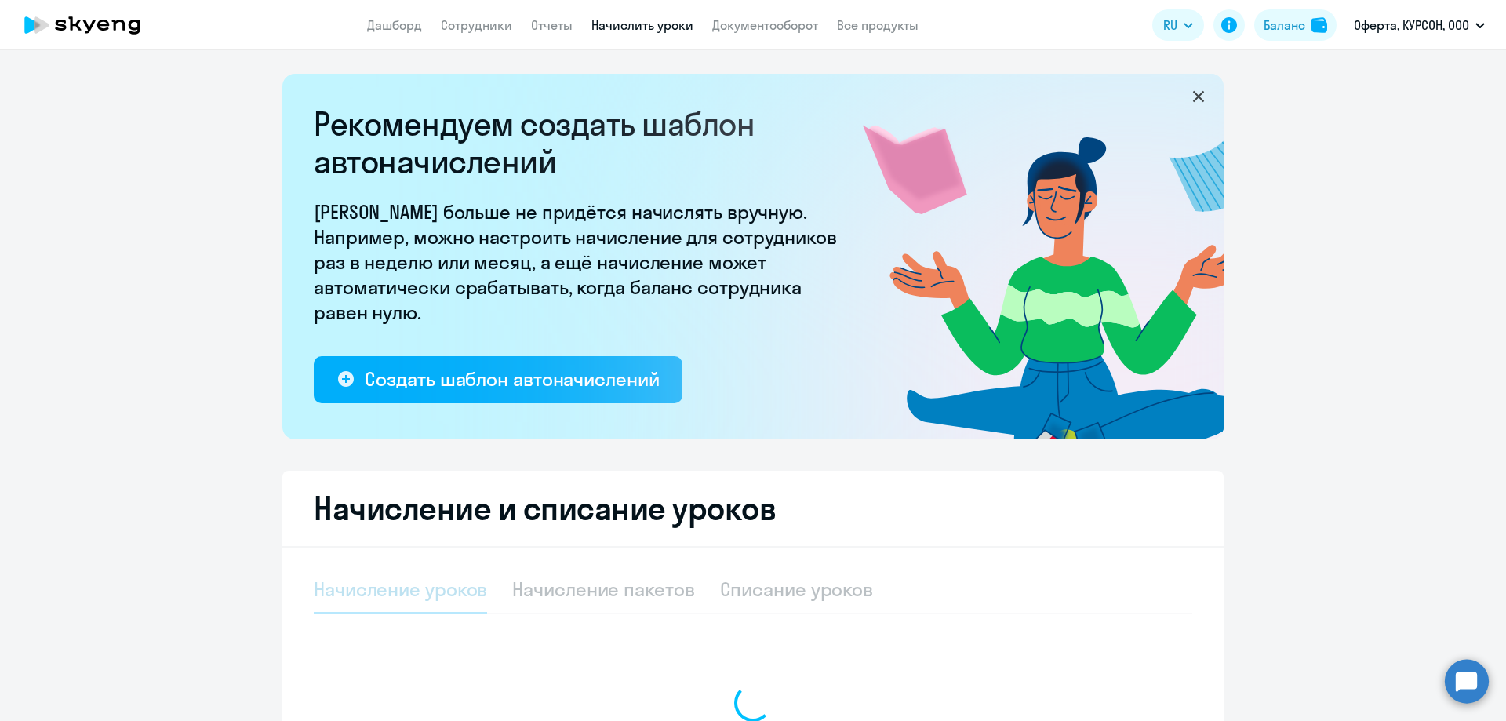
select select "10"
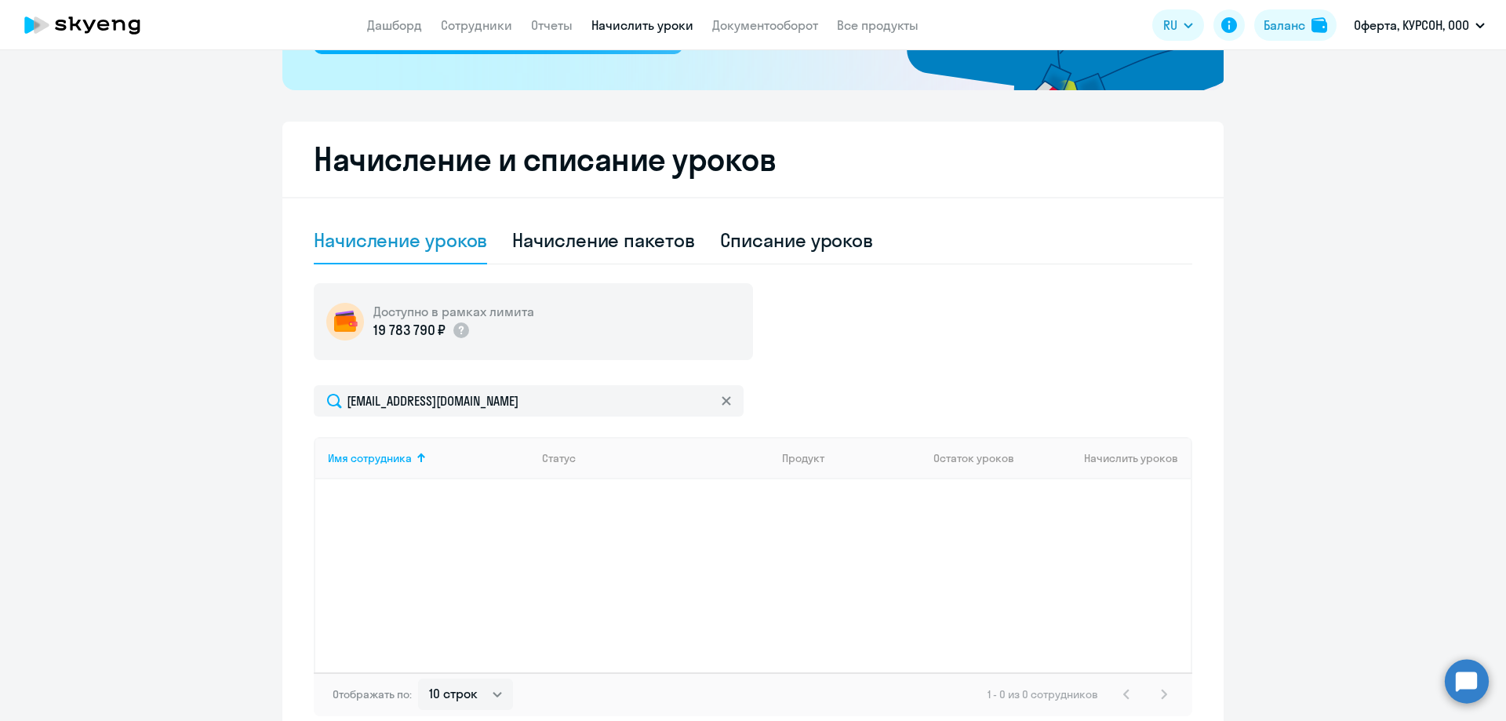
scroll to position [392, 0]
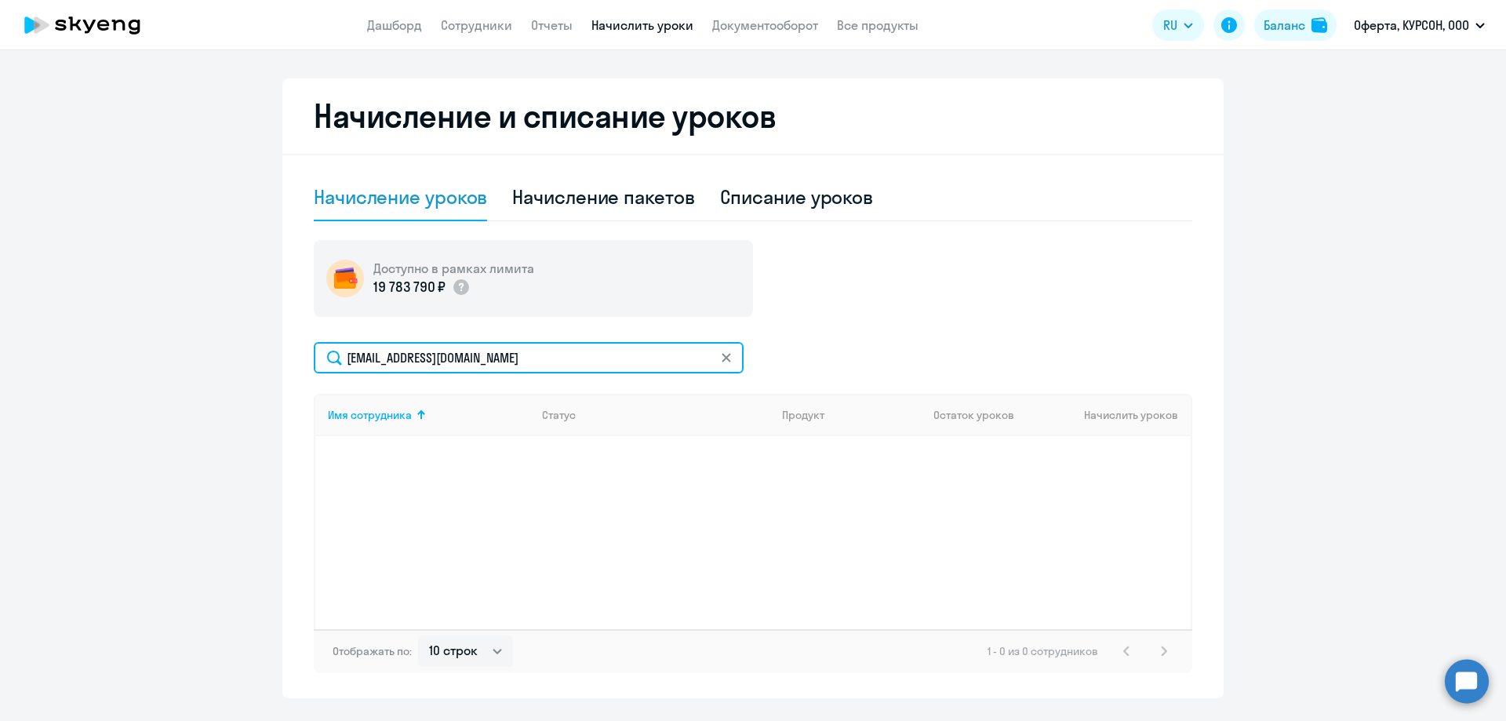
click at [509, 360] on input "[EMAIL_ADDRESS][DOMAIN_NAME]" at bounding box center [529, 357] width 430 height 31
click at [331, 358] on input "[EMAIL_ADDRESS][DOMAIN_NAME]" at bounding box center [529, 357] width 430 height 31
click at [563, 358] on input "[EMAIL_ADDRESS][DOMAIN_NAME]" at bounding box center [529, 357] width 430 height 31
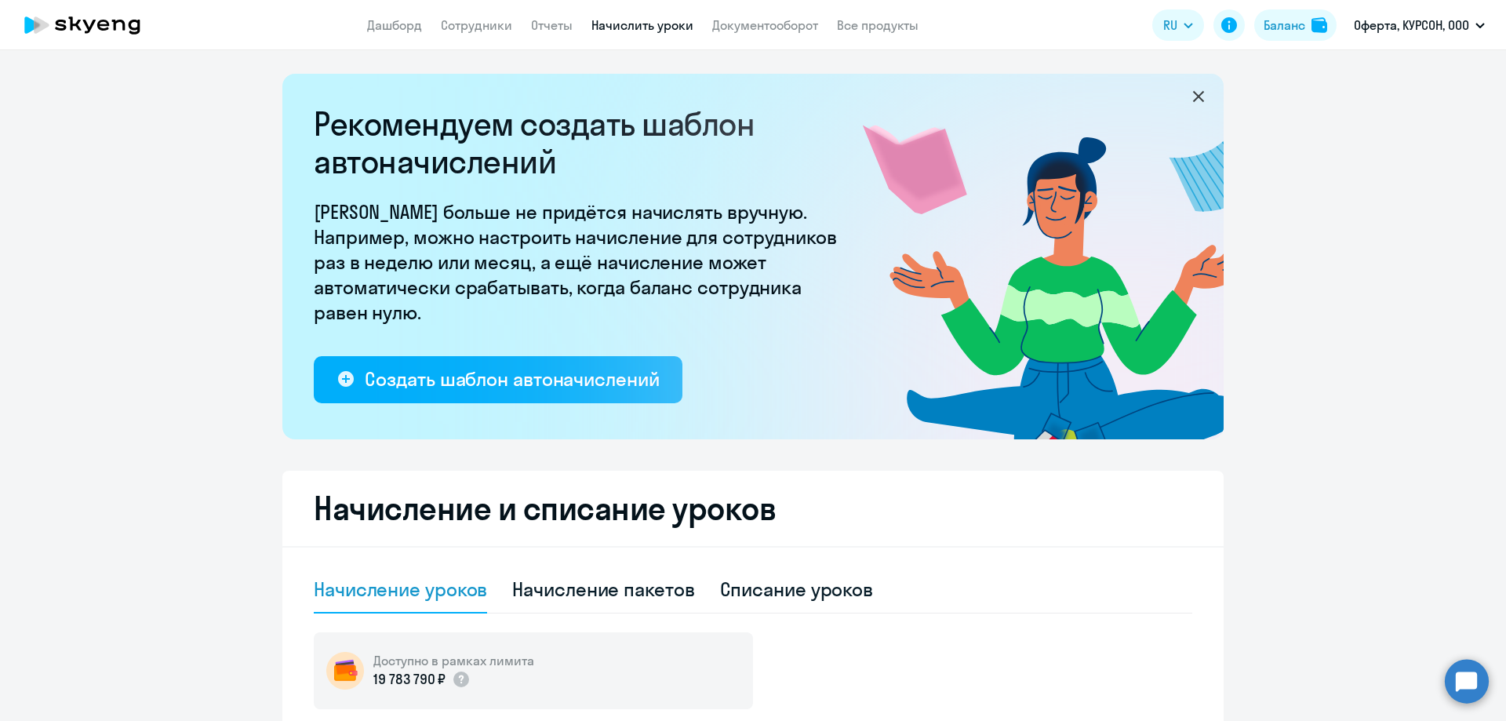
select select "30"
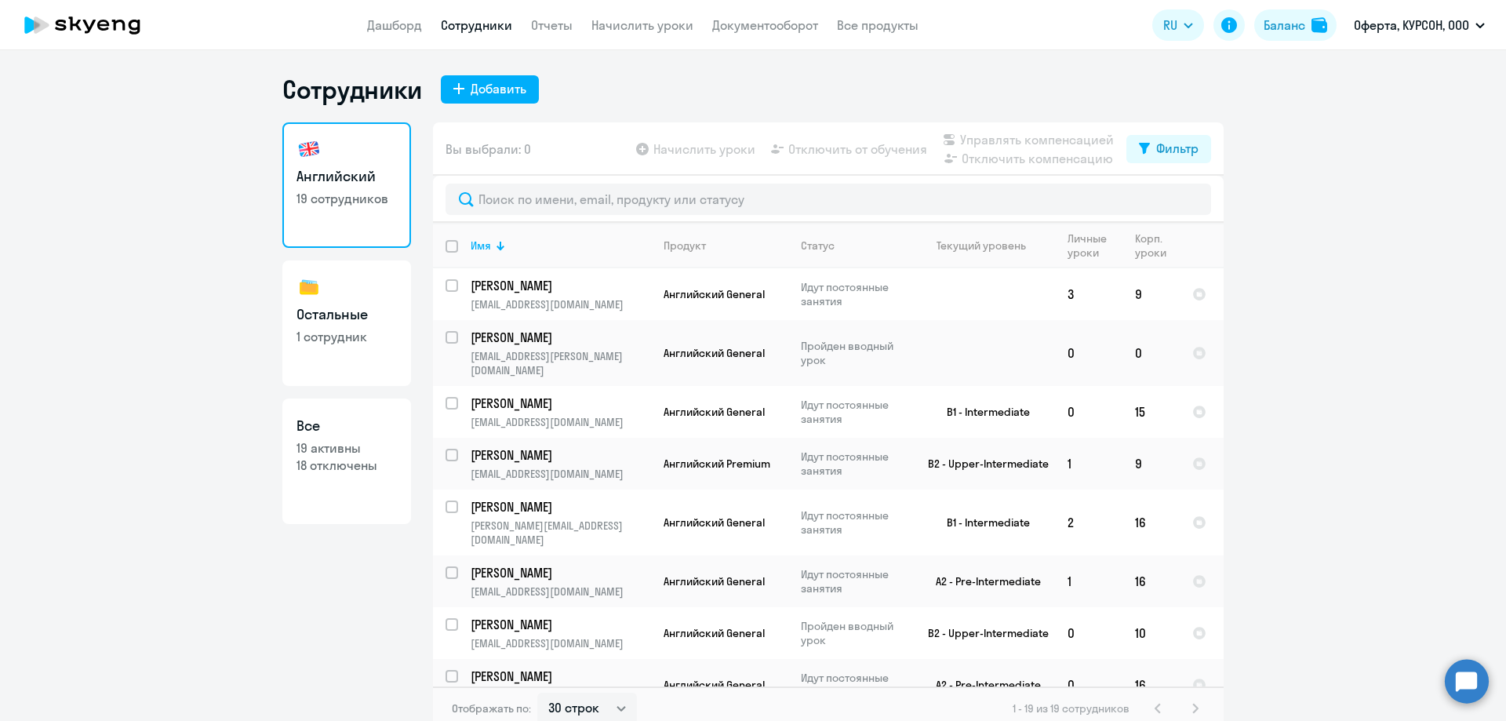
click at [686, 157] on app-table-action-button "Начислить уроки" at bounding box center [694, 149] width 122 height 19
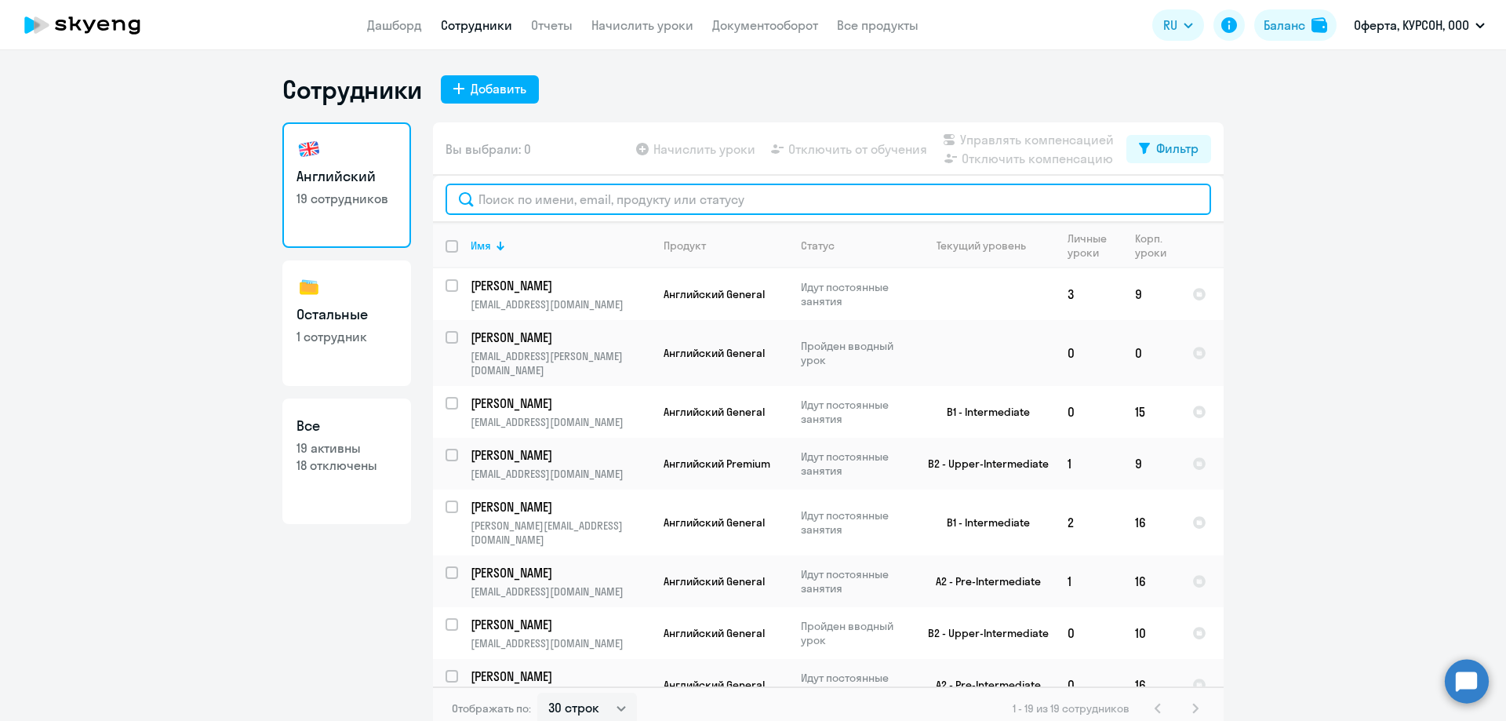
click at [591, 201] on input "text" at bounding box center [827, 199] width 765 height 31
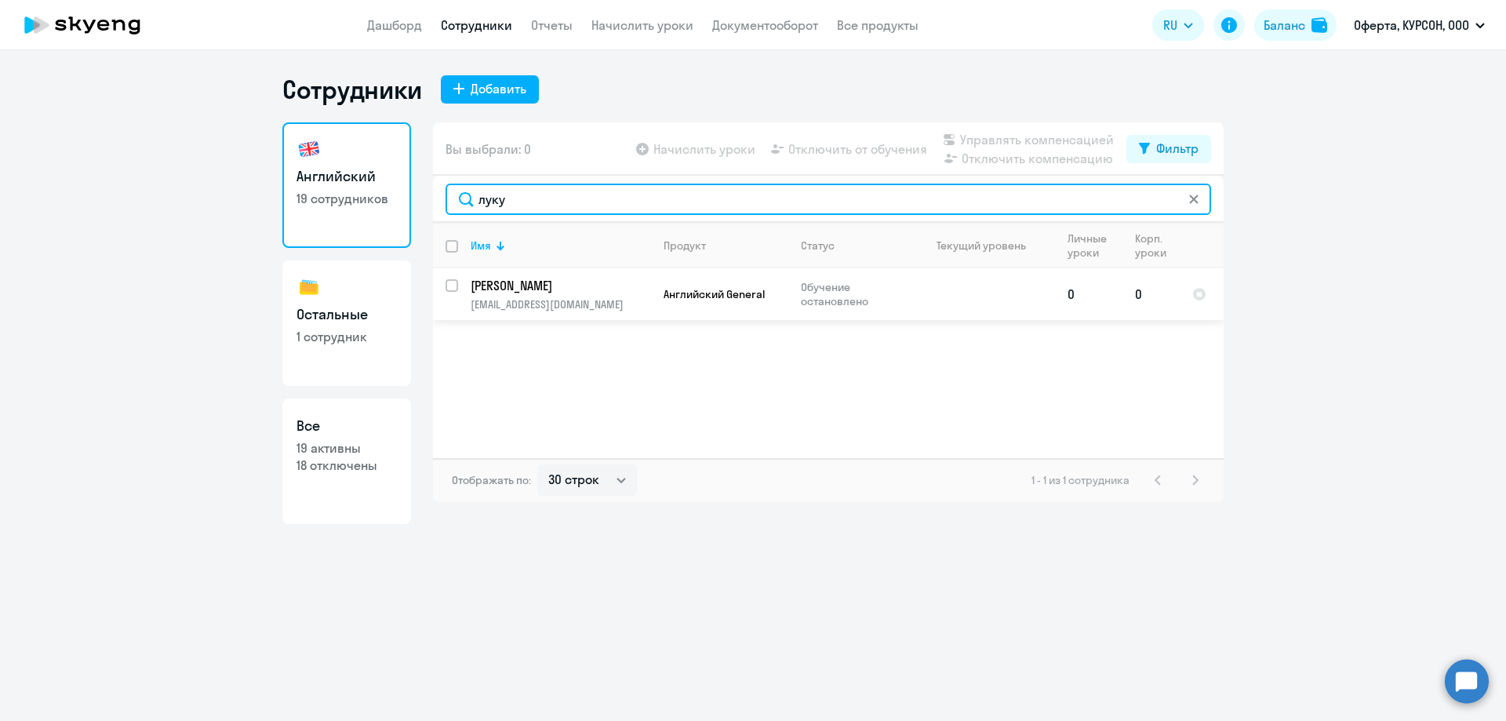
type input "луку"
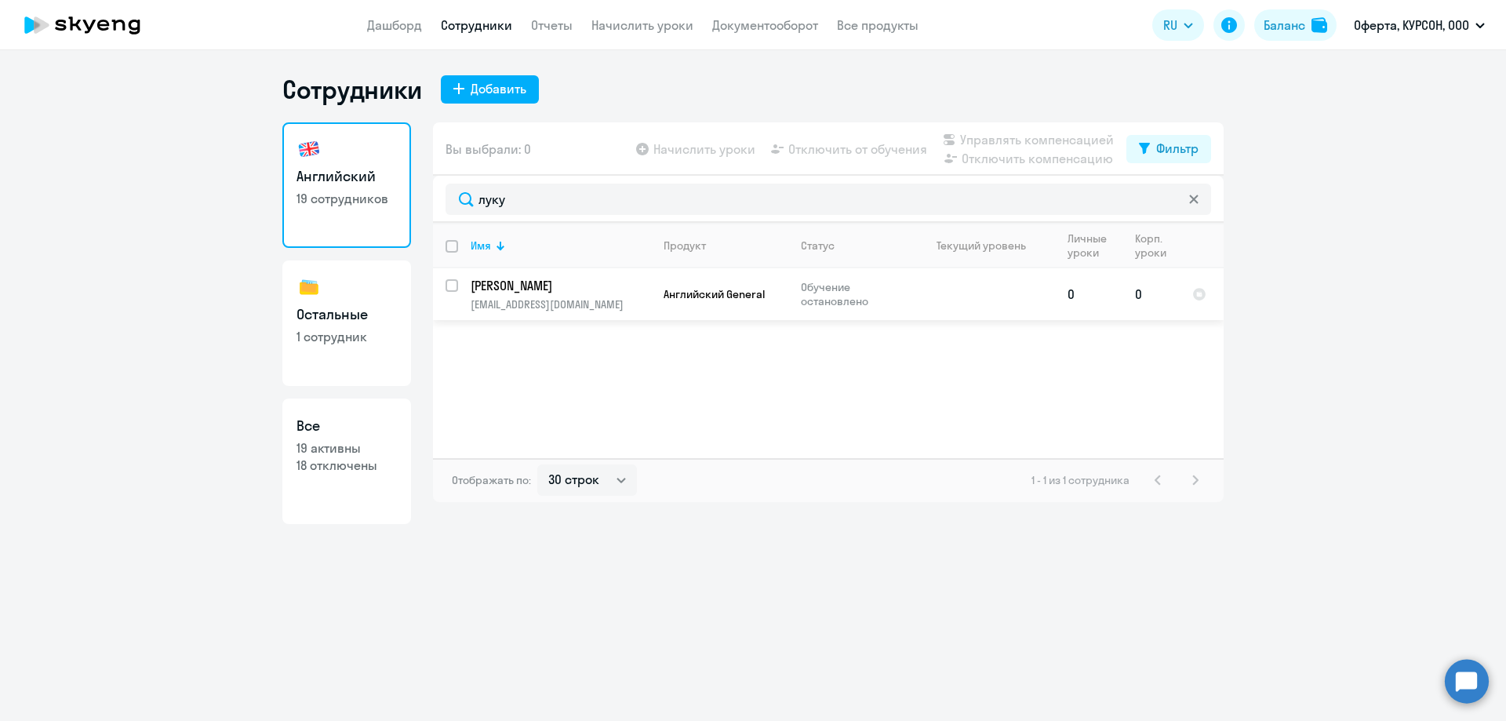
click at [823, 298] on p "Обучение остановлено" at bounding box center [854, 294] width 107 height 28
select select "english"
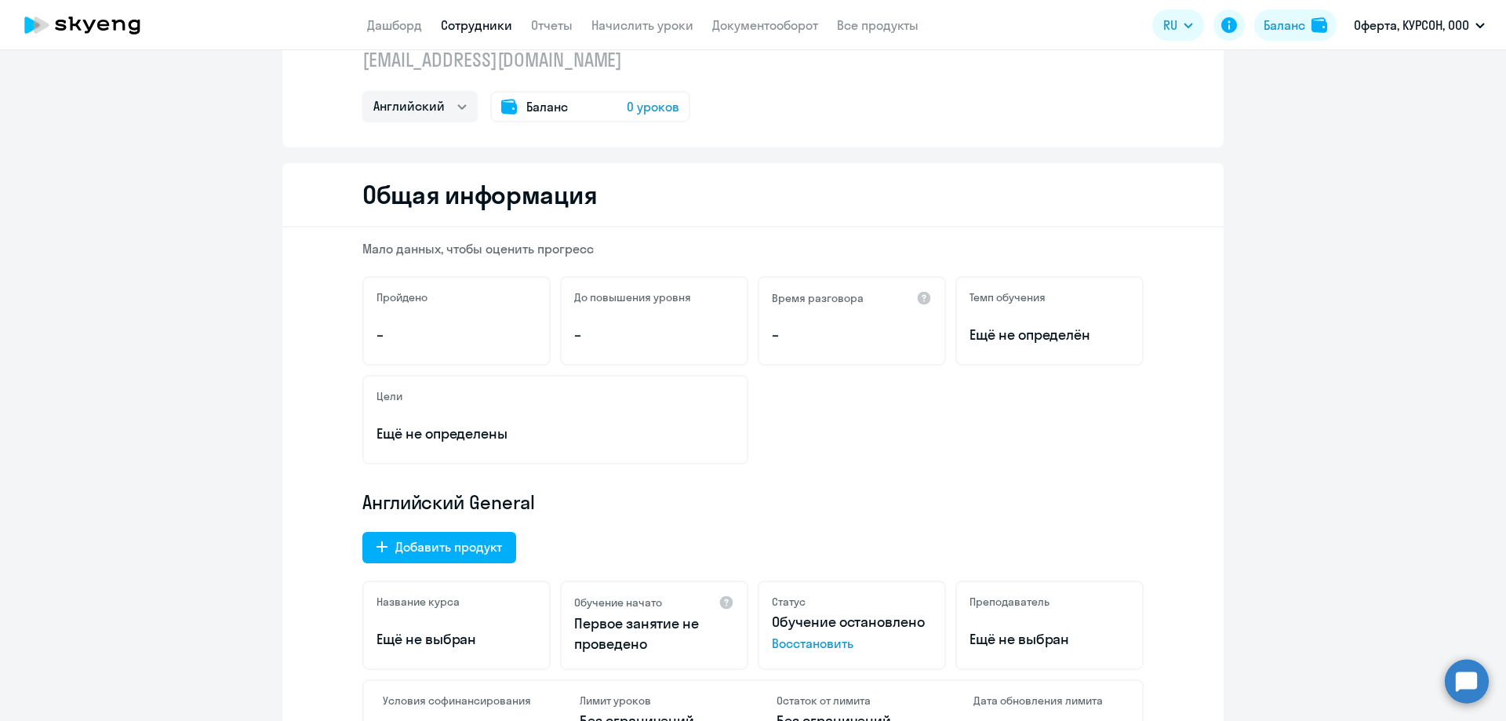
scroll to position [392, 0]
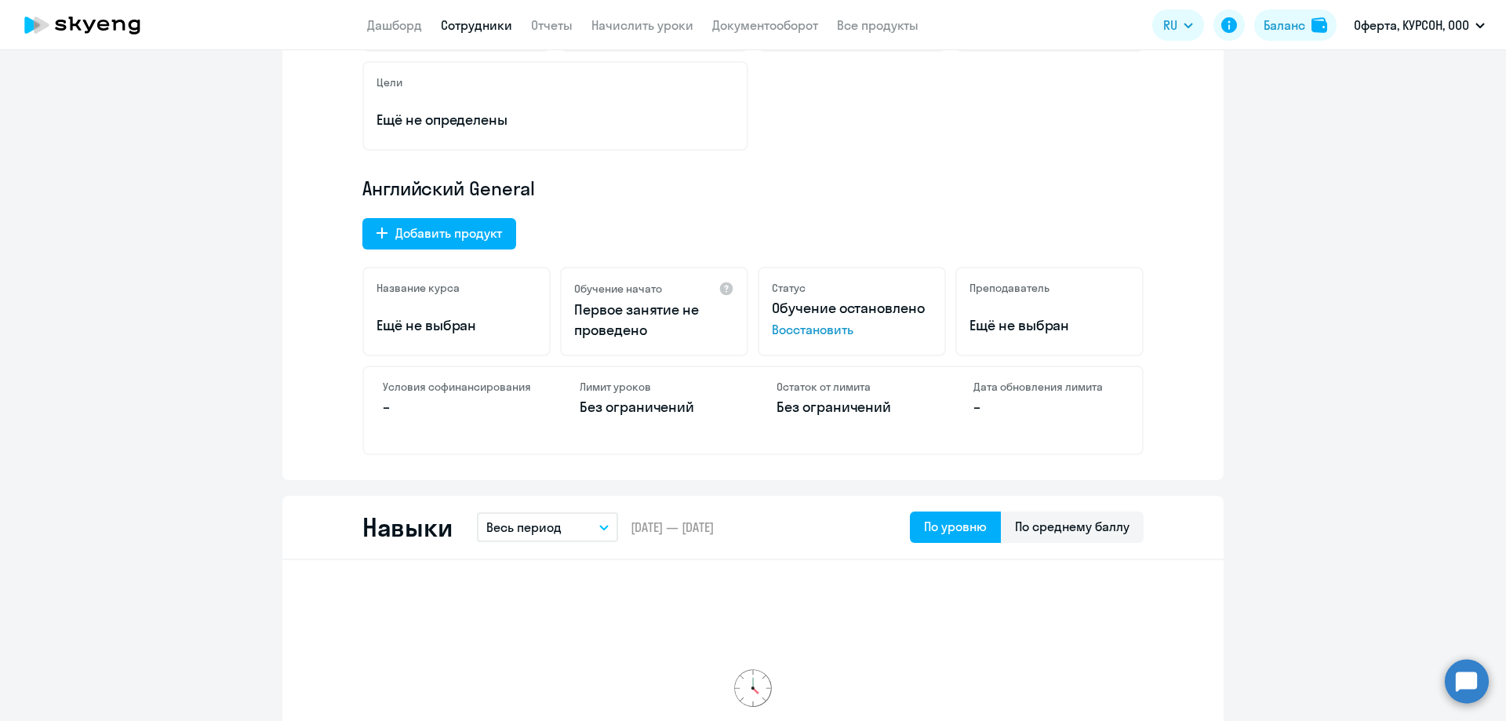
click at [807, 327] on span "Восстановить" at bounding box center [852, 329] width 160 height 19
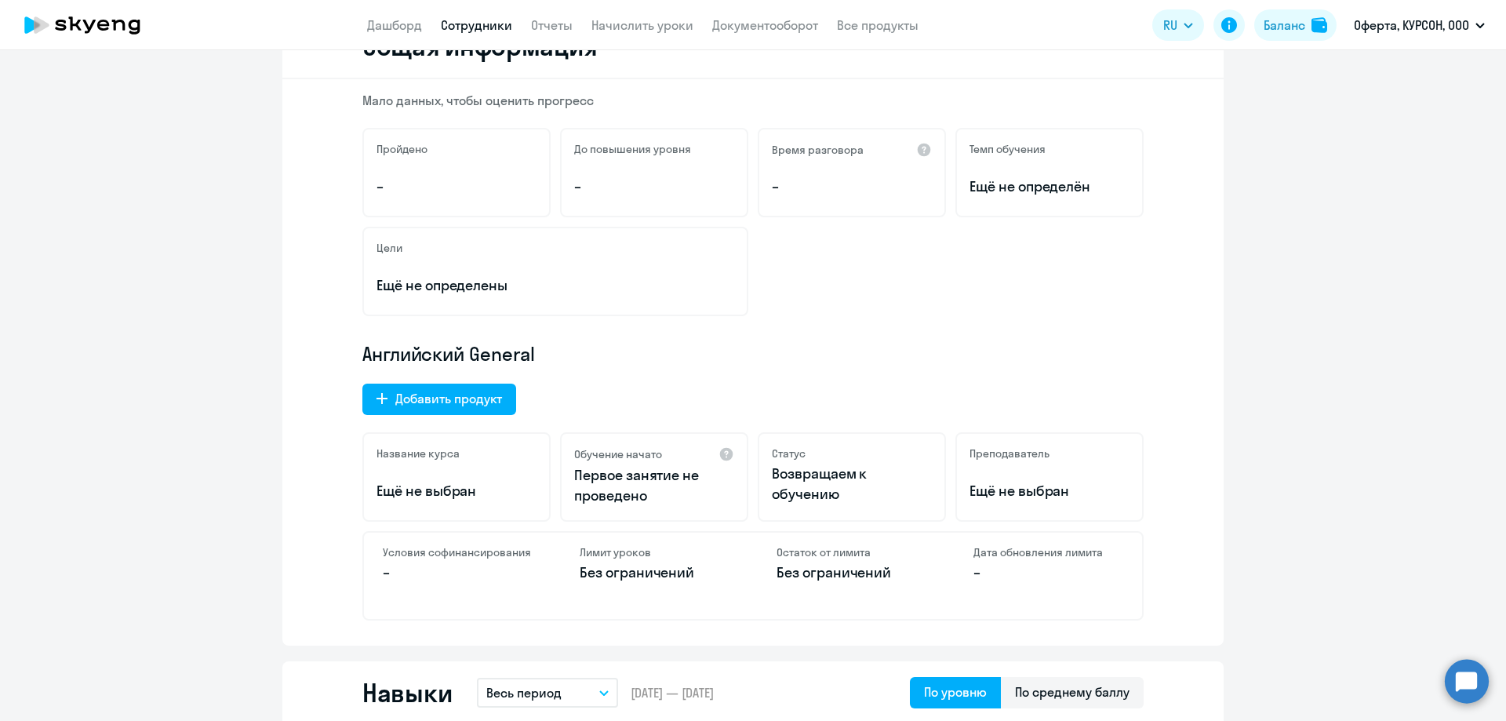
scroll to position [235, 0]
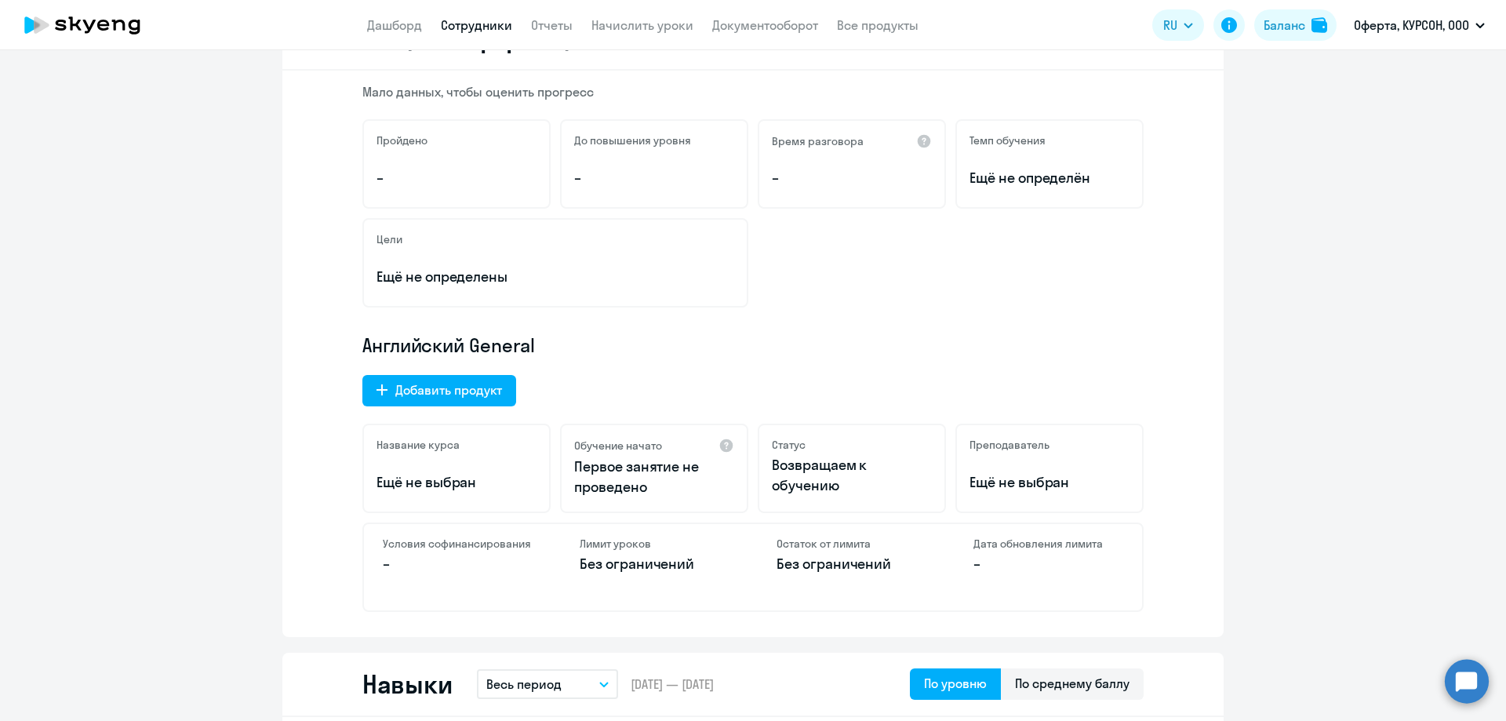
click at [860, 490] on p "Возвращаем к обучению" at bounding box center [852, 475] width 160 height 41
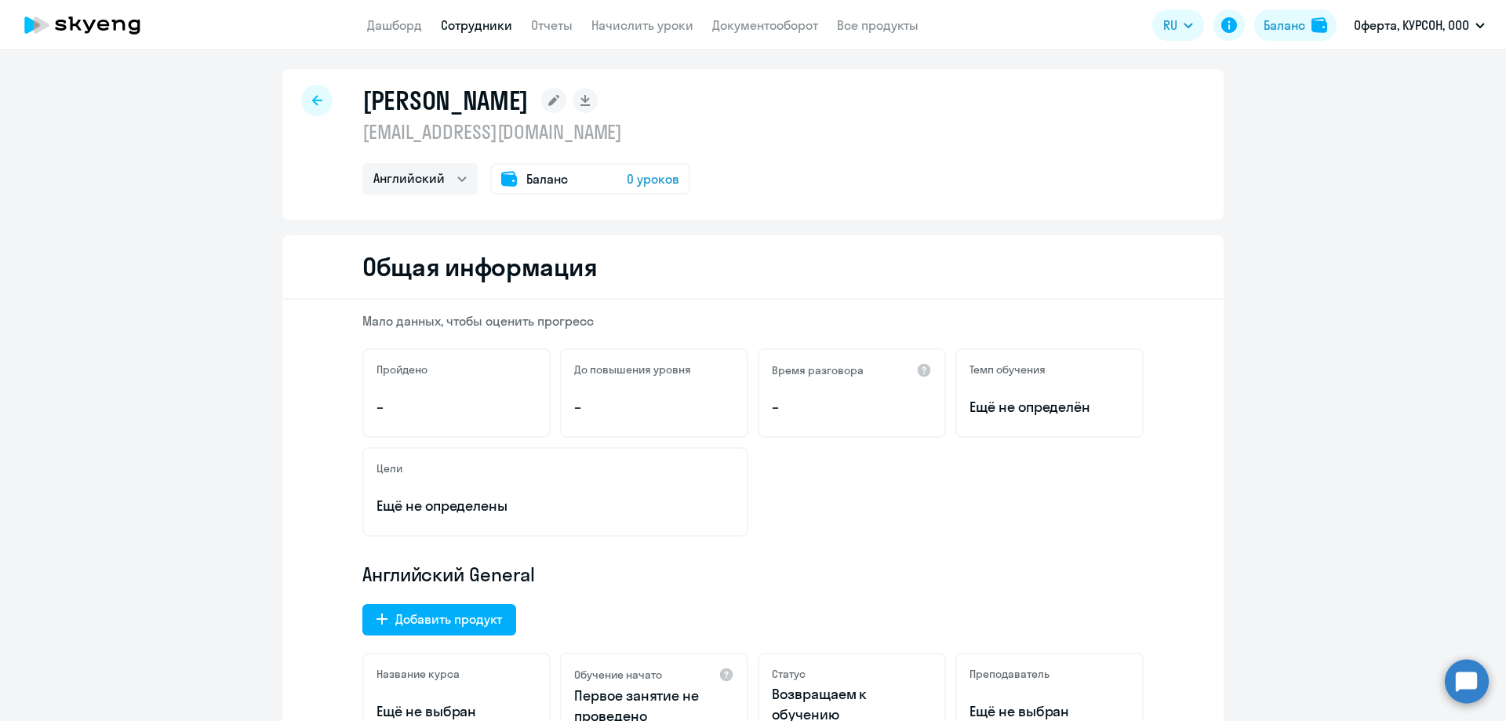
scroll to position [0, 0]
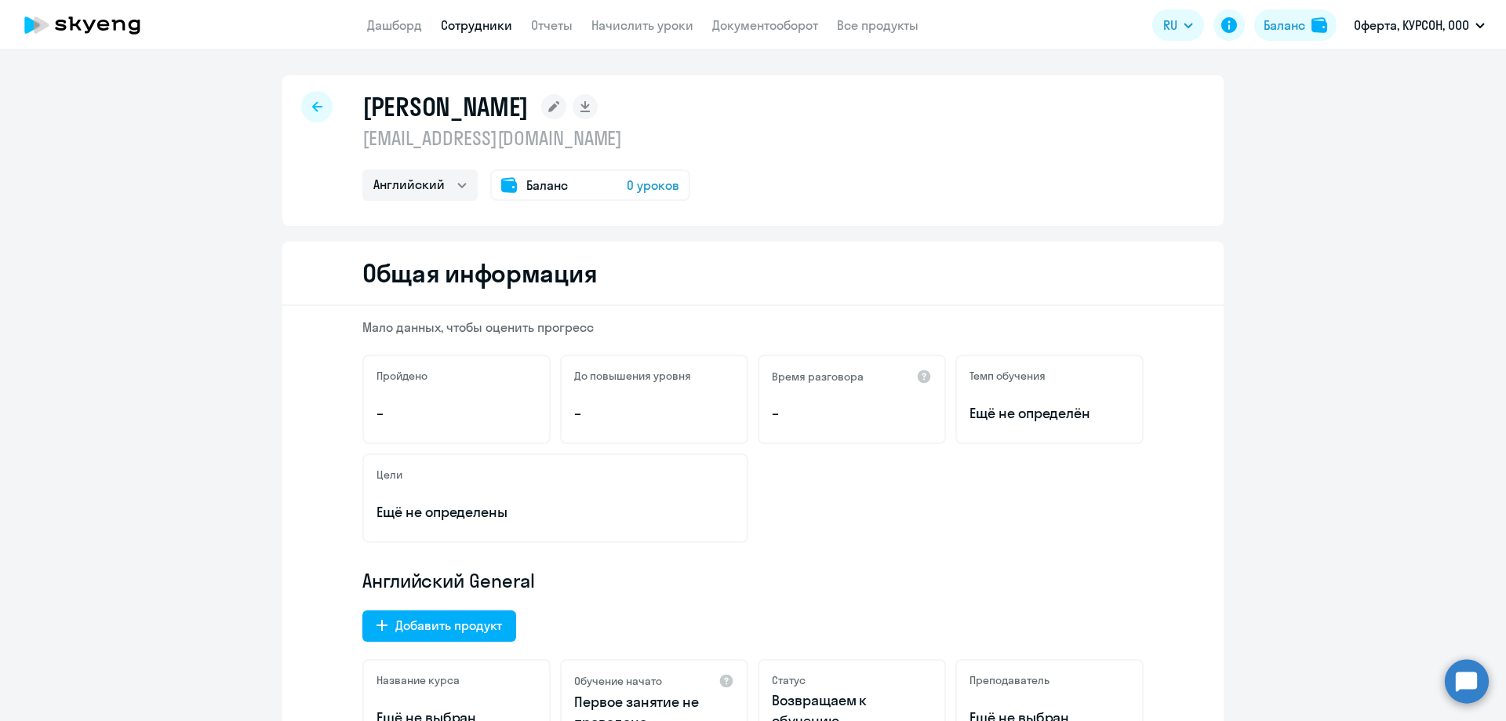
click at [301, 101] on div at bounding box center [316, 106] width 31 height 31
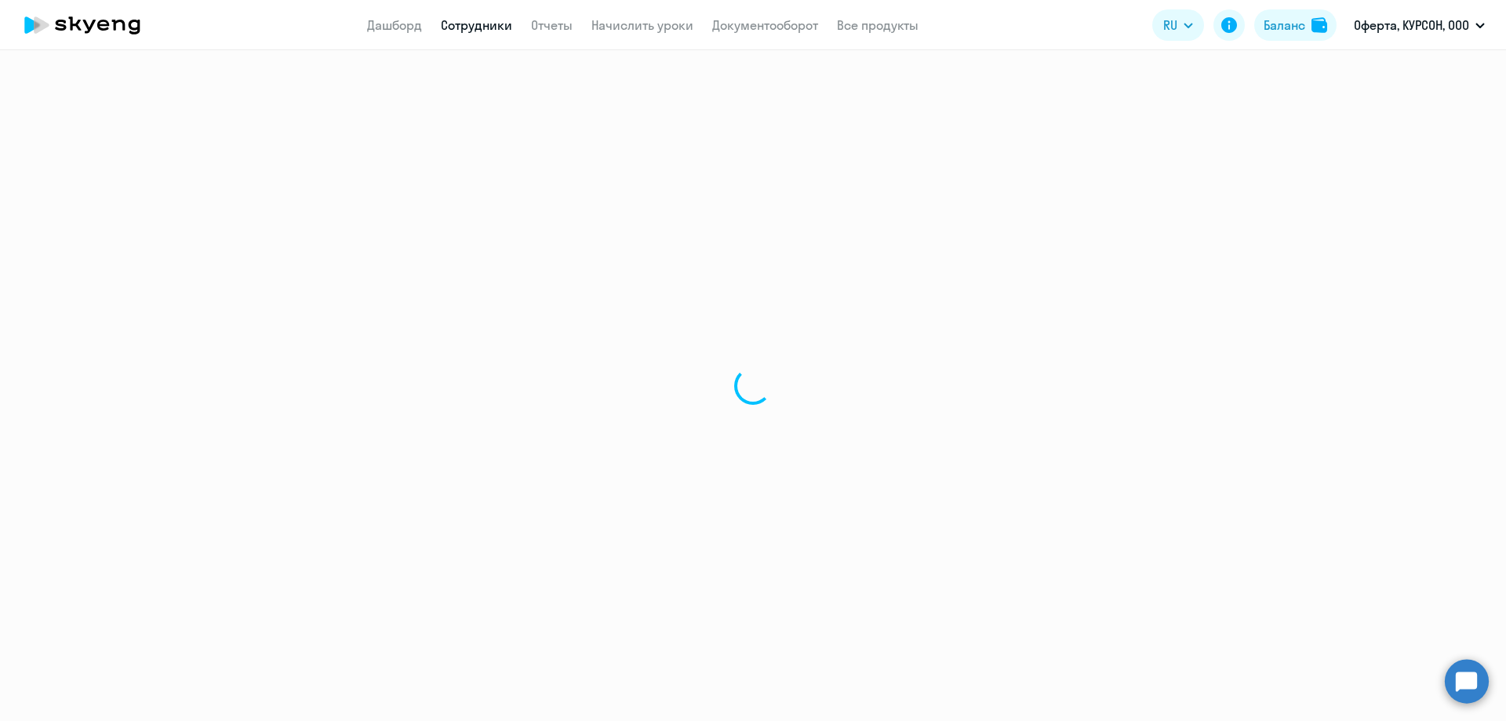
select select "30"
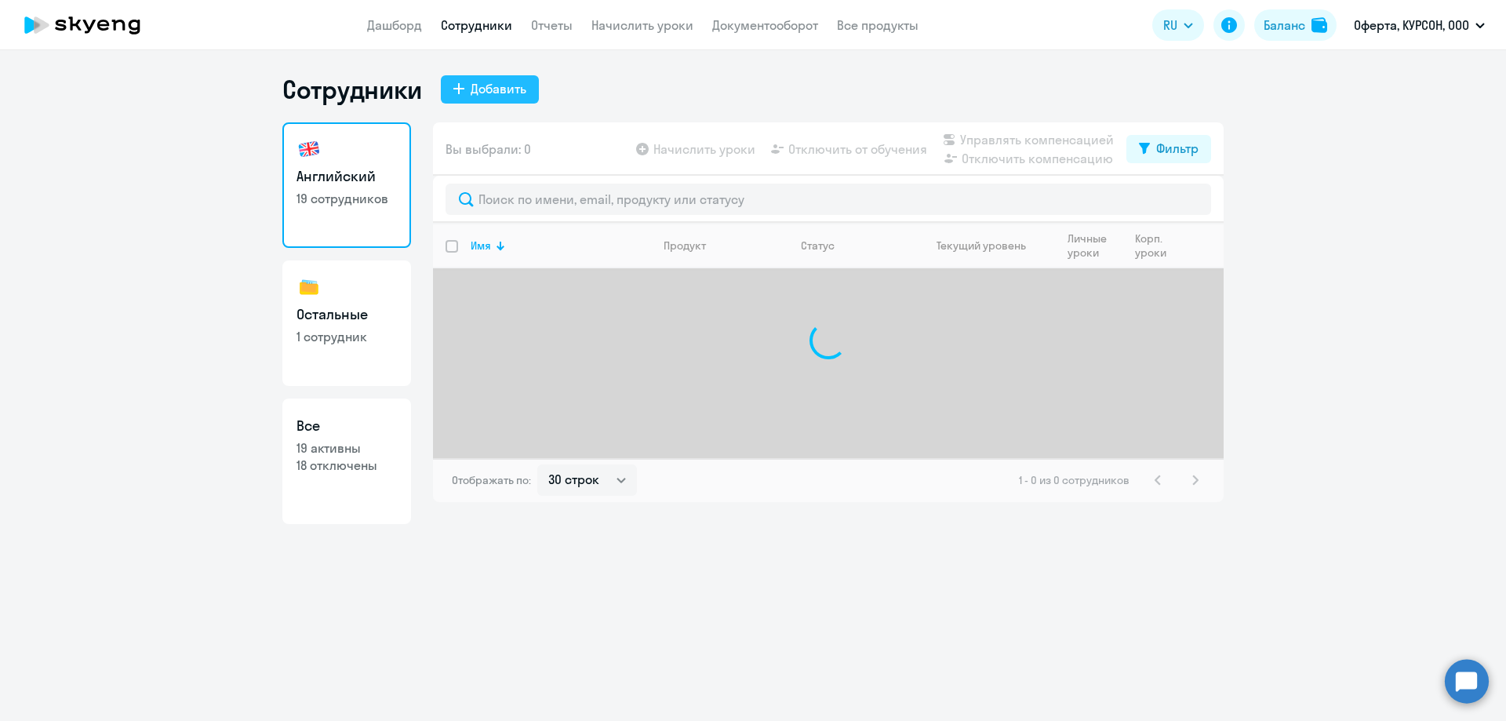
click at [482, 96] on div "Добавить" at bounding box center [499, 88] width 56 height 19
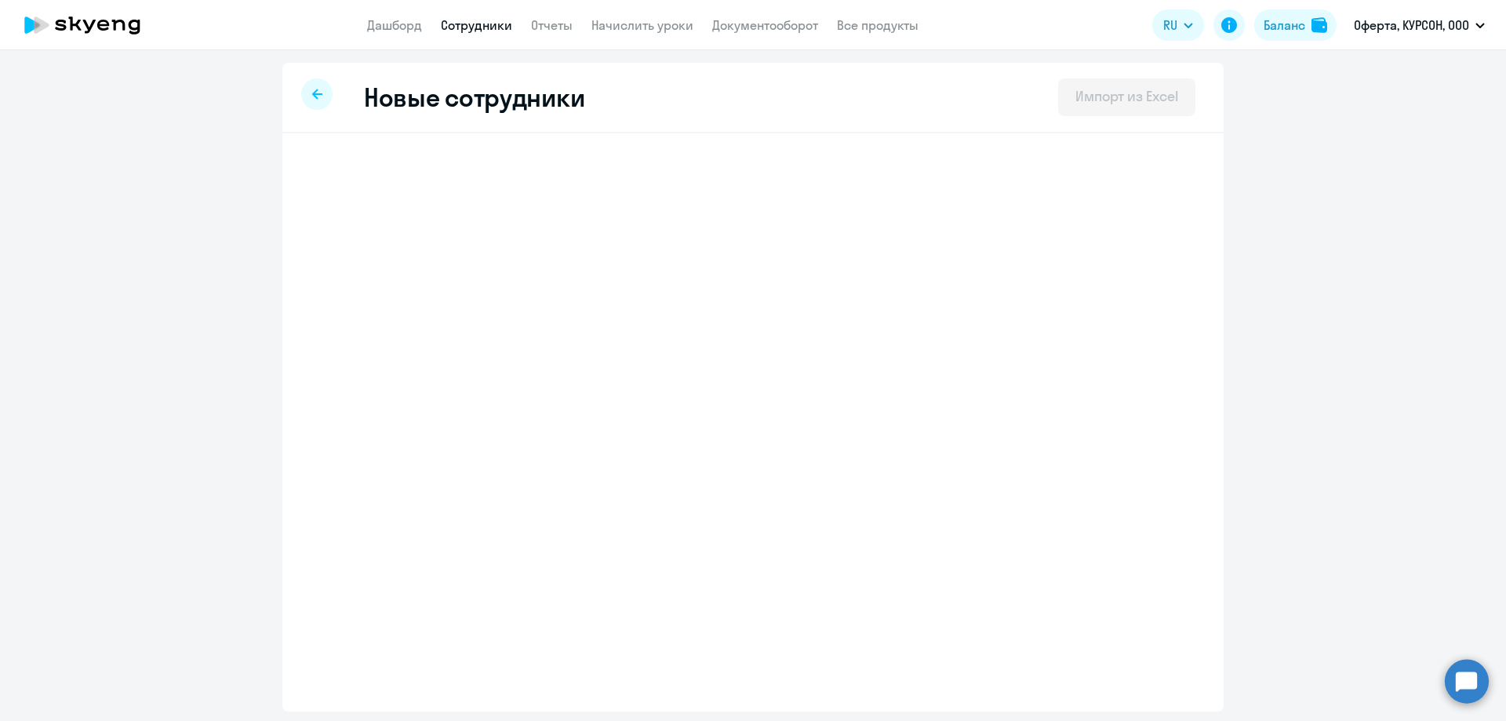
select select "english_adult_not_native_speaker"
select select "3"
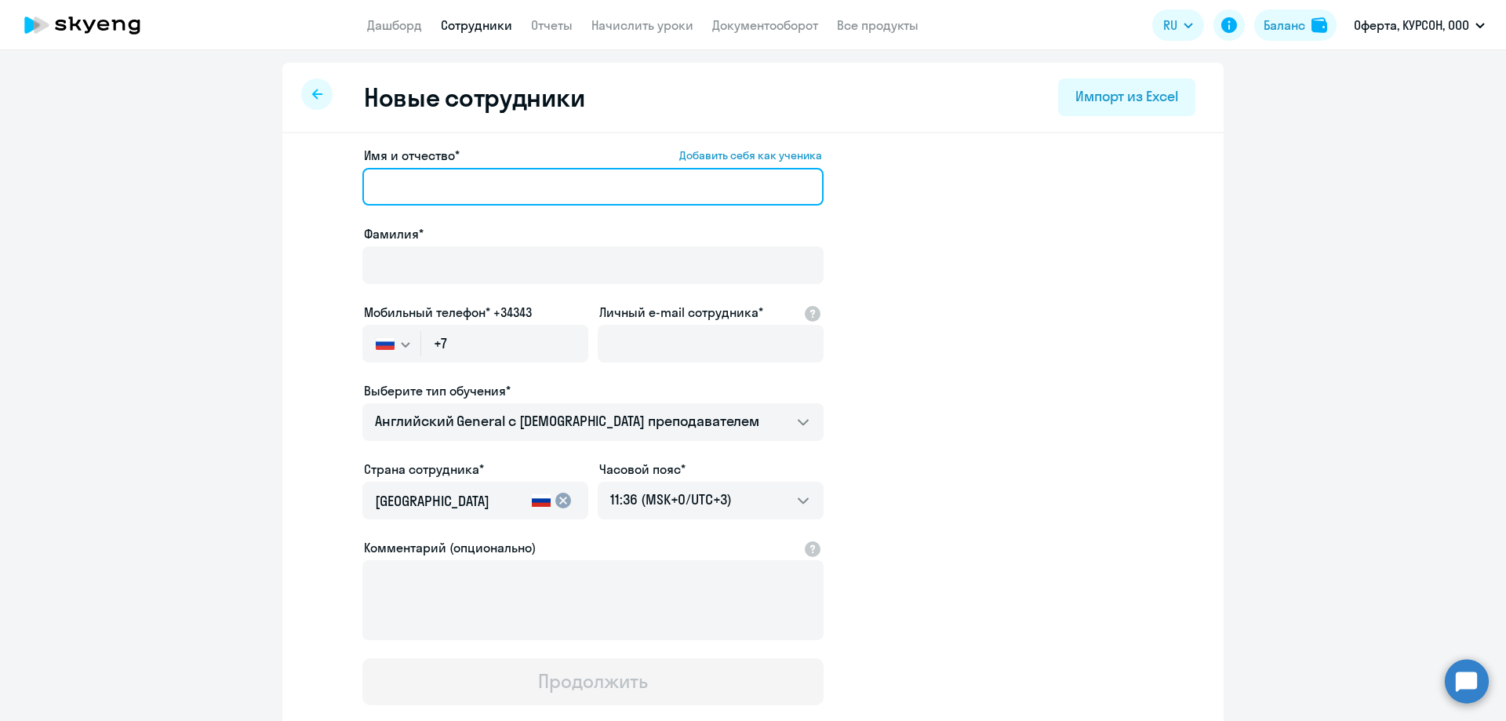
click at [450, 169] on input "Имя и отчество* Добавить себя как ученика" at bounding box center [592, 187] width 461 height 38
type input "[PERSON_NAME]"
drag, startPoint x: 453, startPoint y: 198, endPoint x: 225, endPoint y: 196, distance: 227.4
click at [225, 196] on ng-component "Новые сотрудники Импорт из Excel Имя и отчество* Добавить себя как ученика [PER…" at bounding box center [753, 443] width 1506 height 760
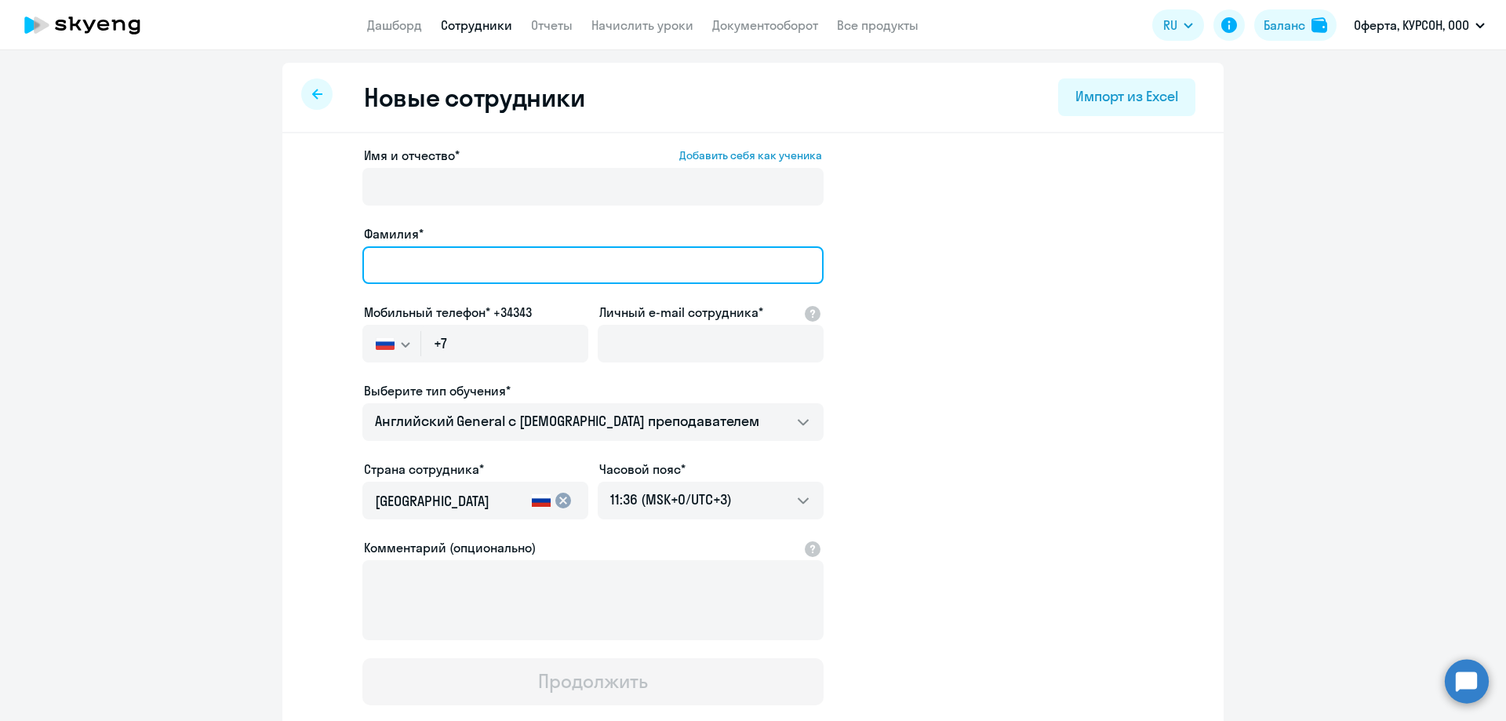
click at [398, 274] on input "Фамилия*" at bounding box center [592, 265] width 461 height 38
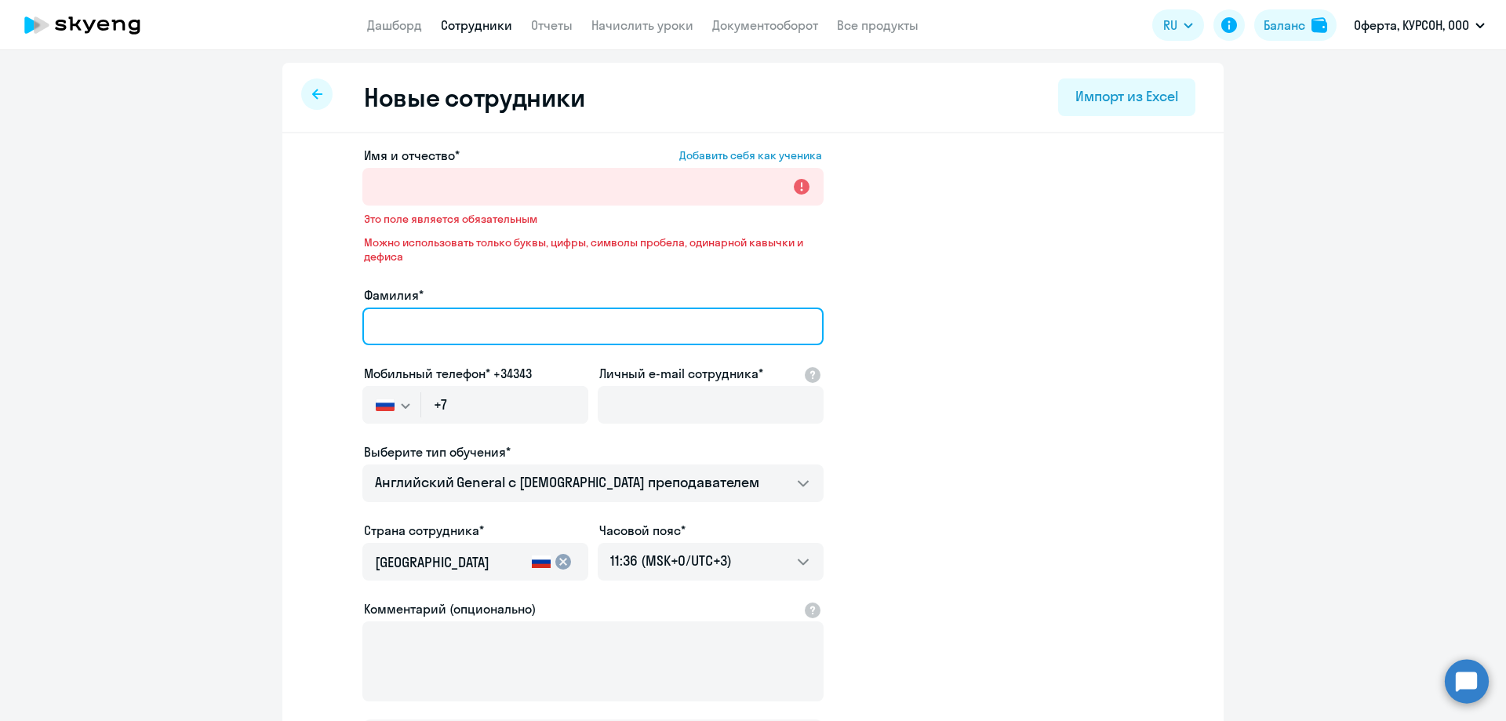
paste input "[PERSON_NAME]"
type input "[PERSON_NAME]"
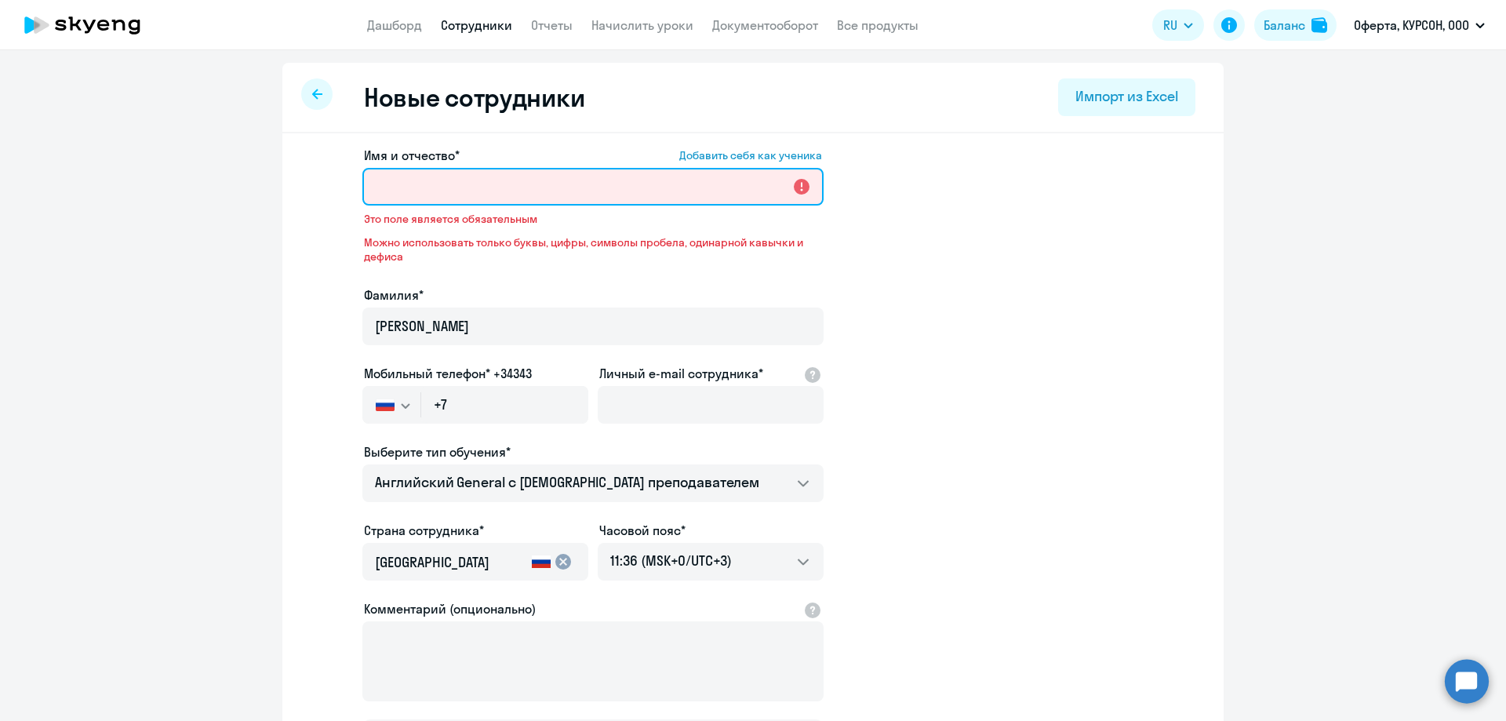
click at [414, 197] on input "Имя и отчество* Добавить себя как ученика" at bounding box center [592, 187] width 461 height 38
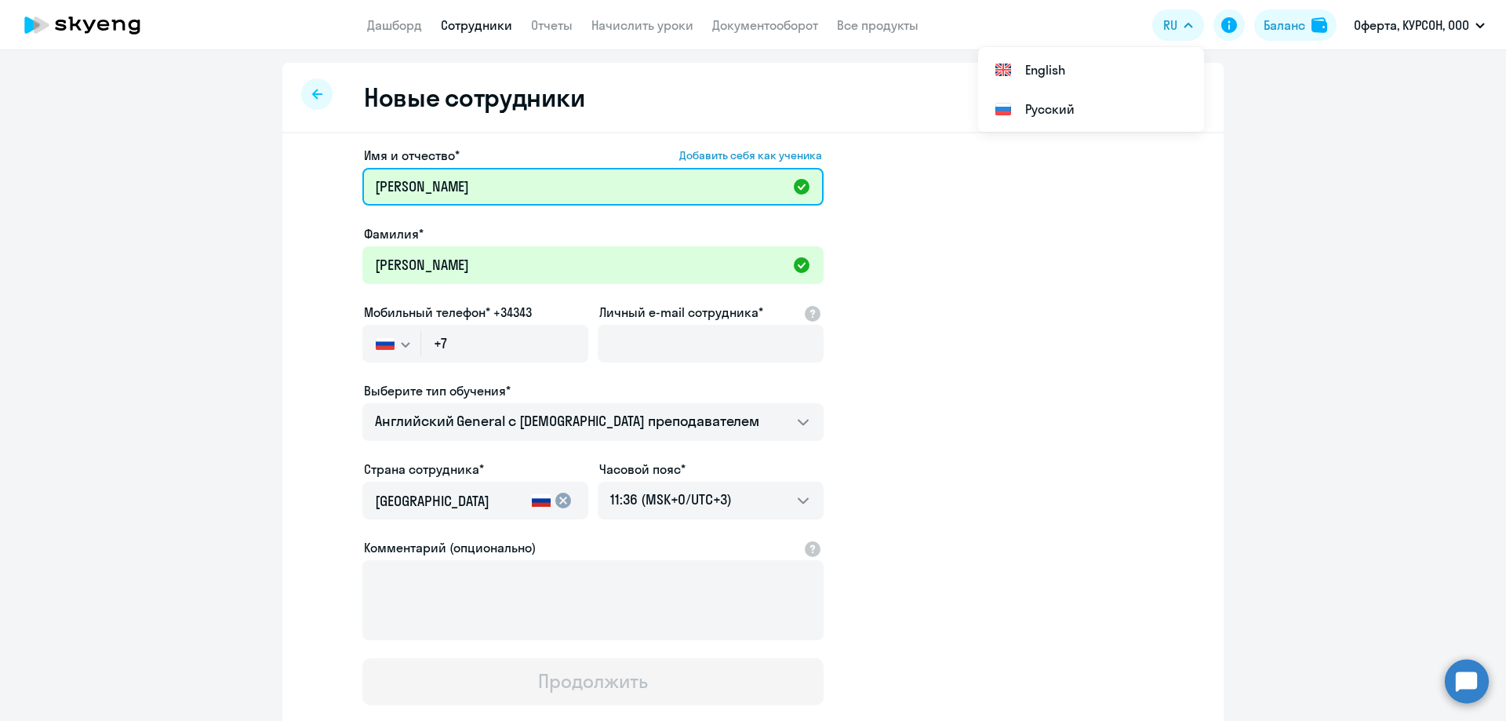
paste input "Игоревна"
type input "[PERSON_NAME]"
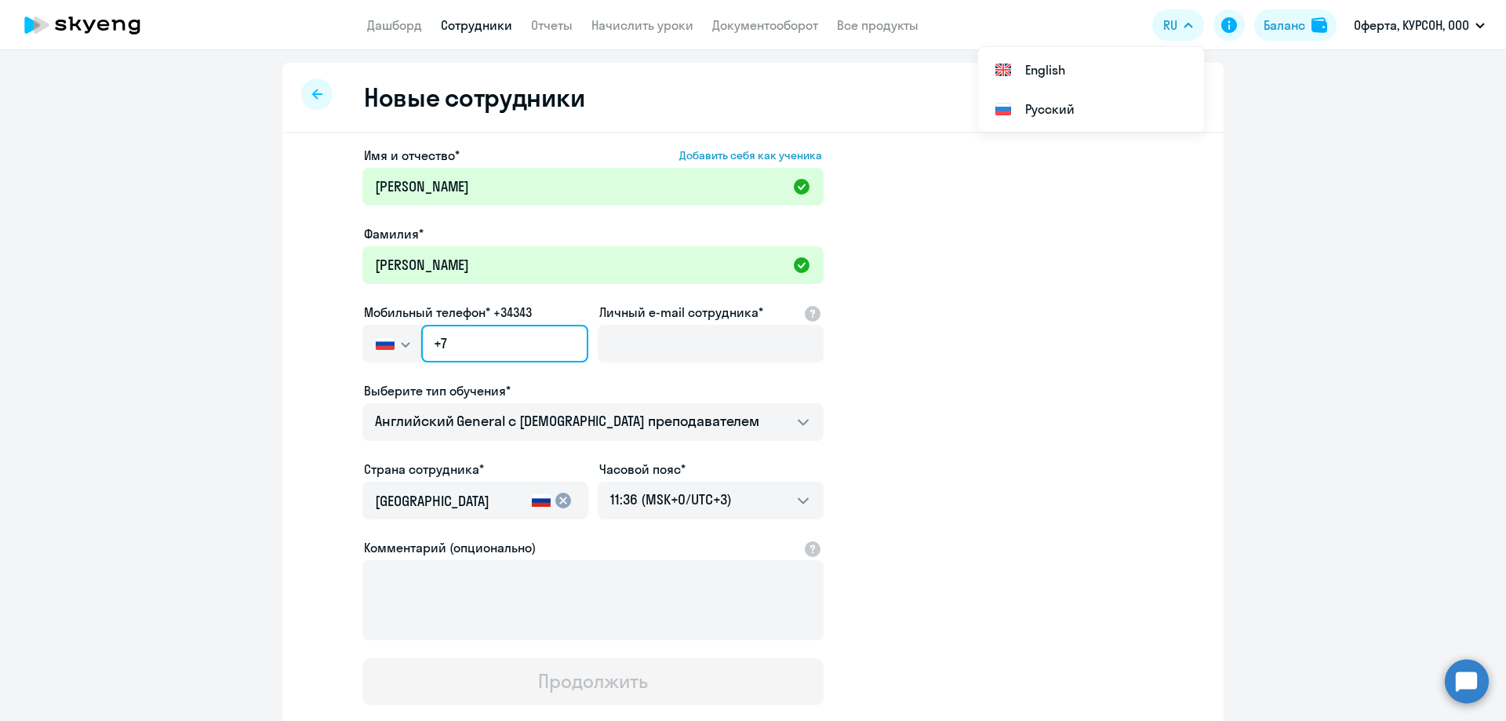
click at [493, 351] on input "+7" at bounding box center [504, 344] width 167 height 38
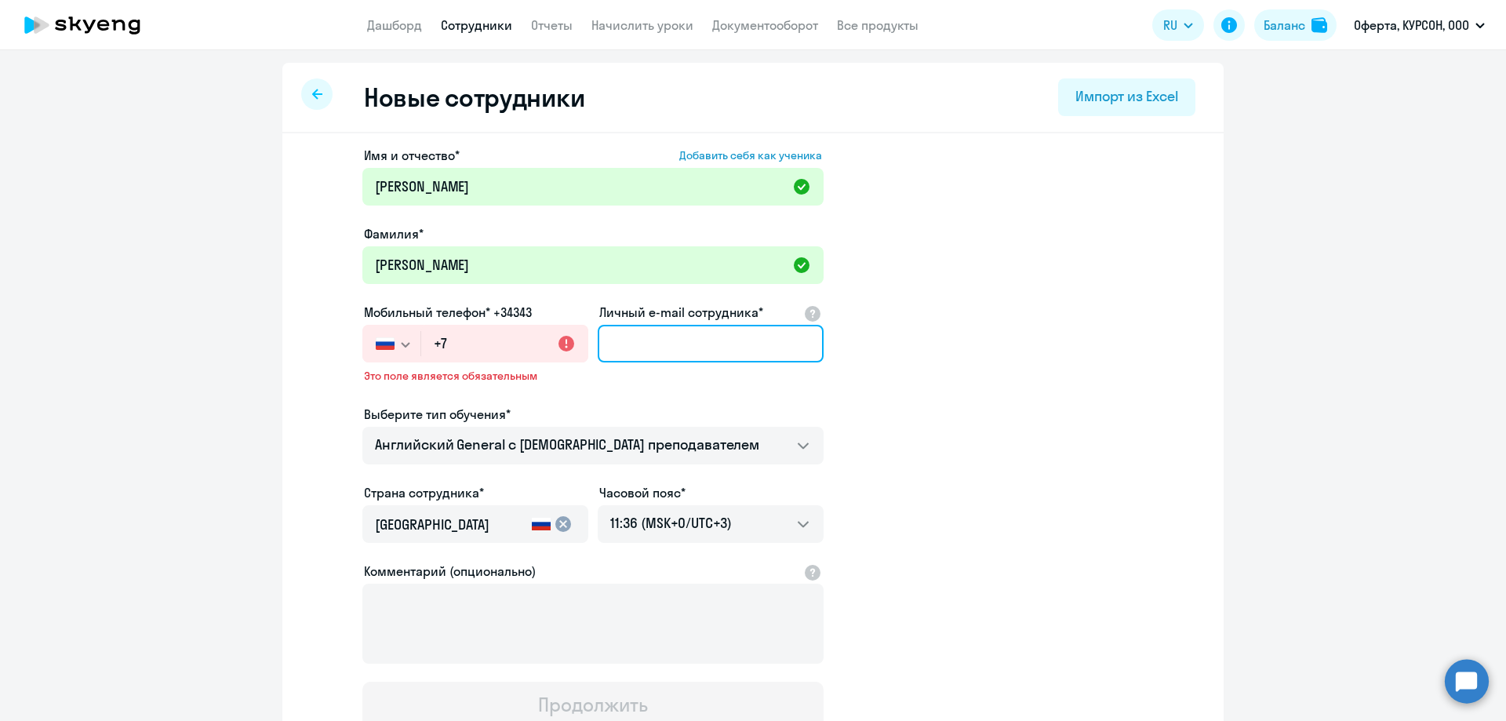
drag, startPoint x: 652, startPoint y: 340, endPoint x: 635, endPoint y: 368, distance: 32.0
click at [652, 340] on input "Личный e-mail сотрудника*" at bounding box center [711, 344] width 226 height 38
paste input "[EMAIL_ADDRESS][DOMAIN_NAME]"
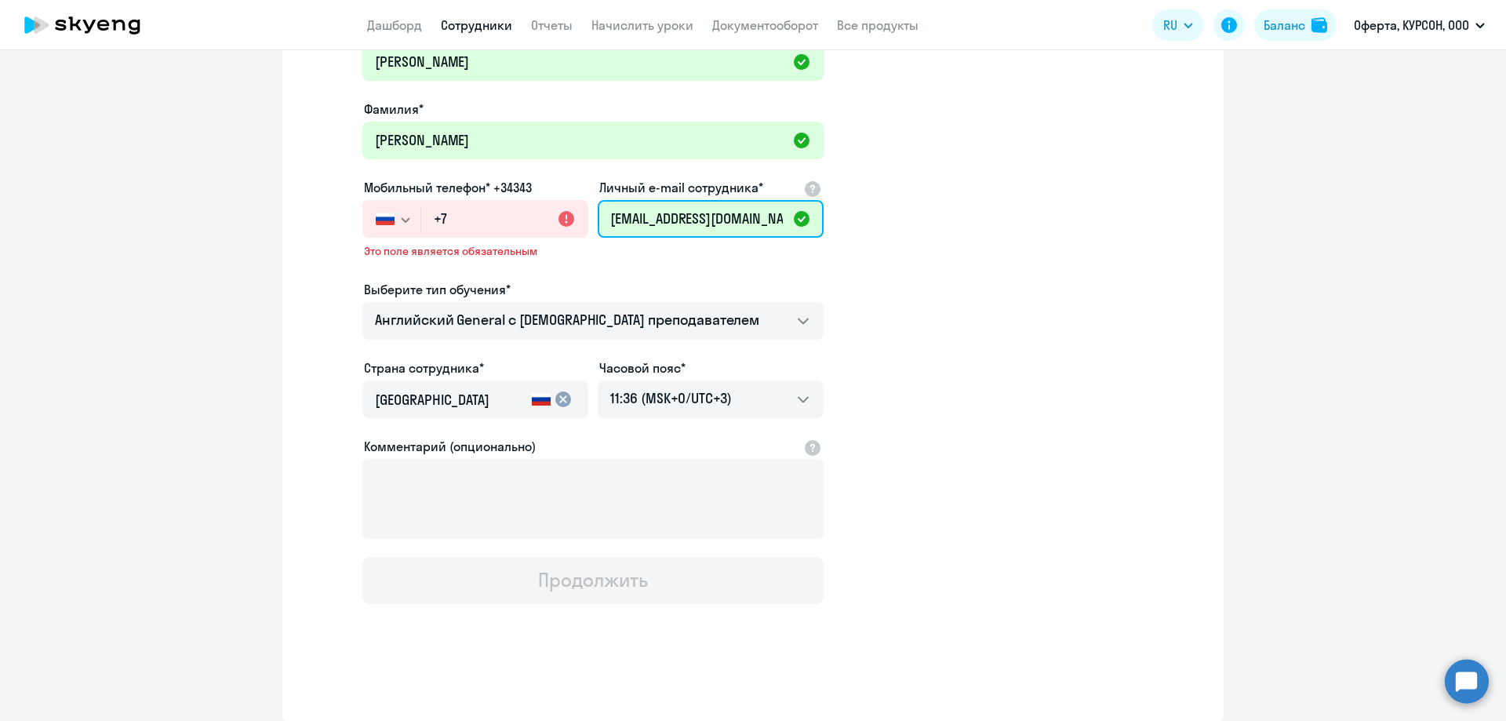
type input "[EMAIL_ADDRESS][DOMAIN_NAME]"
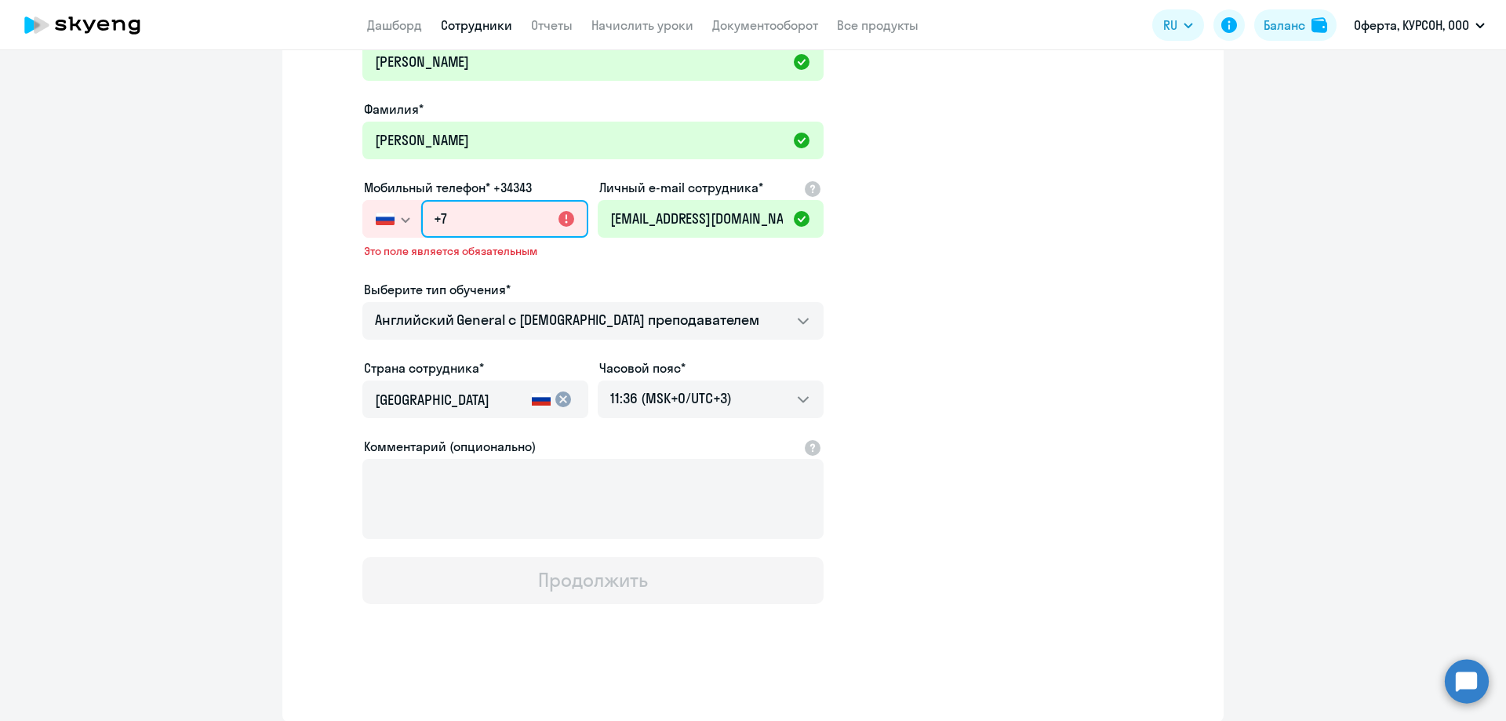
click at [484, 218] on input "+7" at bounding box center [504, 219] width 167 height 38
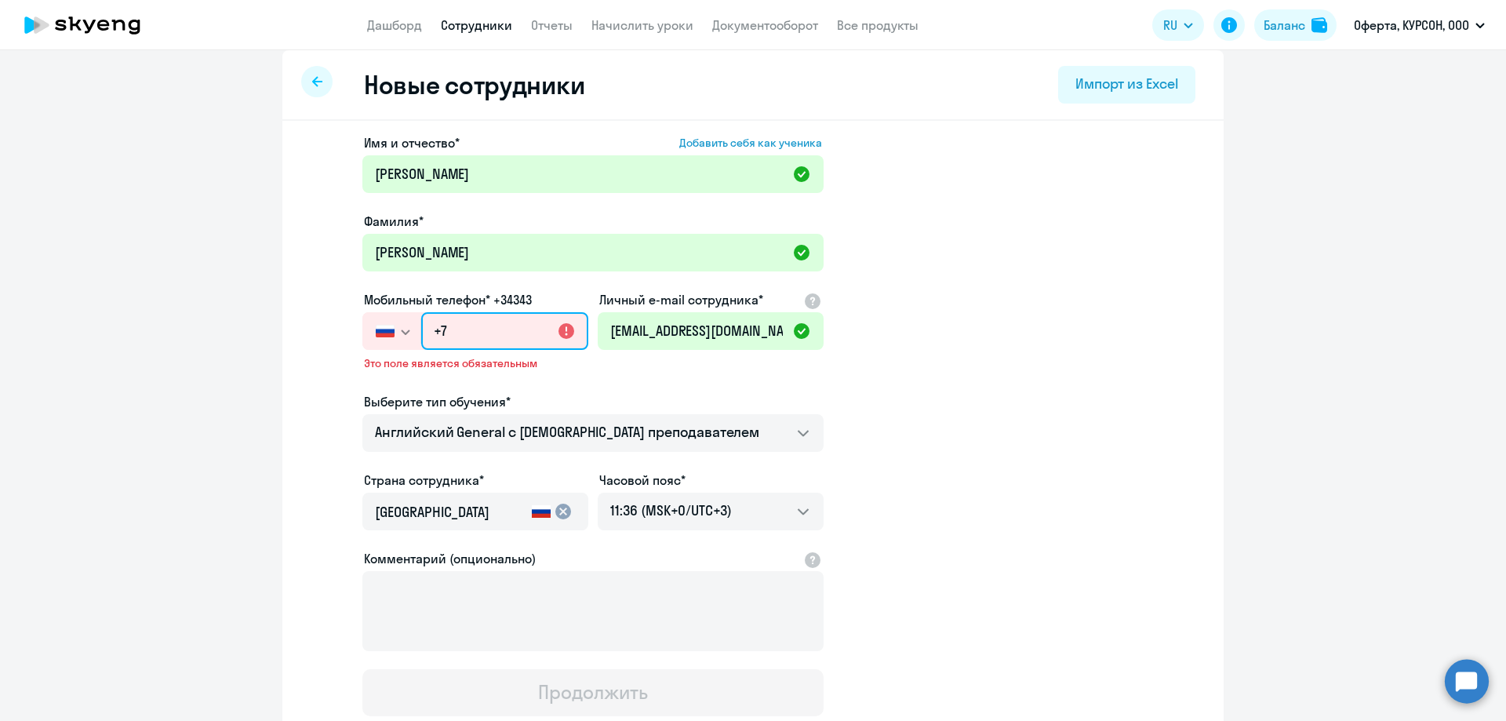
scroll to position [0, 0]
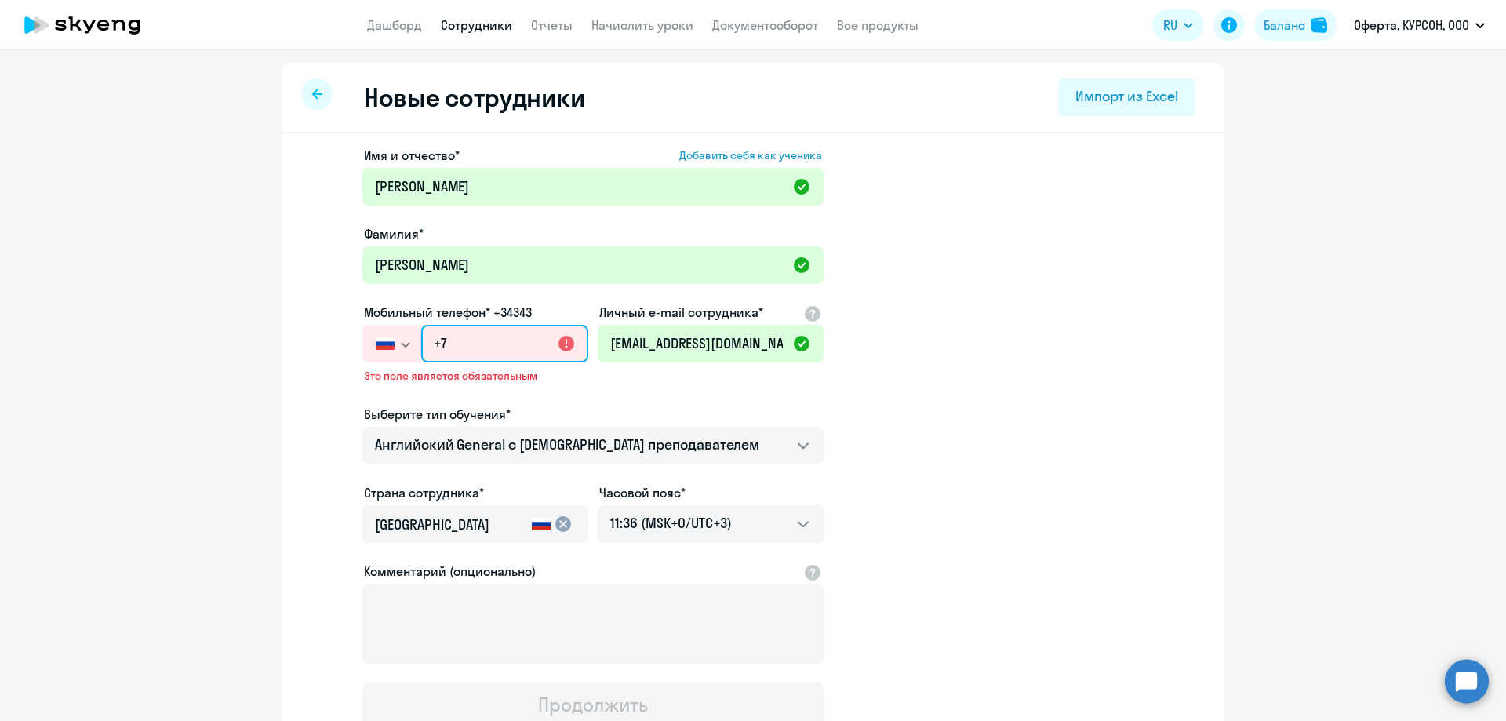
paste input "[PHONE_NUMBER]"
type input "[PHONE_NUMBER]"
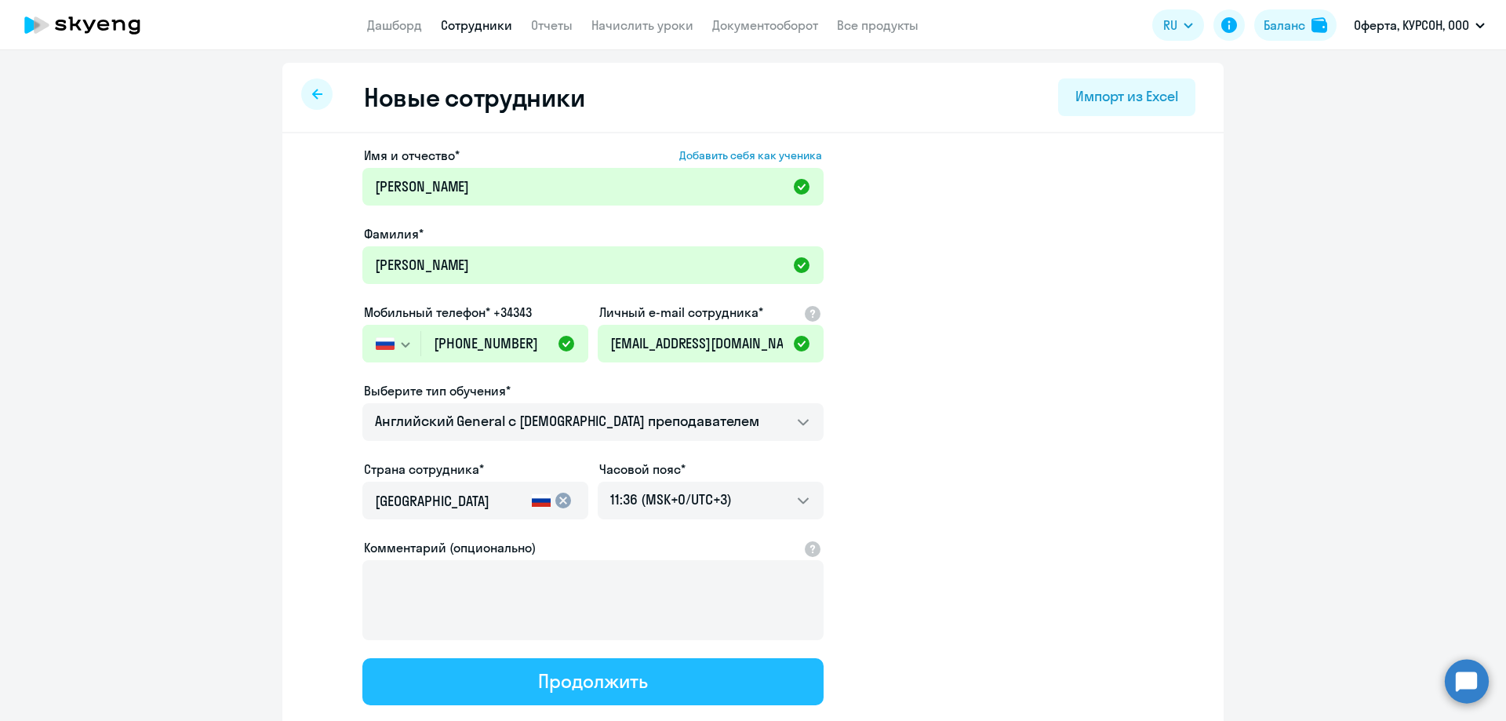
click at [570, 683] on div "Продолжить" at bounding box center [592, 680] width 109 height 25
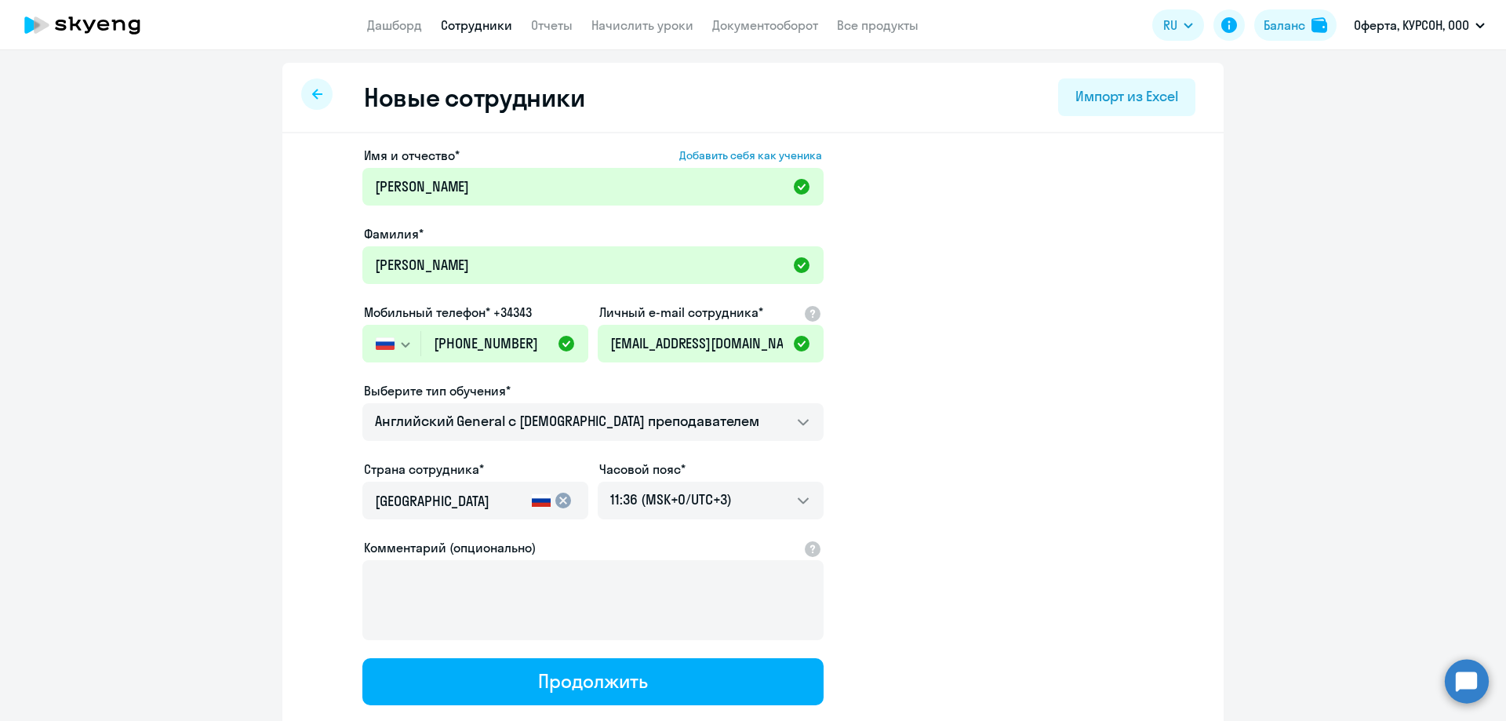
select select "english_adult_not_native_speaker"
select select "3"
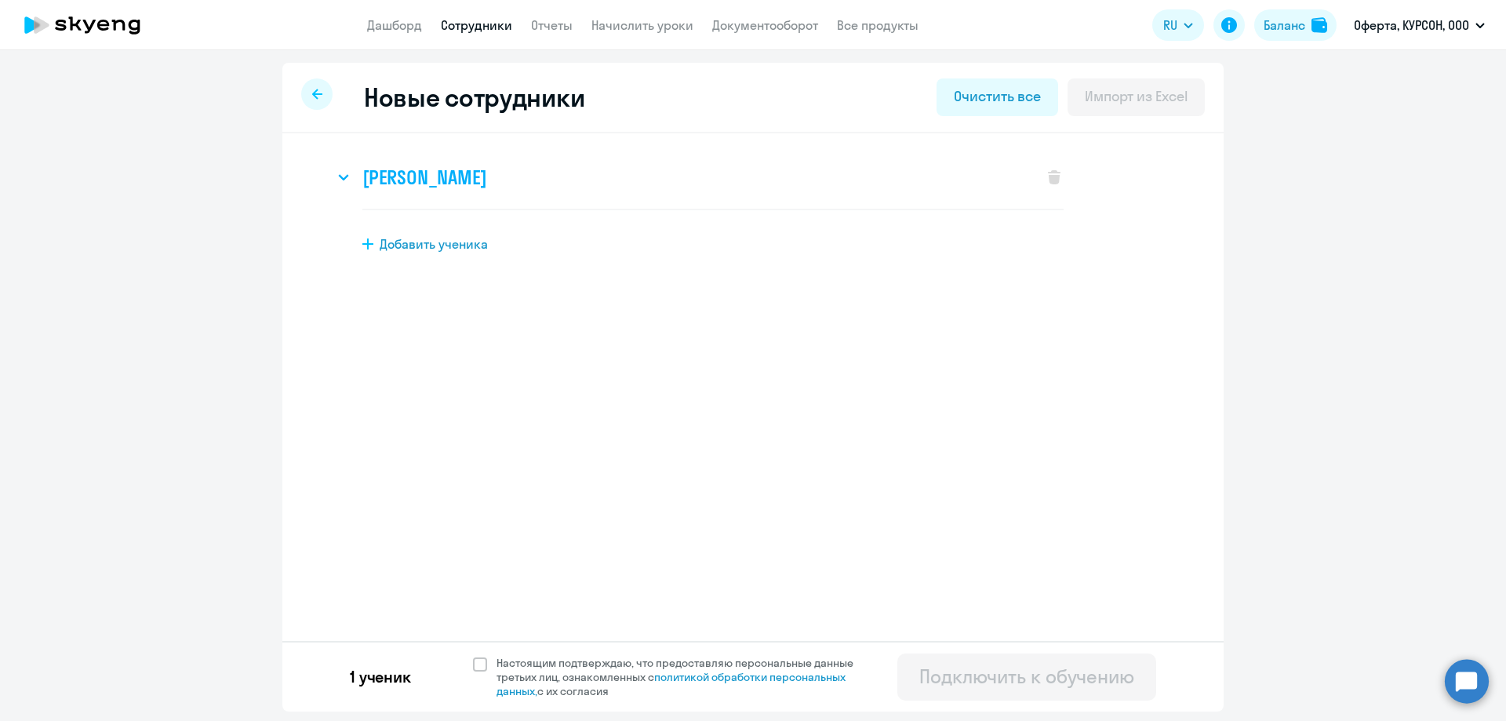
click at [398, 174] on h3 "[PERSON_NAME]" at bounding box center [424, 177] width 124 height 25
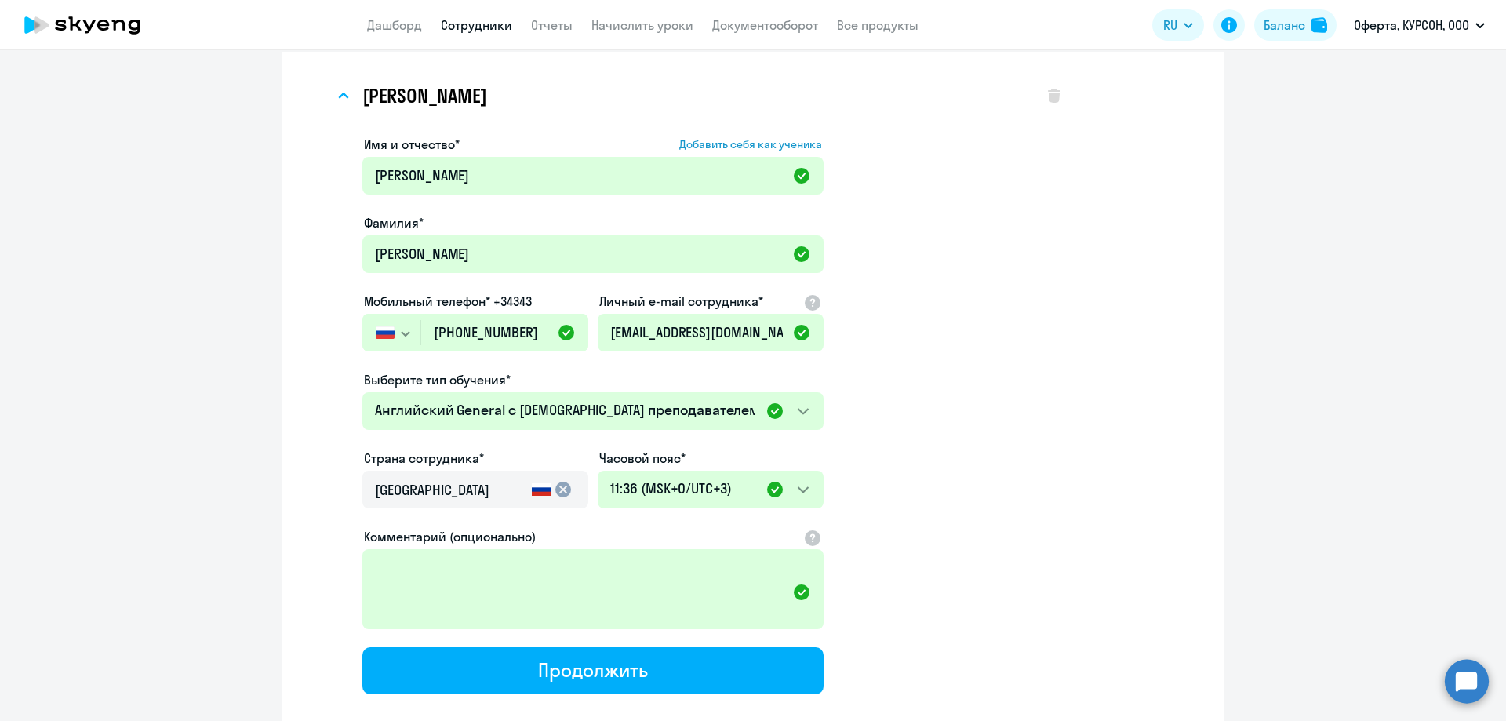
scroll to position [222, 0]
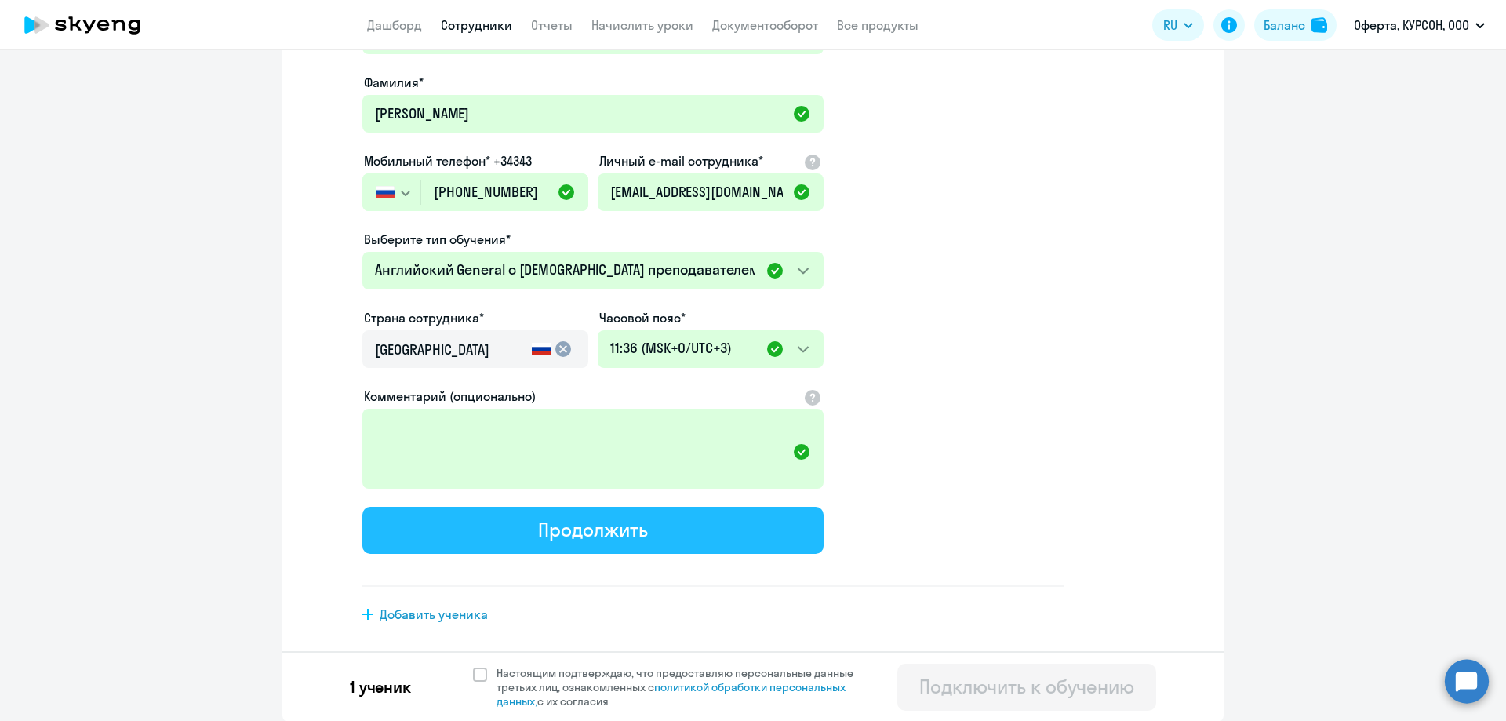
click at [456, 537] on button "Продолжить" at bounding box center [592, 530] width 461 height 47
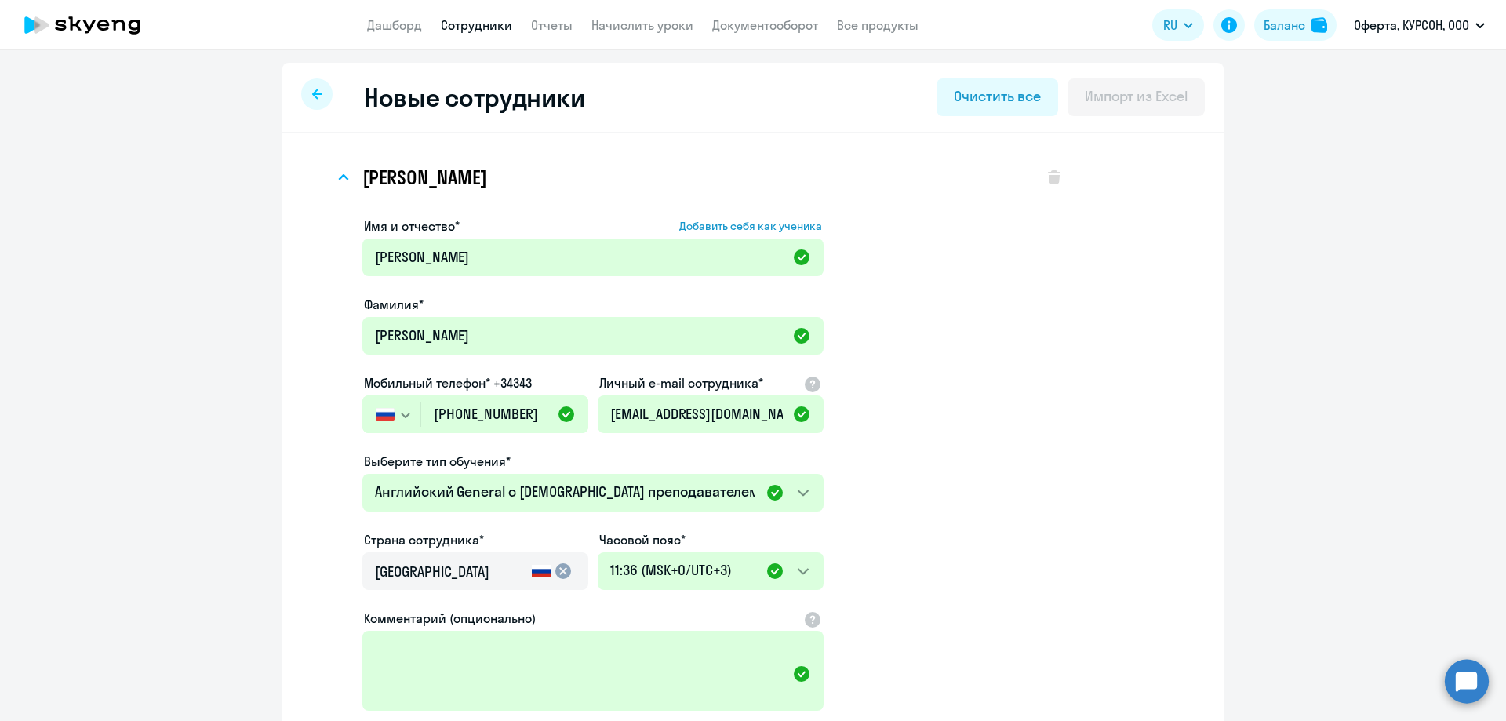
select select "english_adult_not_native_speaker"
select select "3"
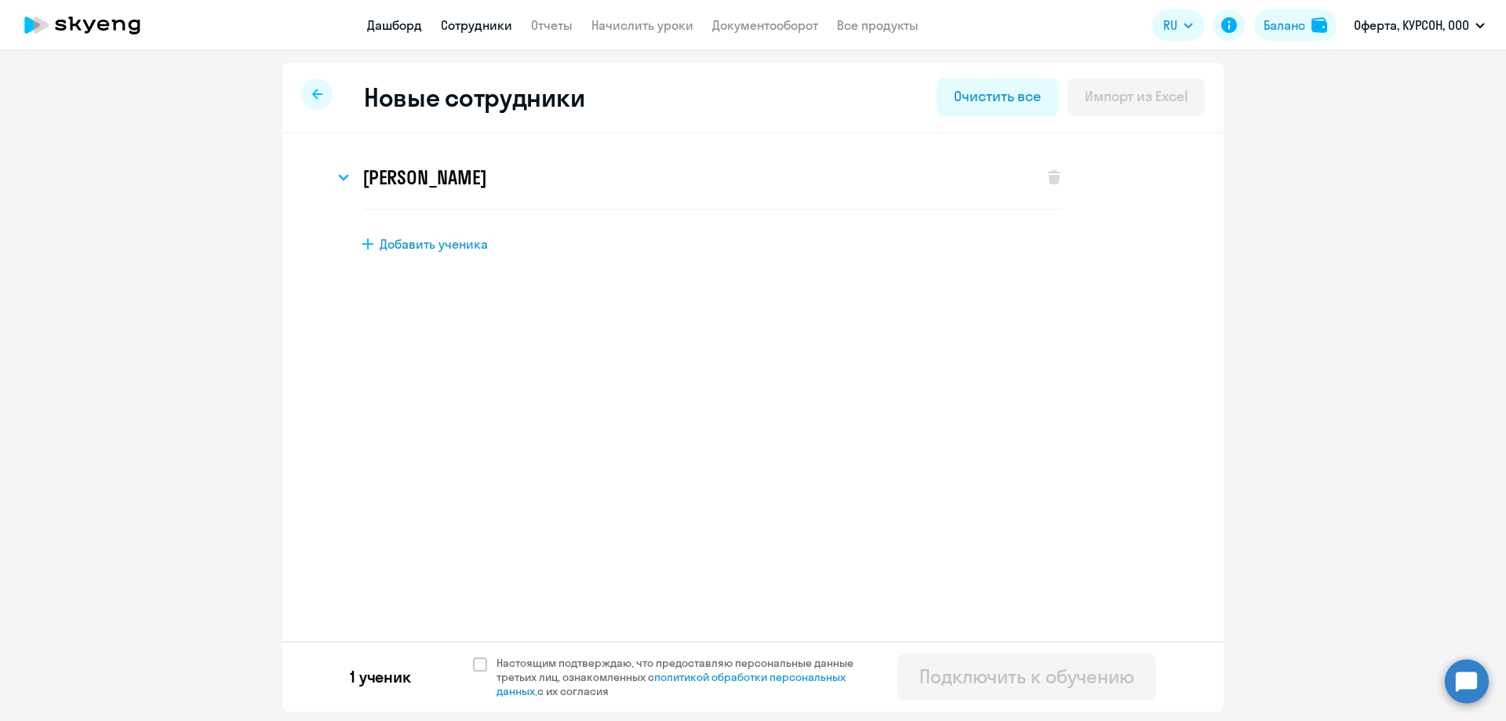
click at [401, 31] on link "Дашборд" at bounding box center [394, 25] width 55 height 16
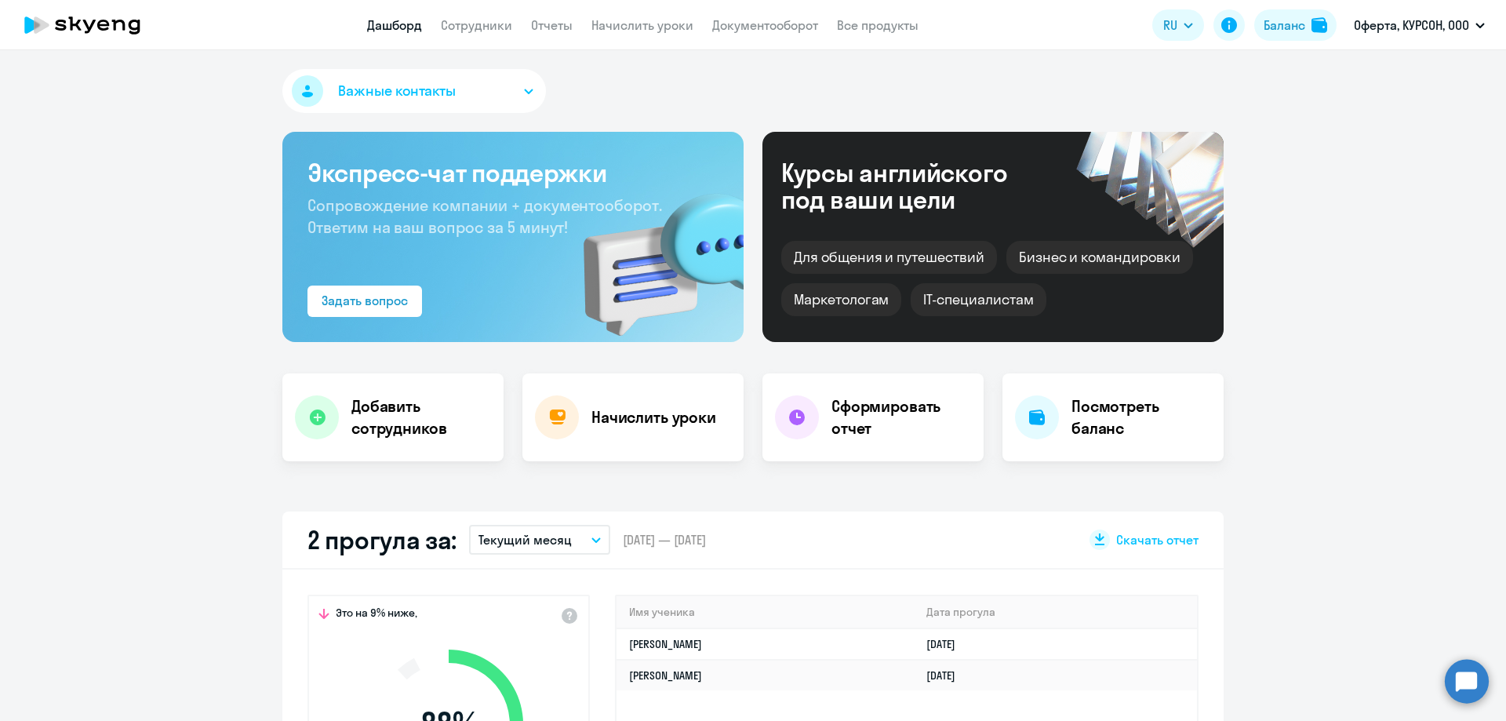
click at [460, 14] on app-header "Дашборд Сотрудники Отчеты Начислить уроки Документооборот Все продукты Дашборд …" at bounding box center [753, 25] width 1506 height 50
click at [462, 19] on link "Сотрудники" at bounding box center [476, 25] width 71 height 16
select select "30"
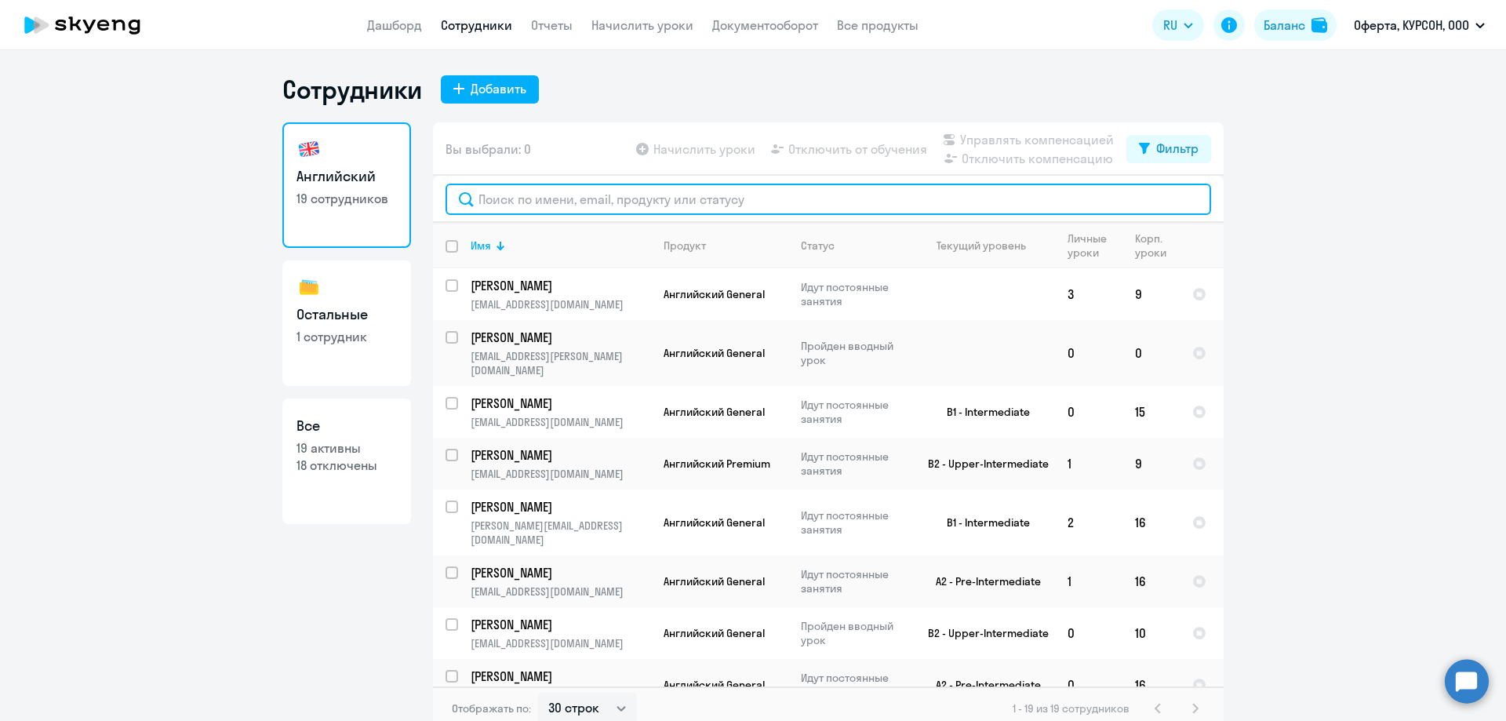
click at [558, 205] on input "text" at bounding box center [827, 199] width 765 height 31
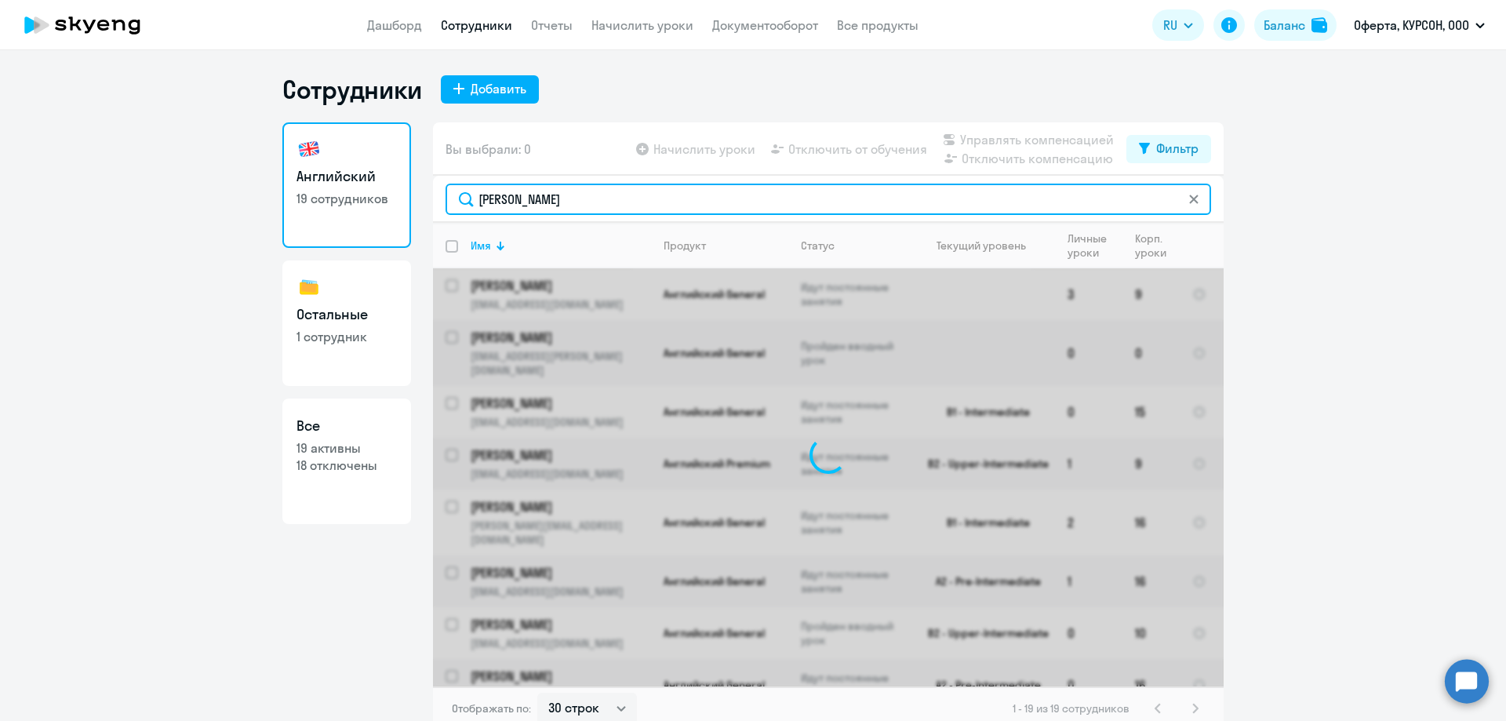
type input "[PERSON_NAME]"
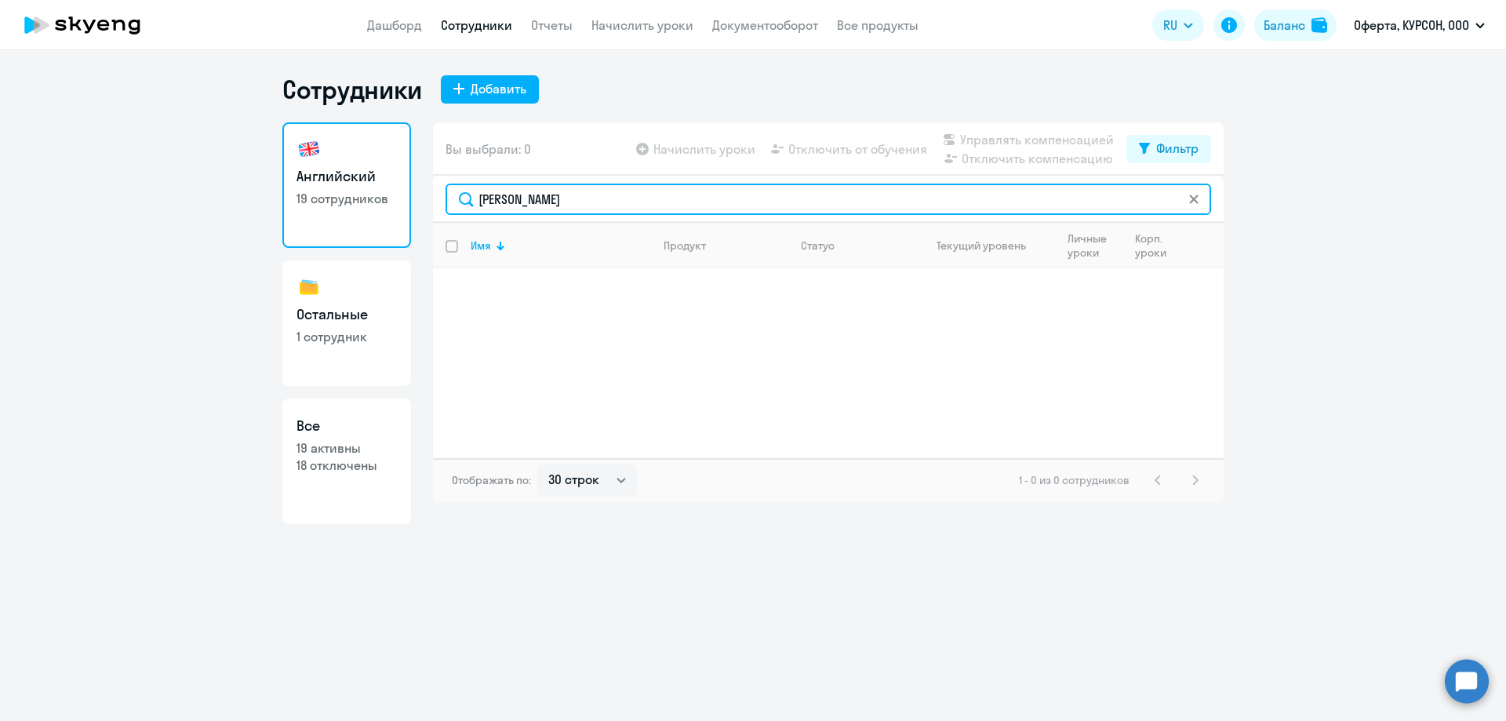
drag, startPoint x: 544, startPoint y: 200, endPoint x: 357, endPoint y: 203, distance: 186.7
click at [357, 203] on div "Английский 19 сотрудников Остальные 1 сотрудник Все 19 активны 18 отключены Вы …" at bounding box center [752, 323] width 941 height 402
type input "луку"
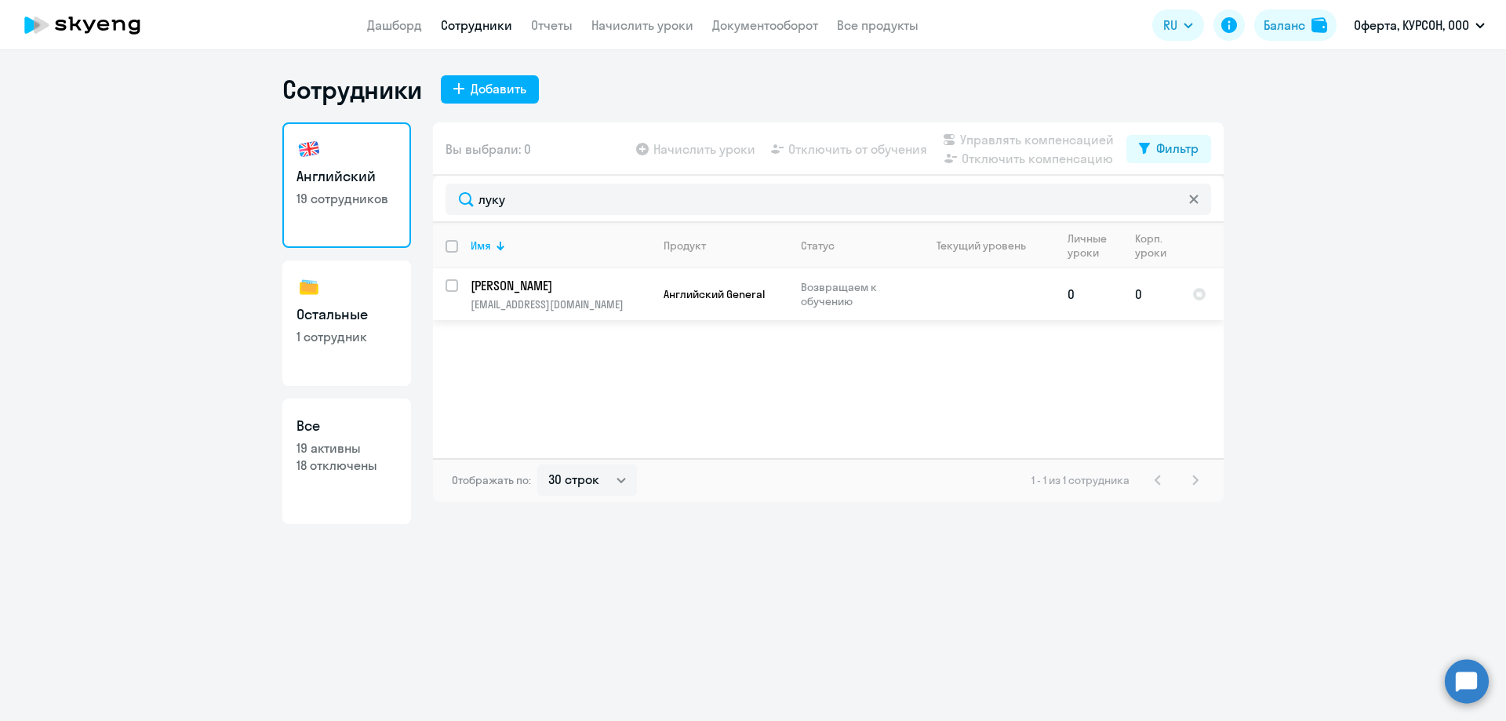
click at [556, 286] on p "[PERSON_NAME]" at bounding box center [559, 285] width 177 height 17
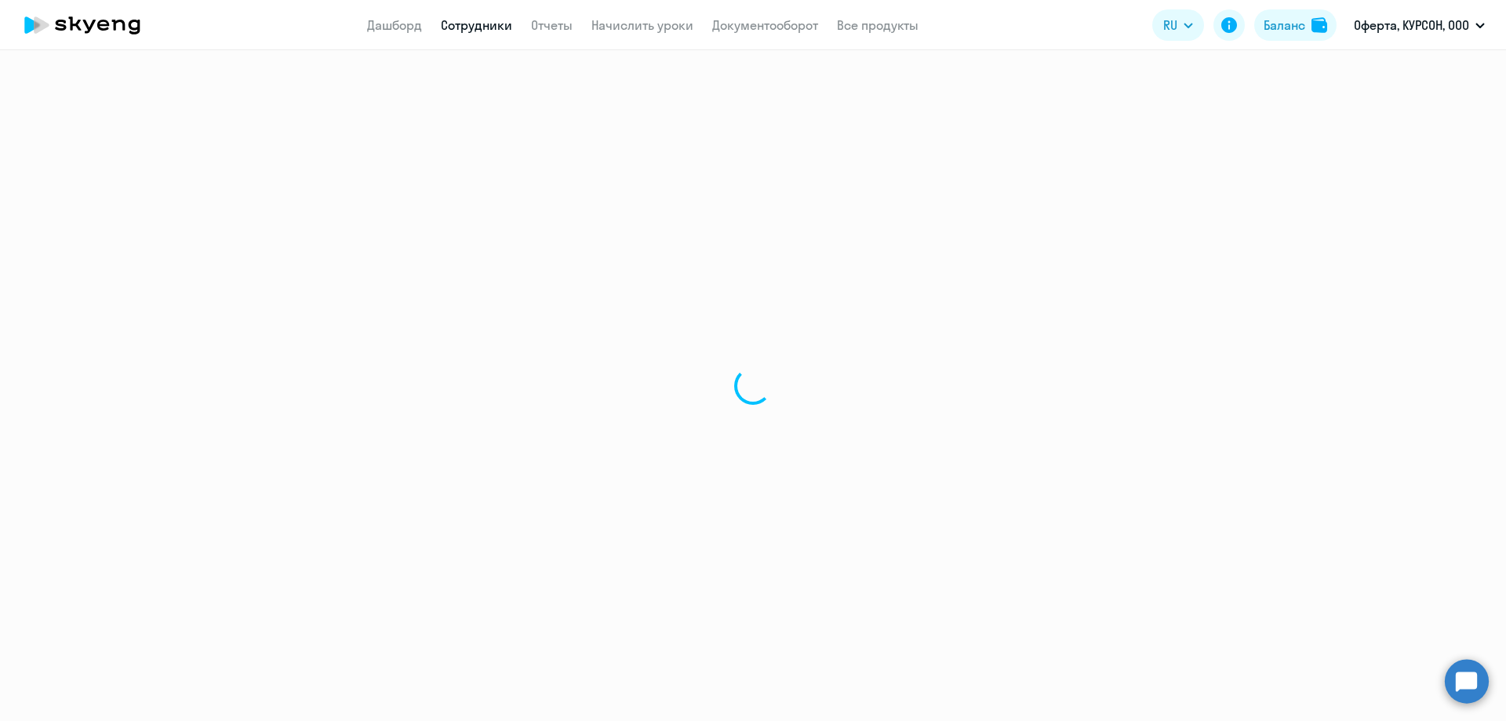
select select "english"
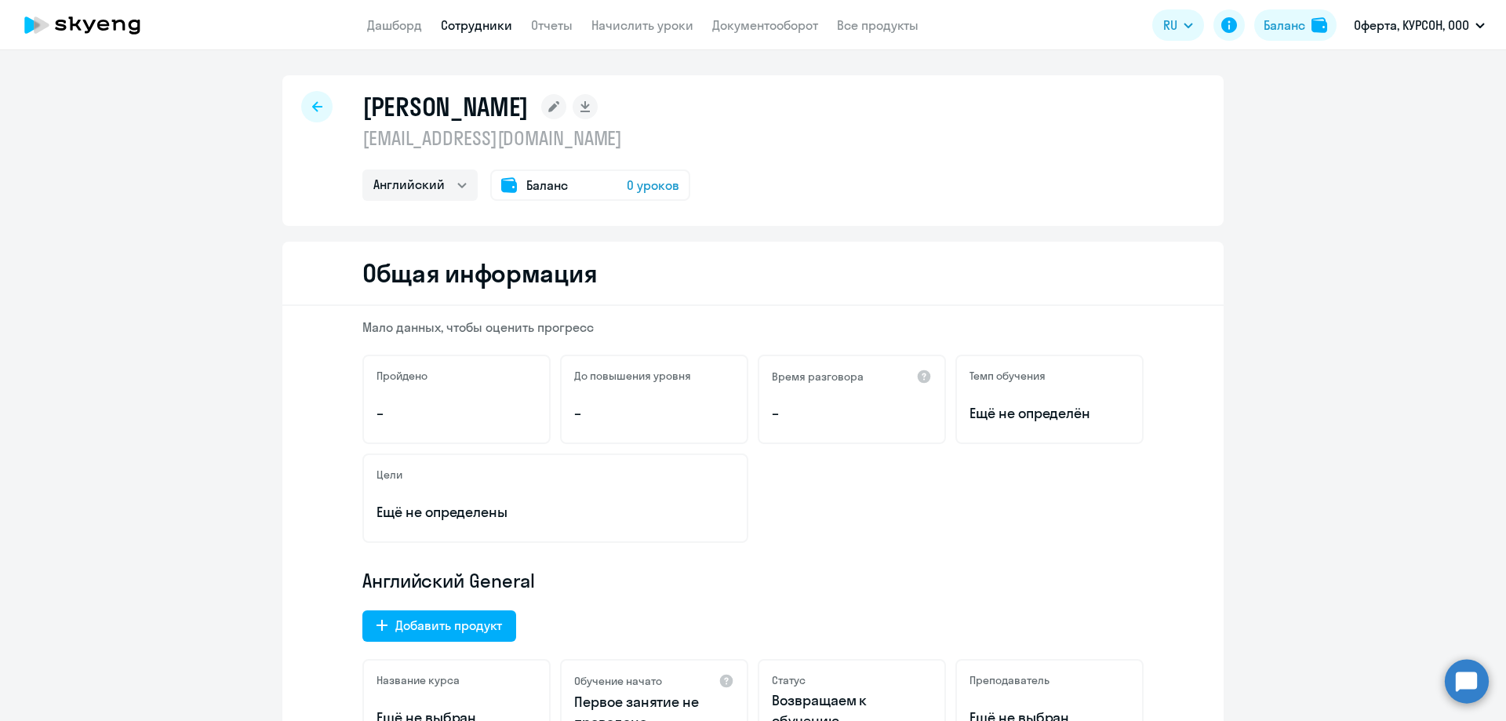
click at [325, 117] on div "[PERSON_NAME] [EMAIL_ADDRESS][DOMAIN_NAME] Английский Баланс 0 уроков" at bounding box center [752, 150] width 941 height 151
click at [321, 113] on div at bounding box center [316, 106] width 31 height 31
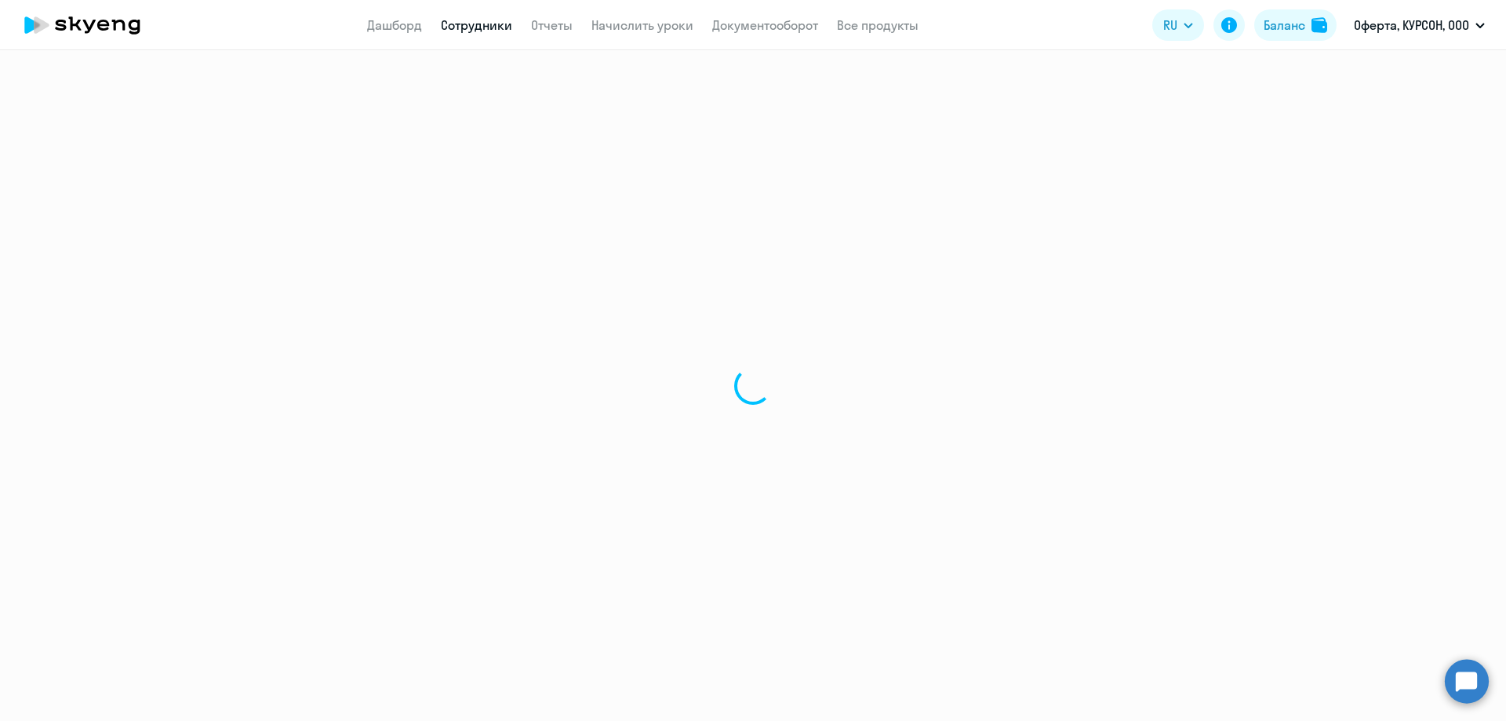
select select "30"
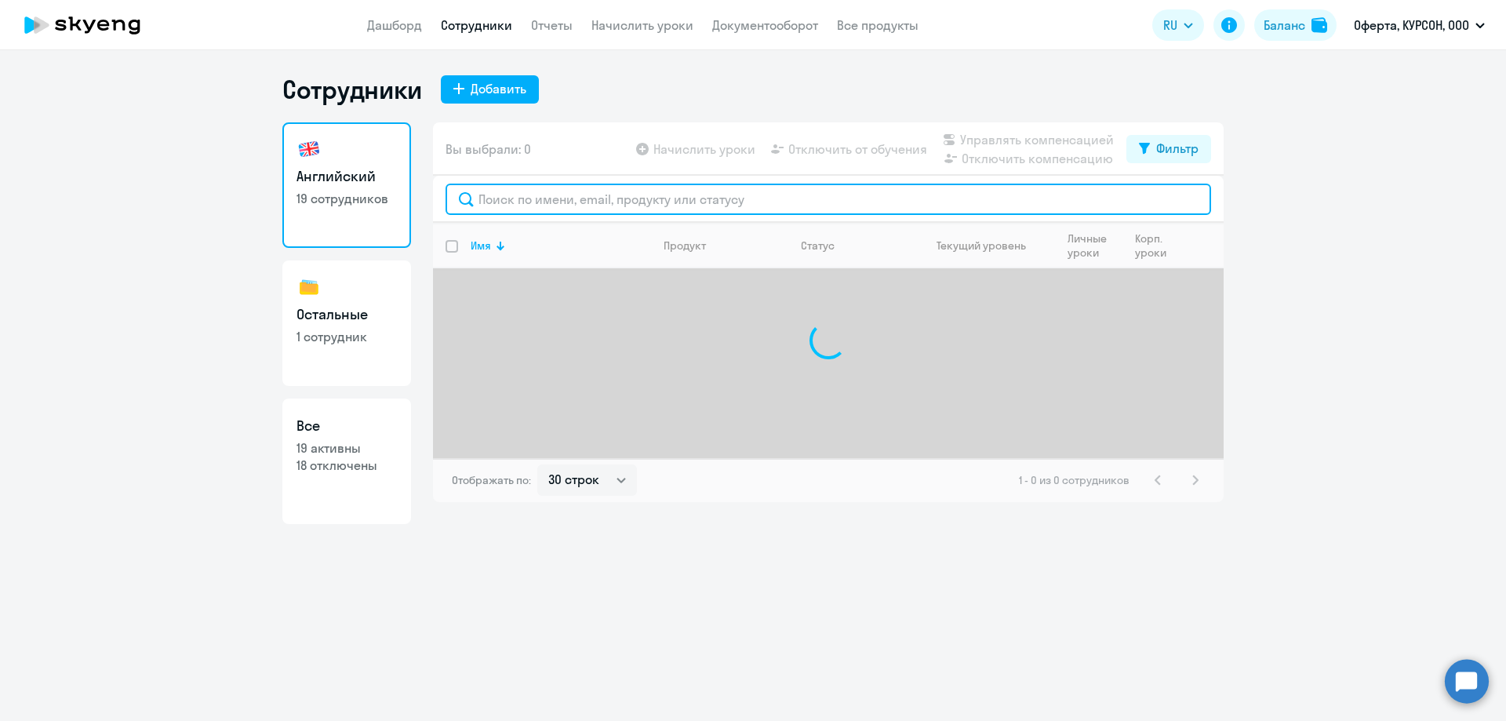
click at [519, 194] on input "text" at bounding box center [827, 199] width 765 height 31
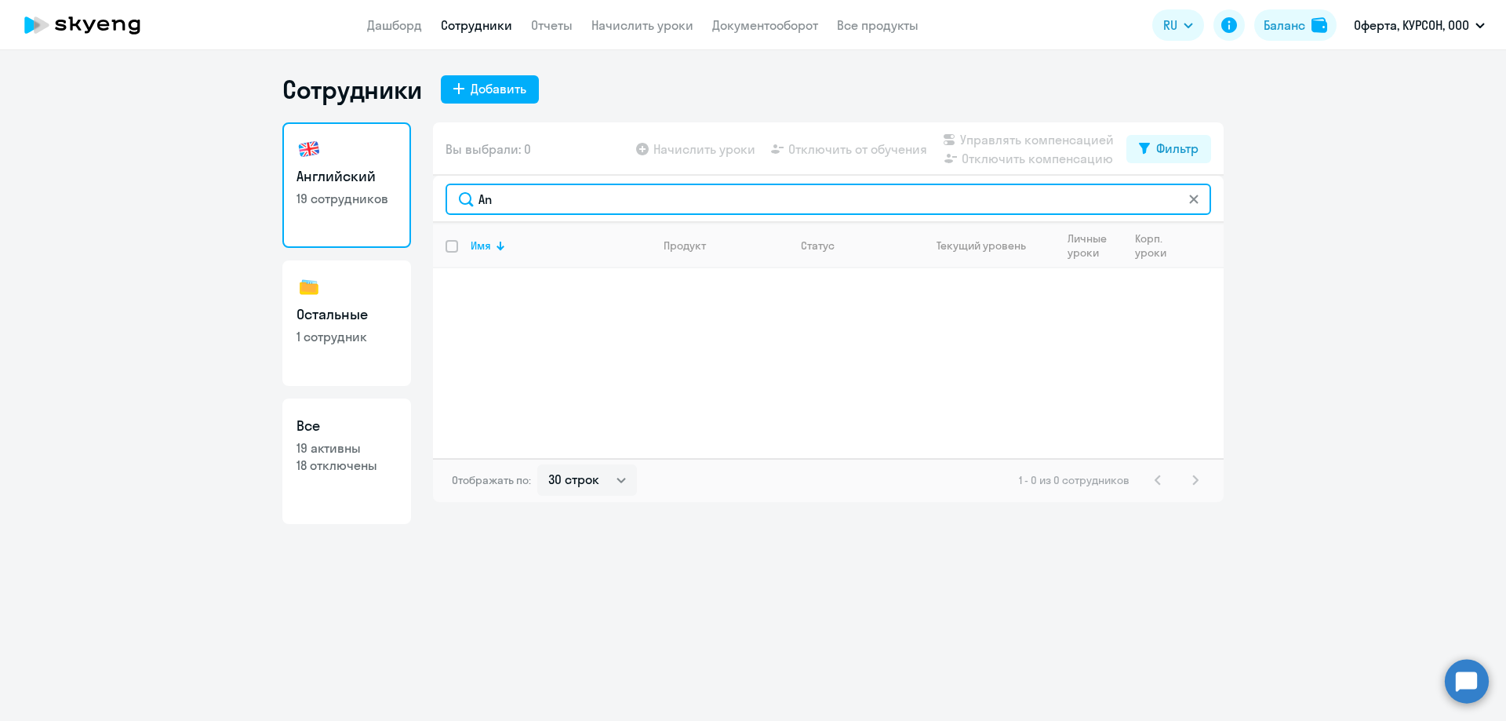
type input "A"
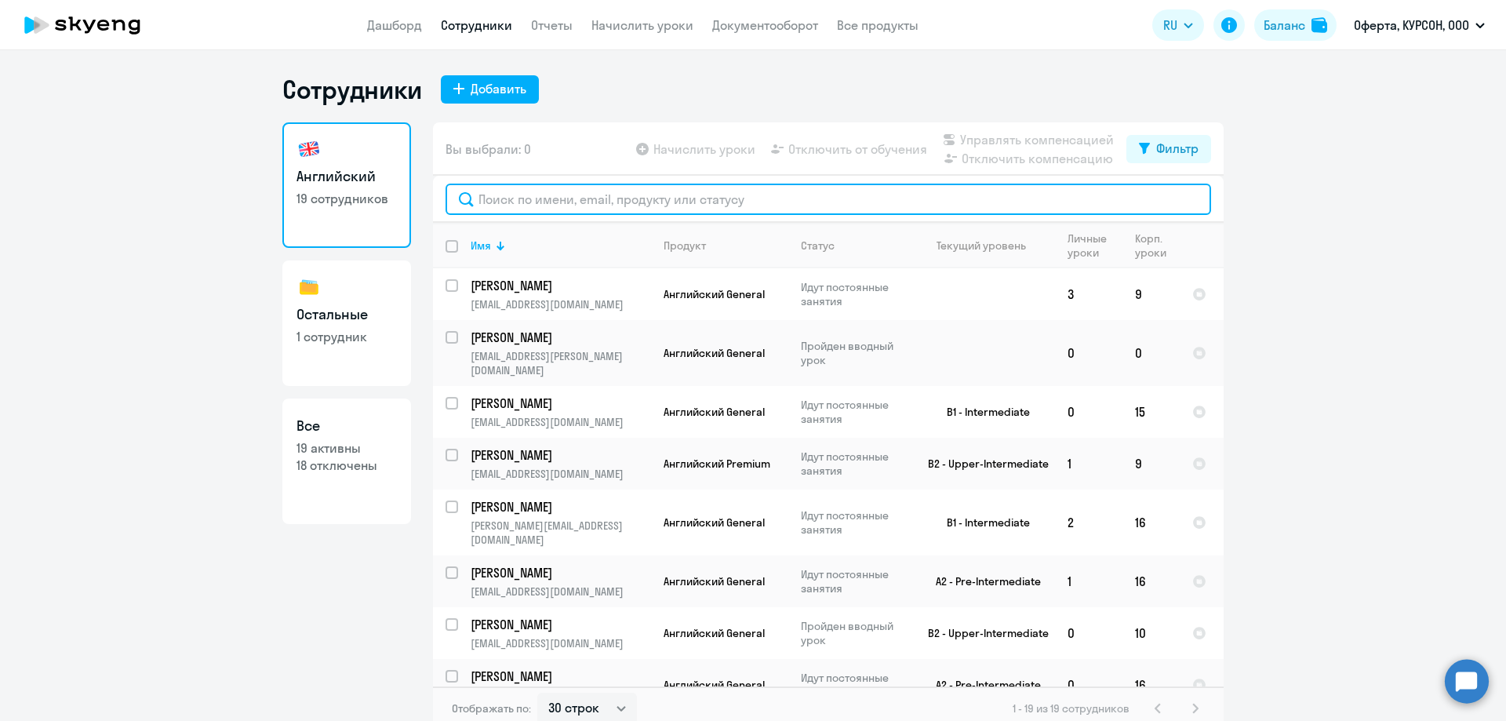
type input "d"
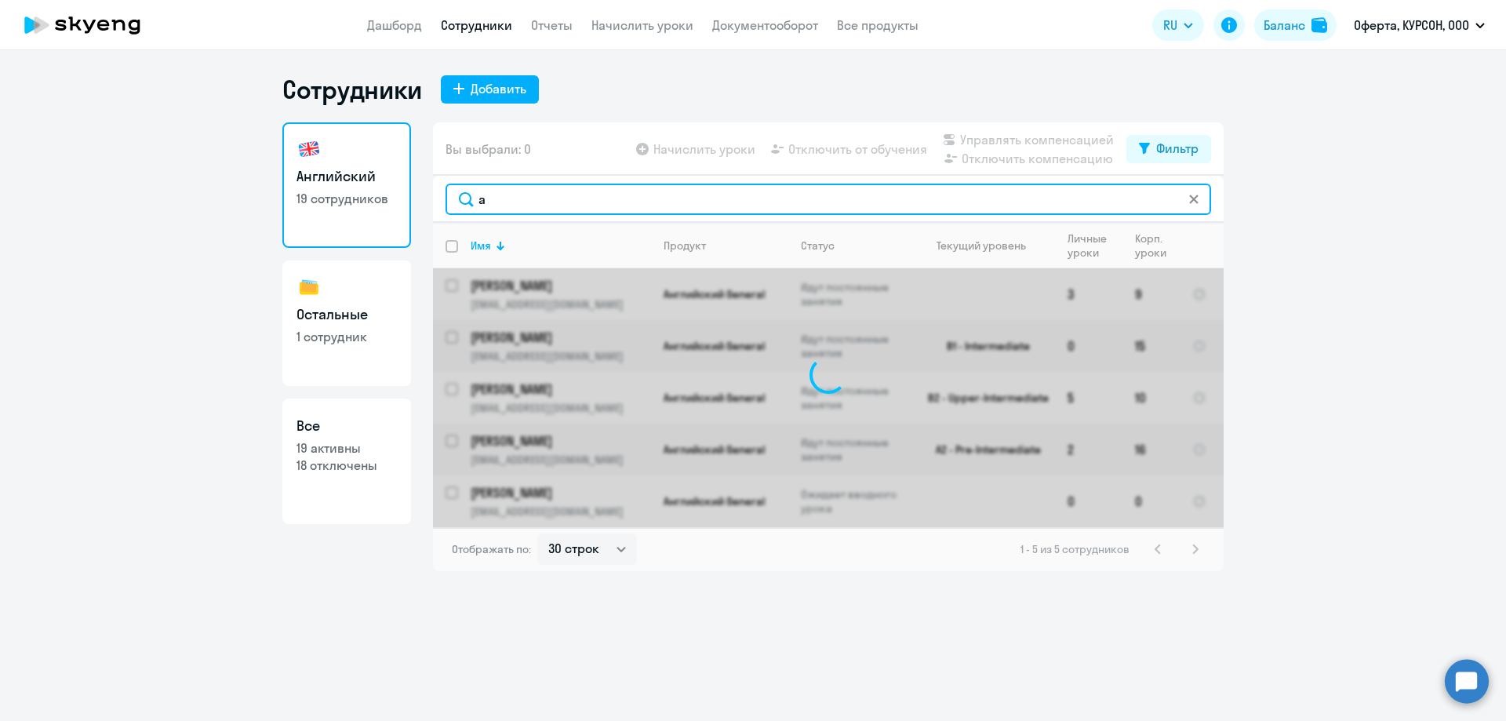
type input "an"
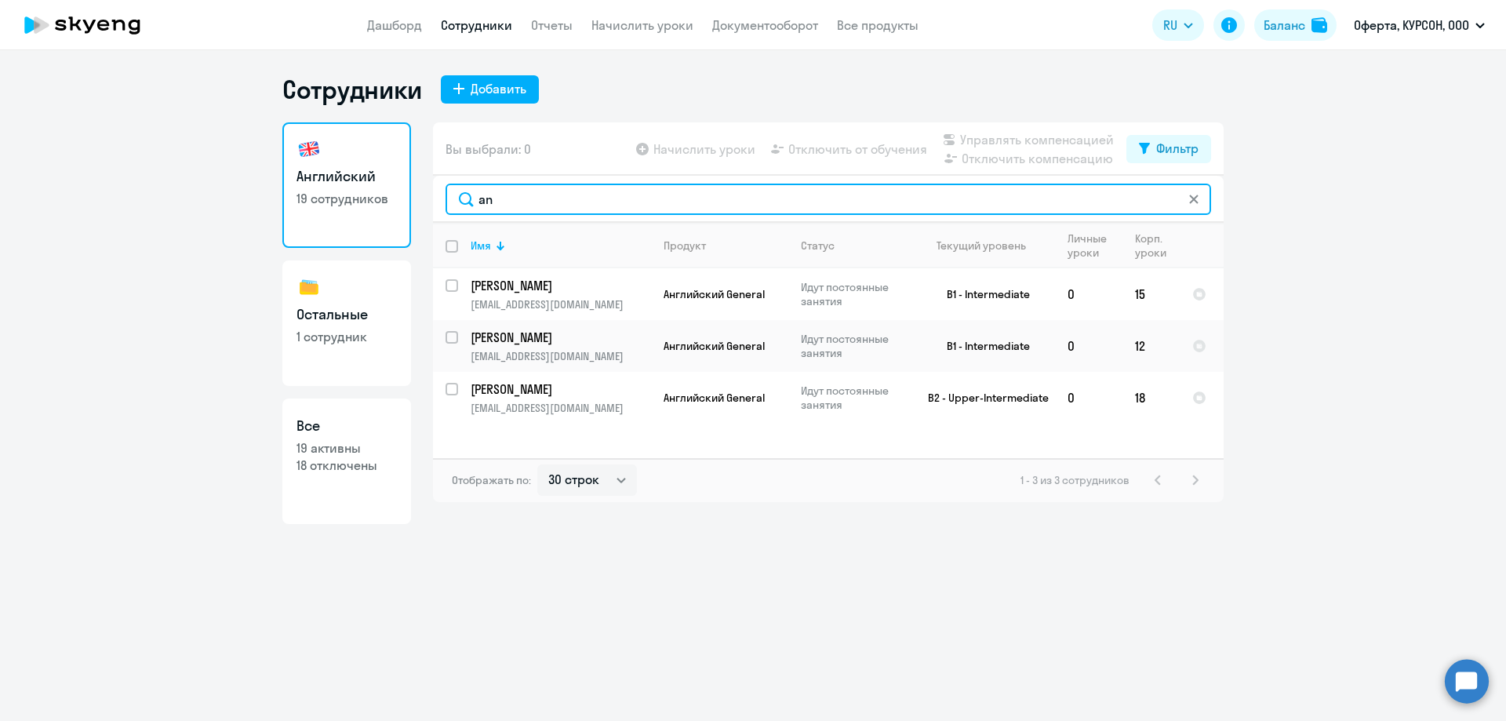
drag, startPoint x: 546, startPoint y: 204, endPoint x: 407, endPoint y: 226, distance: 140.5
click at [410, 223] on div "Английский 19 сотрудников Остальные 1 сотрудник Все 19 активны 18 отключены Вы …" at bounding box center [752, 323] width 941 height 402
